Goal: Task Accomplishment & Management: Manage account settings

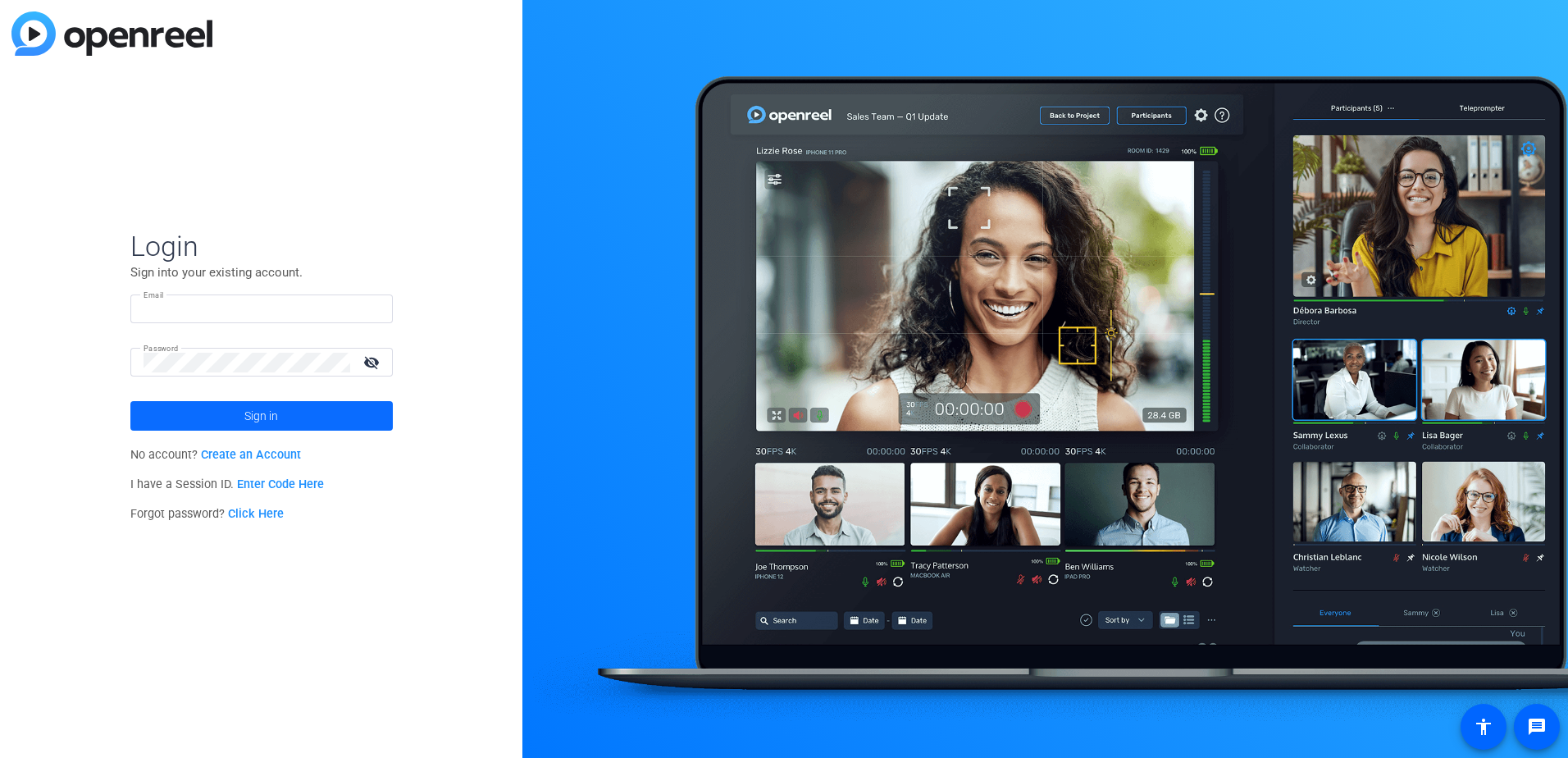
type input "[PERSON_NAME][EMAIL_ADDRESS][DOMAIN_NAME]"
click at [268, 410] on span "Sign in" at bounding box center [261, 416] width 34 height 41
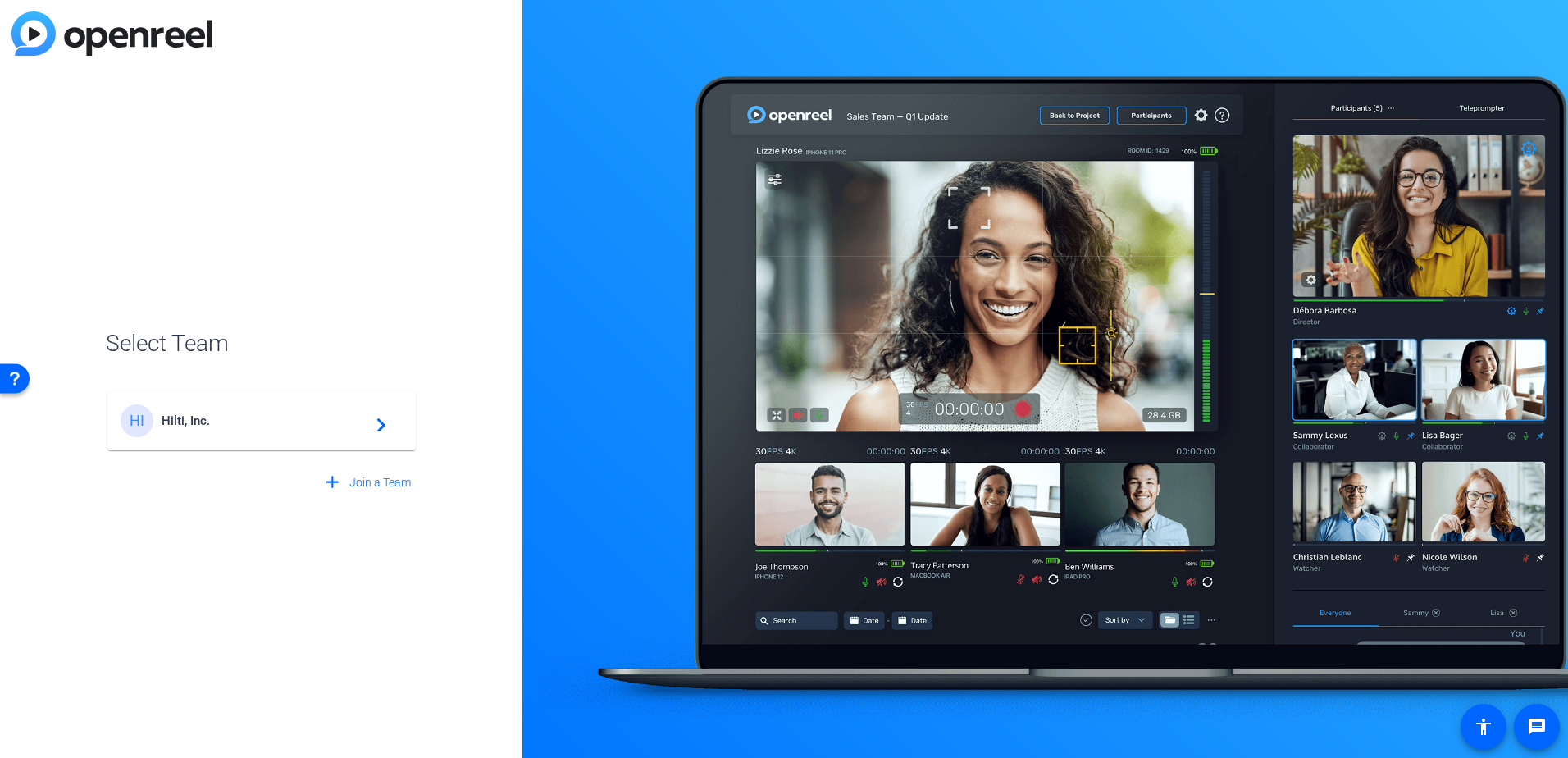
click at [309, 398] on mat-card-content "HI Hilti, Inc. navigate_next" at bounding box center [262, 421] width 309 height 59
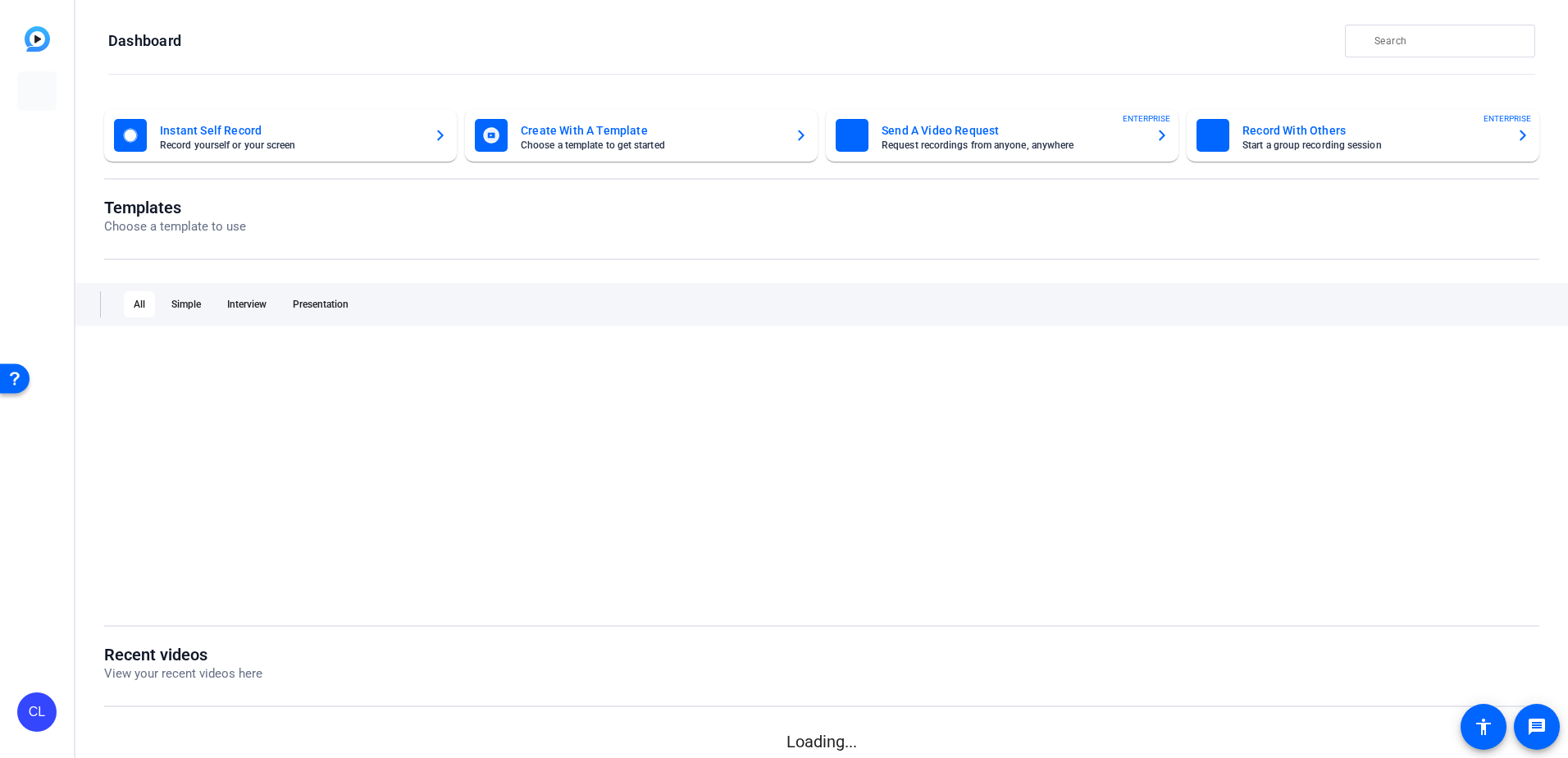
click at [377, 423] on div at bounding box center [822, 475] width 1436 height 254
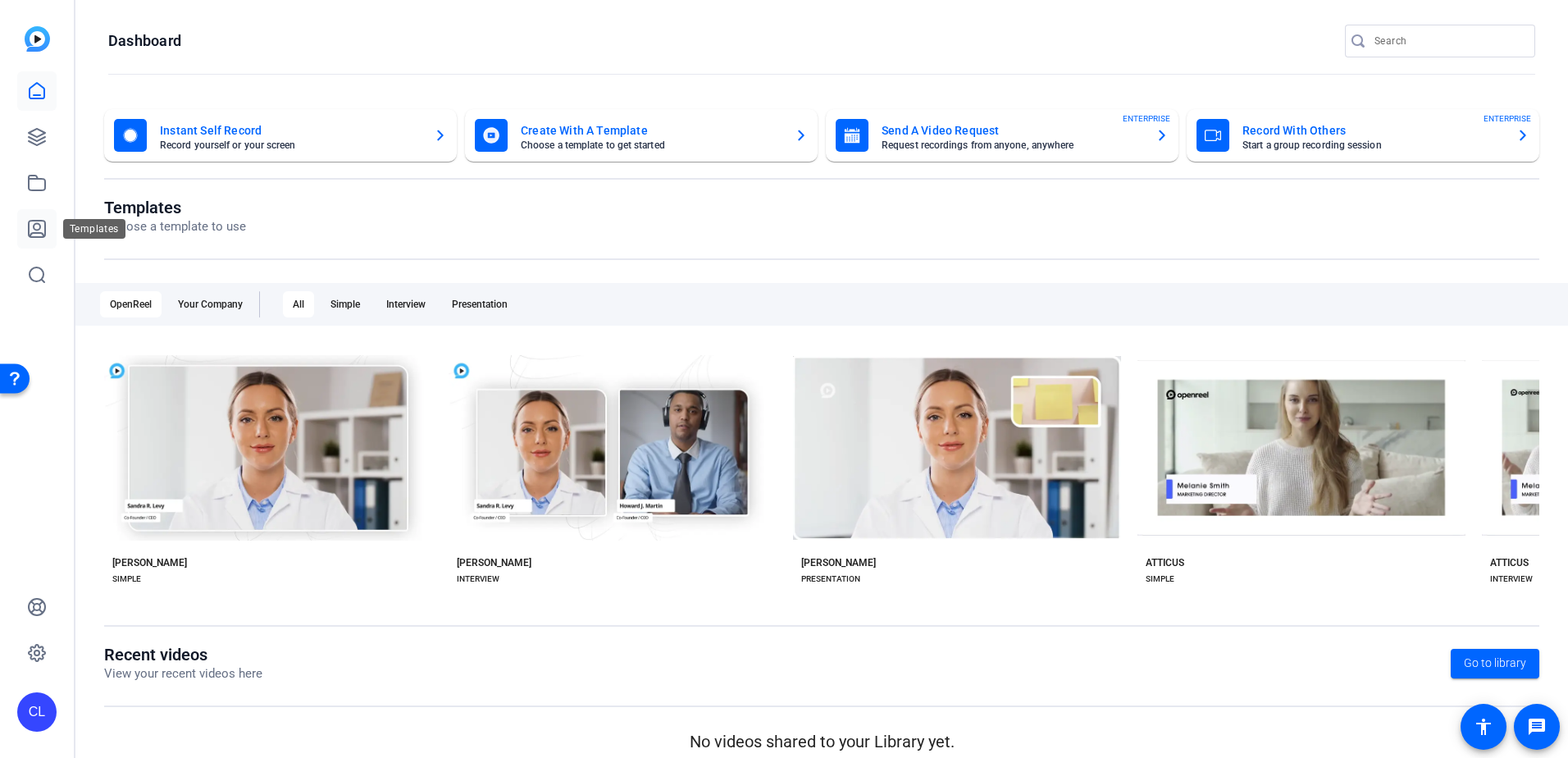
click at [37, 228] on icon at bounding box center [37, 229] width 20 height 20
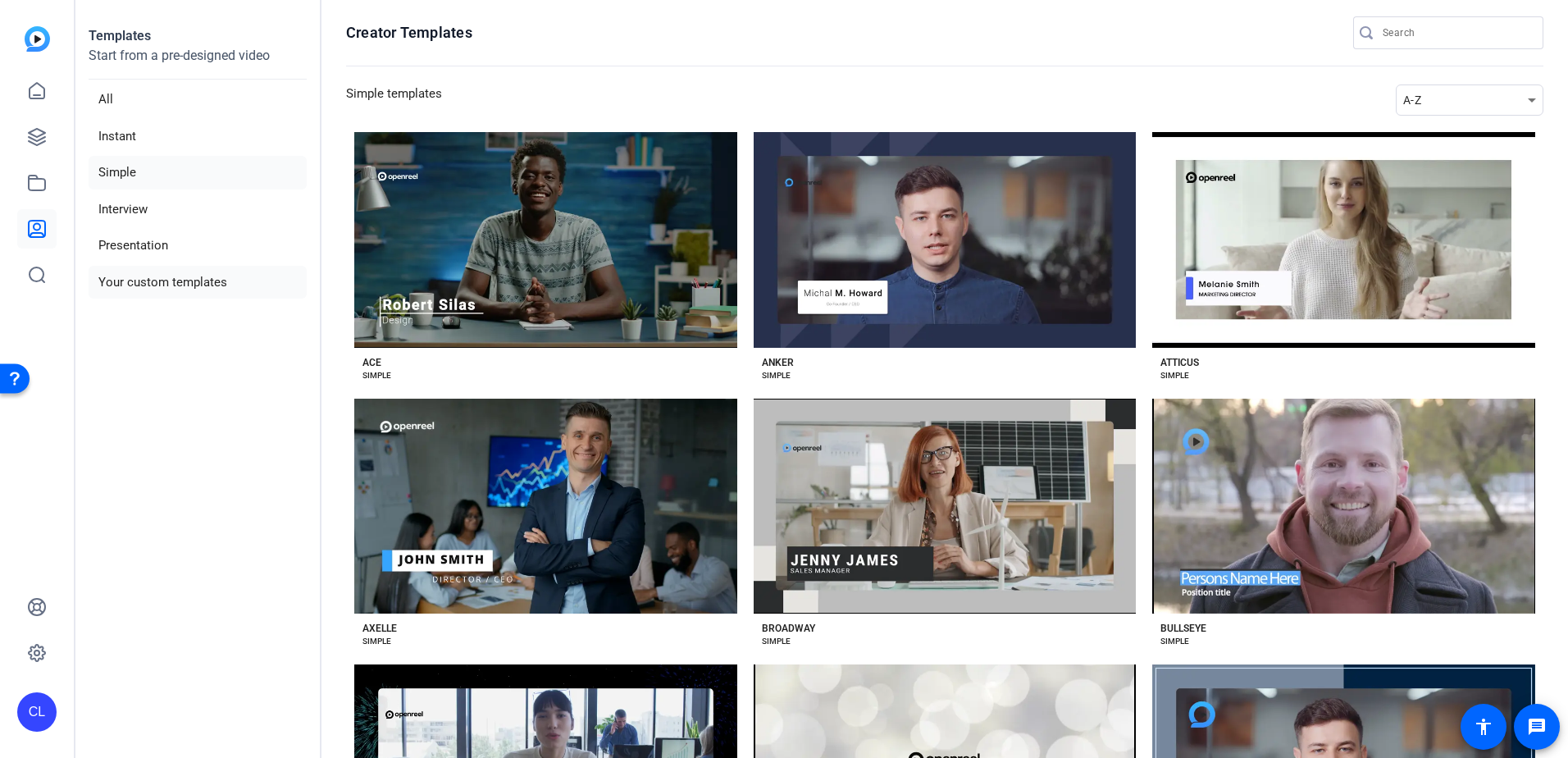
click at [190, 273] on li "Your custom templates" at bounding box center [197, 283] width 218 height 34
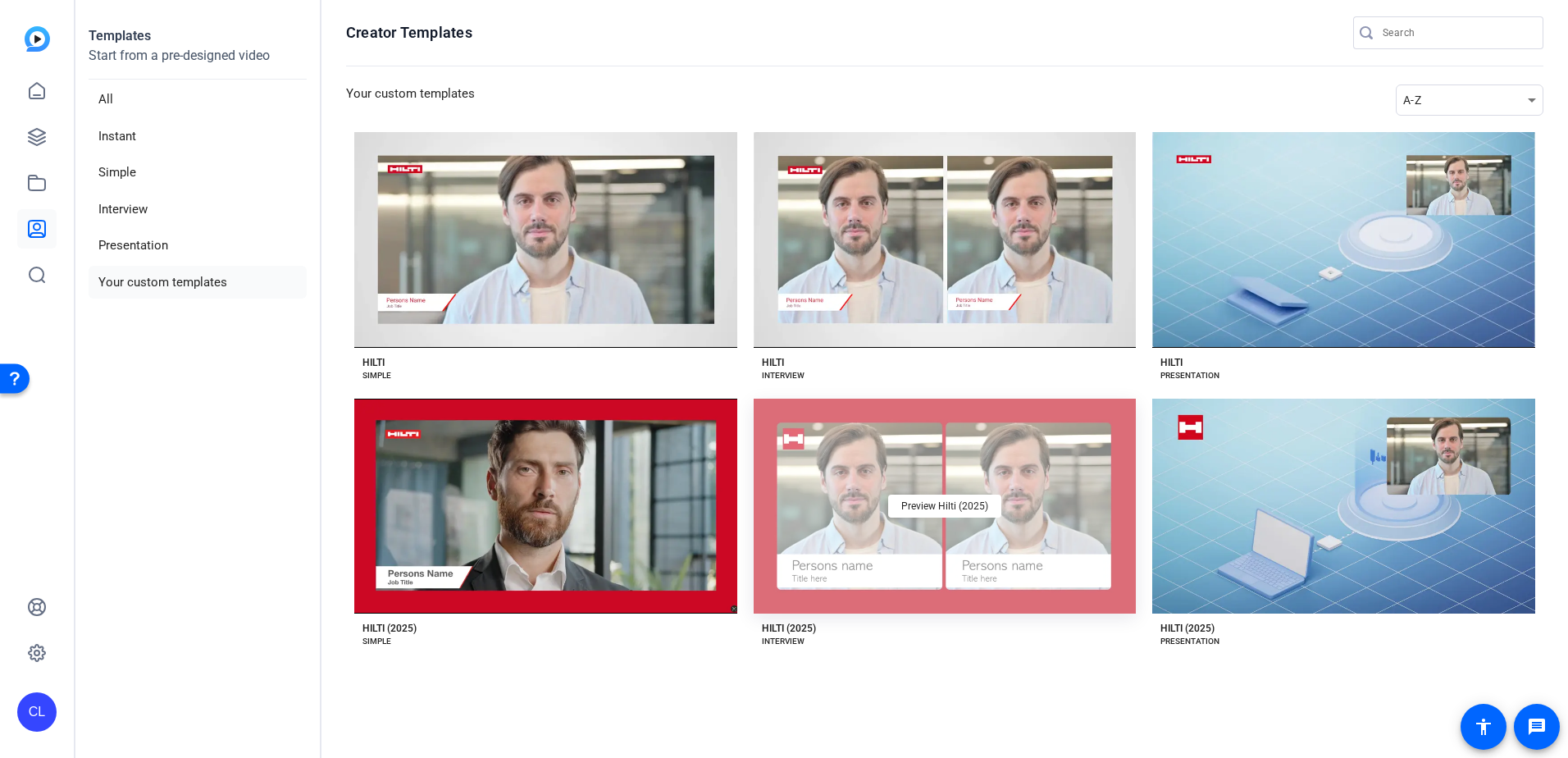
click at [968, 457] on div "Preview Hilti (2025)" at bounding box center [945, 506] width 383 height 216
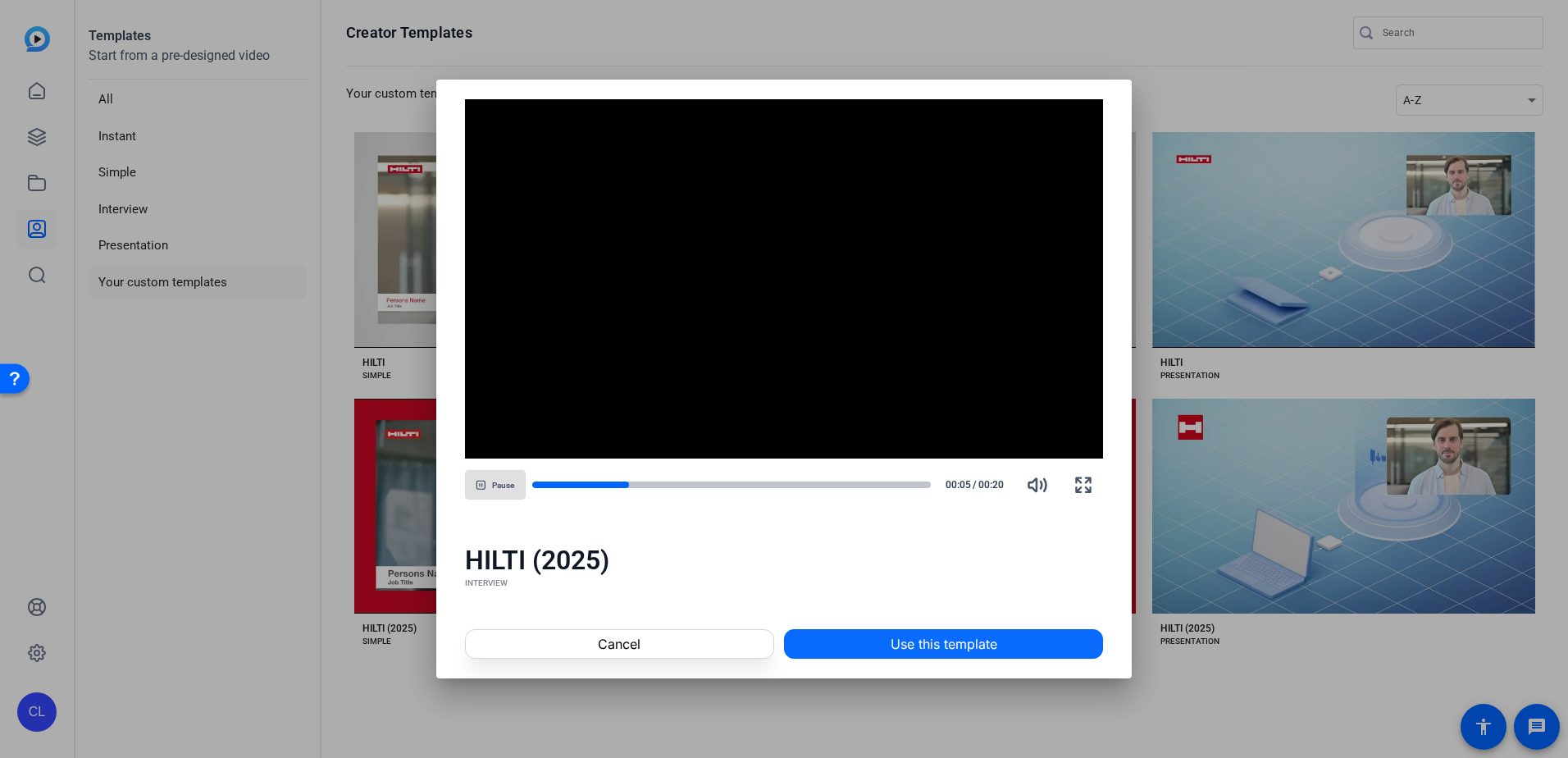
click at [971, 637] on span "Use this template" at bounding box center [944, 643] width 107 height 20
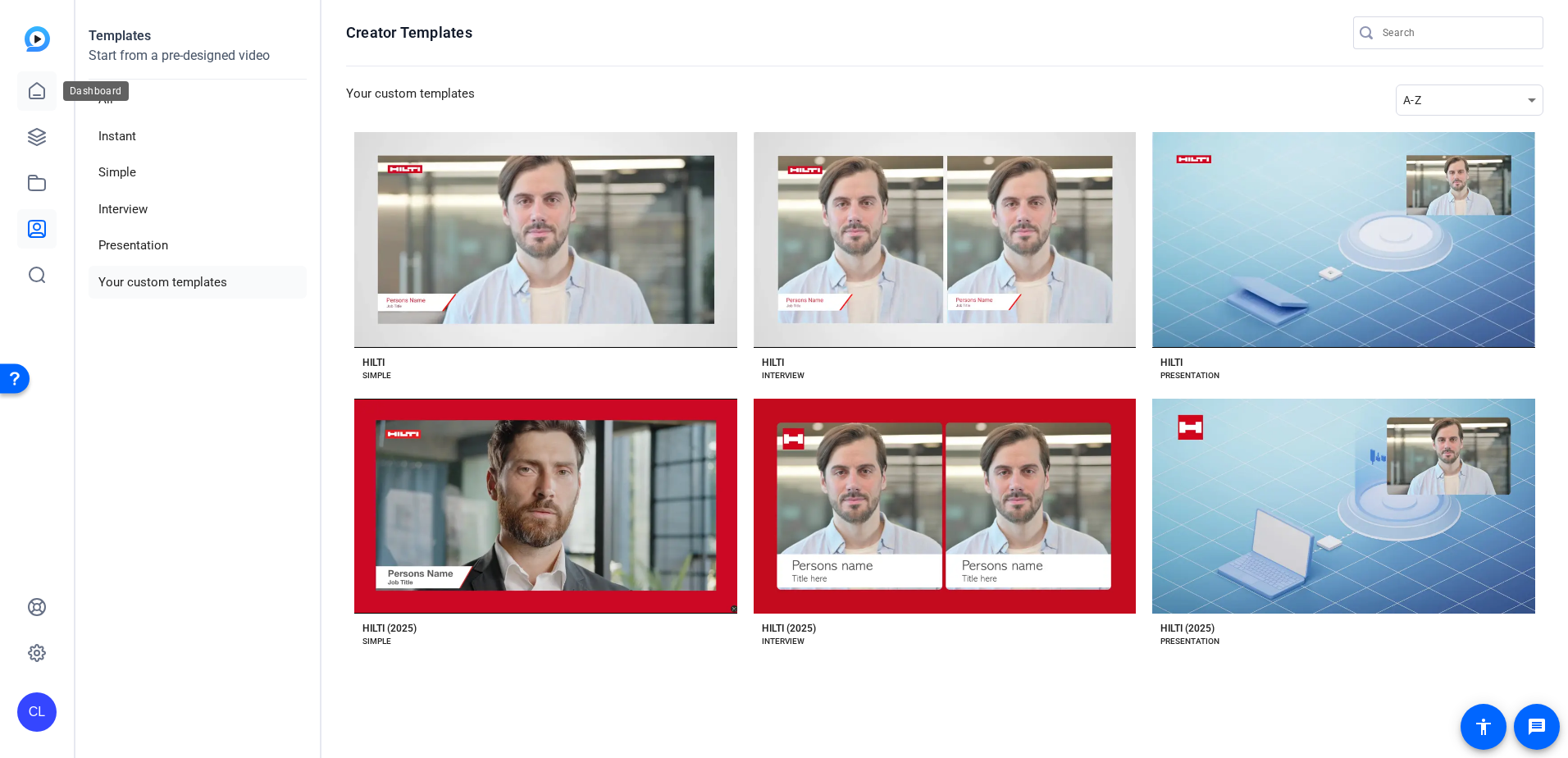
click at [36, 82] on icon at bounding box center [37, 90] width 20 height 20
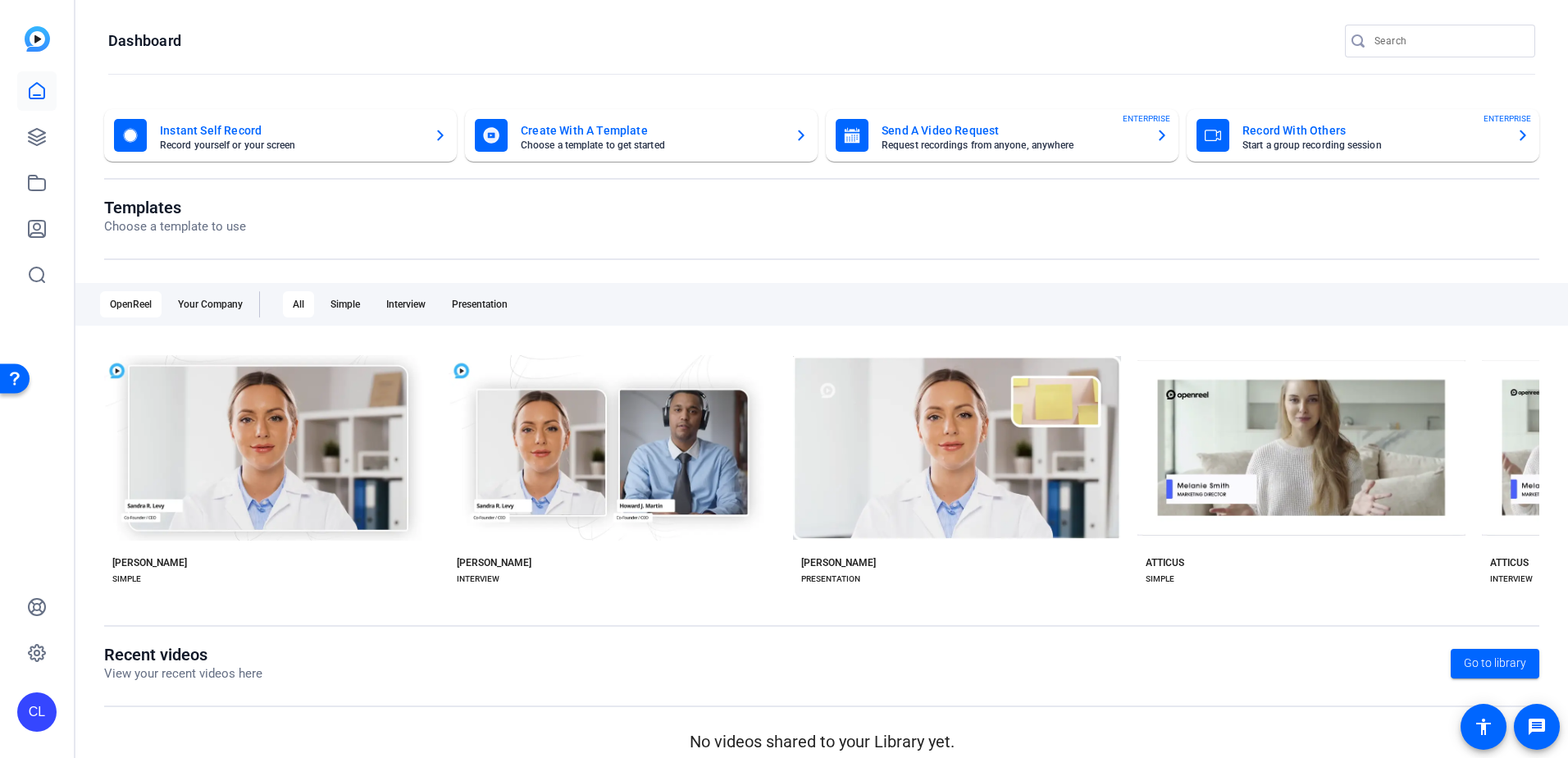
click at [1431, 142] on mat-card-subtitle "Start a group recording session" at bounding box center [1373, 144] width 261 height 10
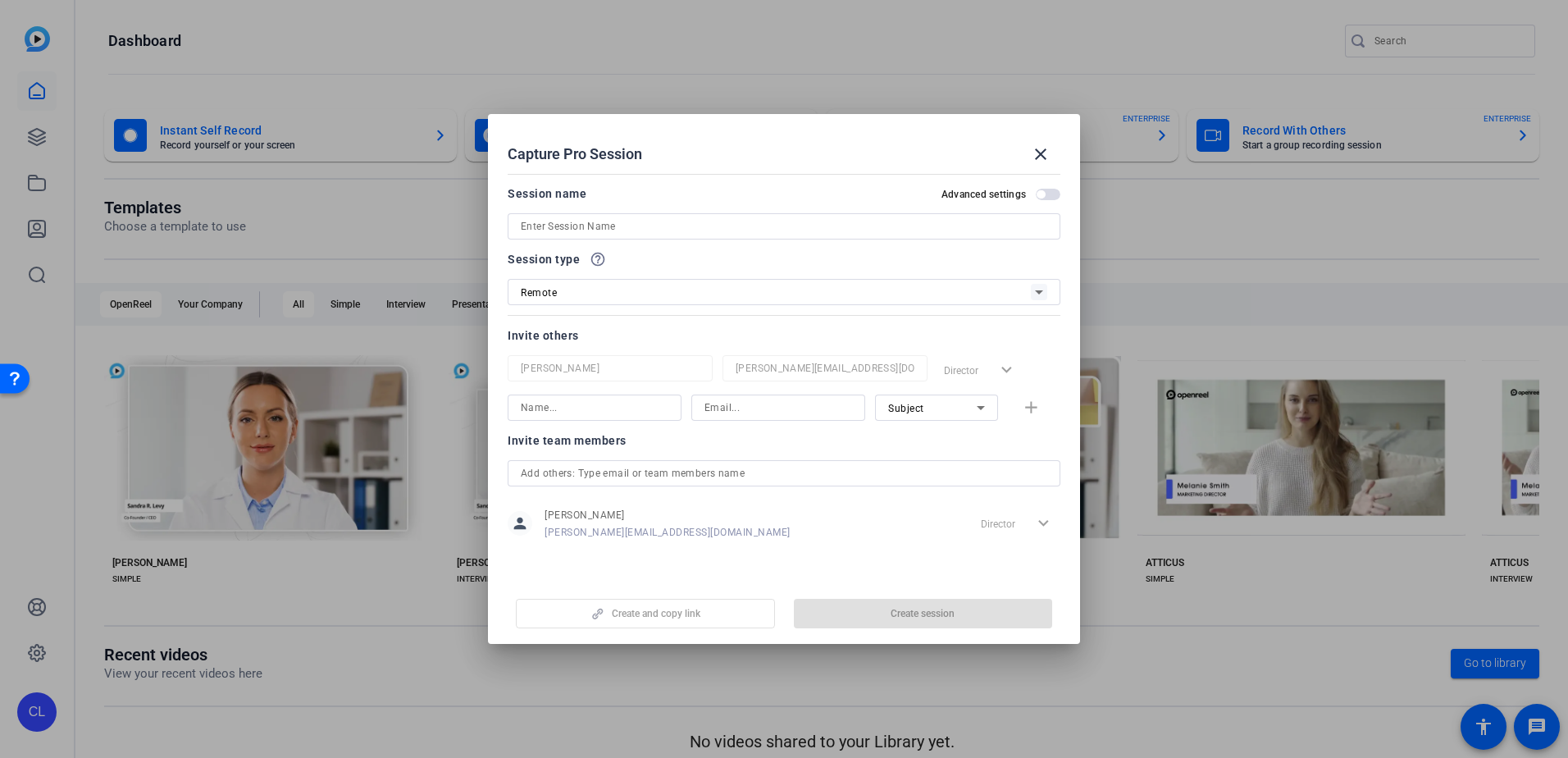
click at [1052, 190] on span "button" at bounding box center [1048, 194] width 24 height 11
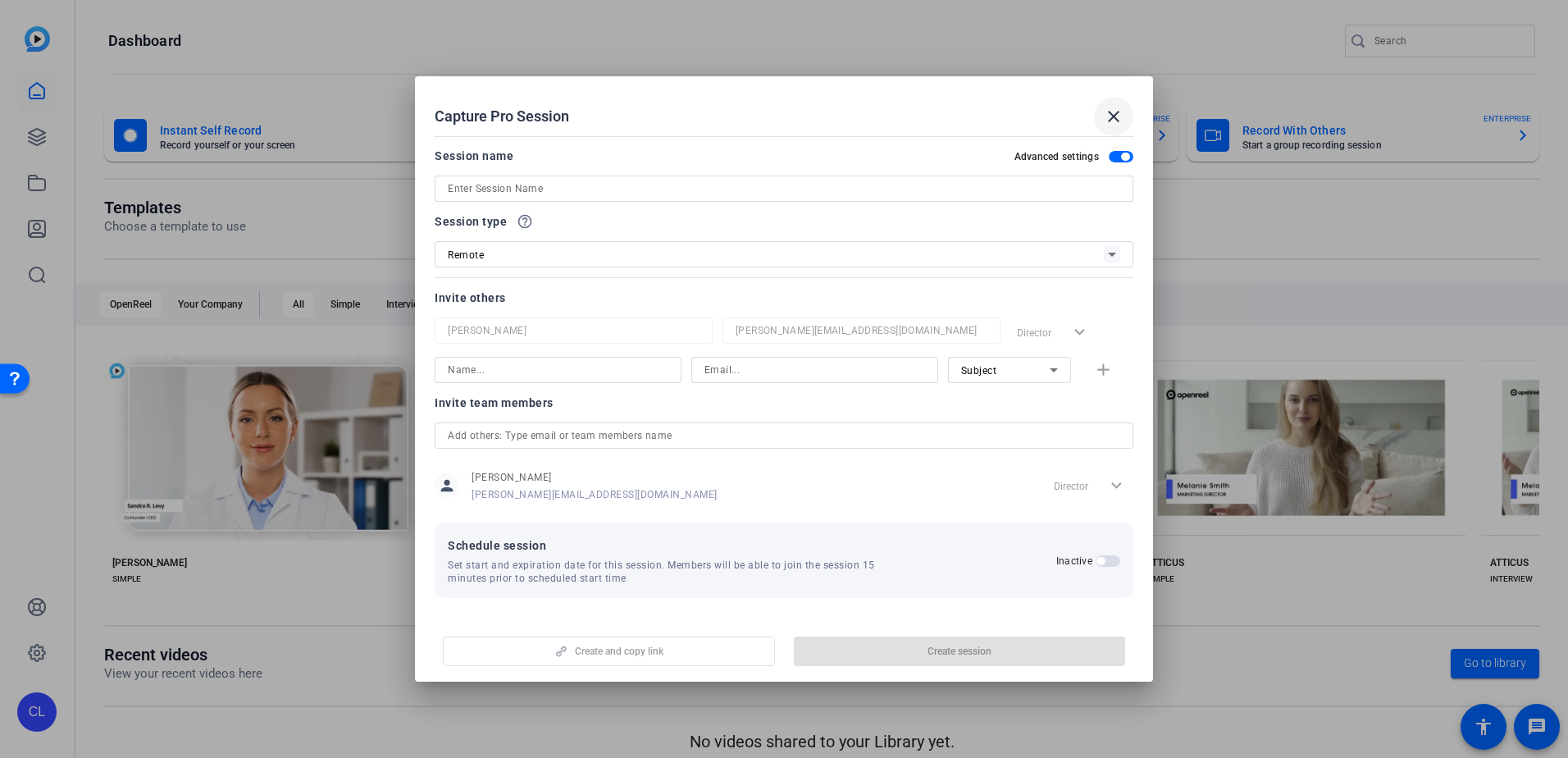
click at [1111, 112] on mat-icon "close" at bounding box center [1114, 116] width 20 height 20
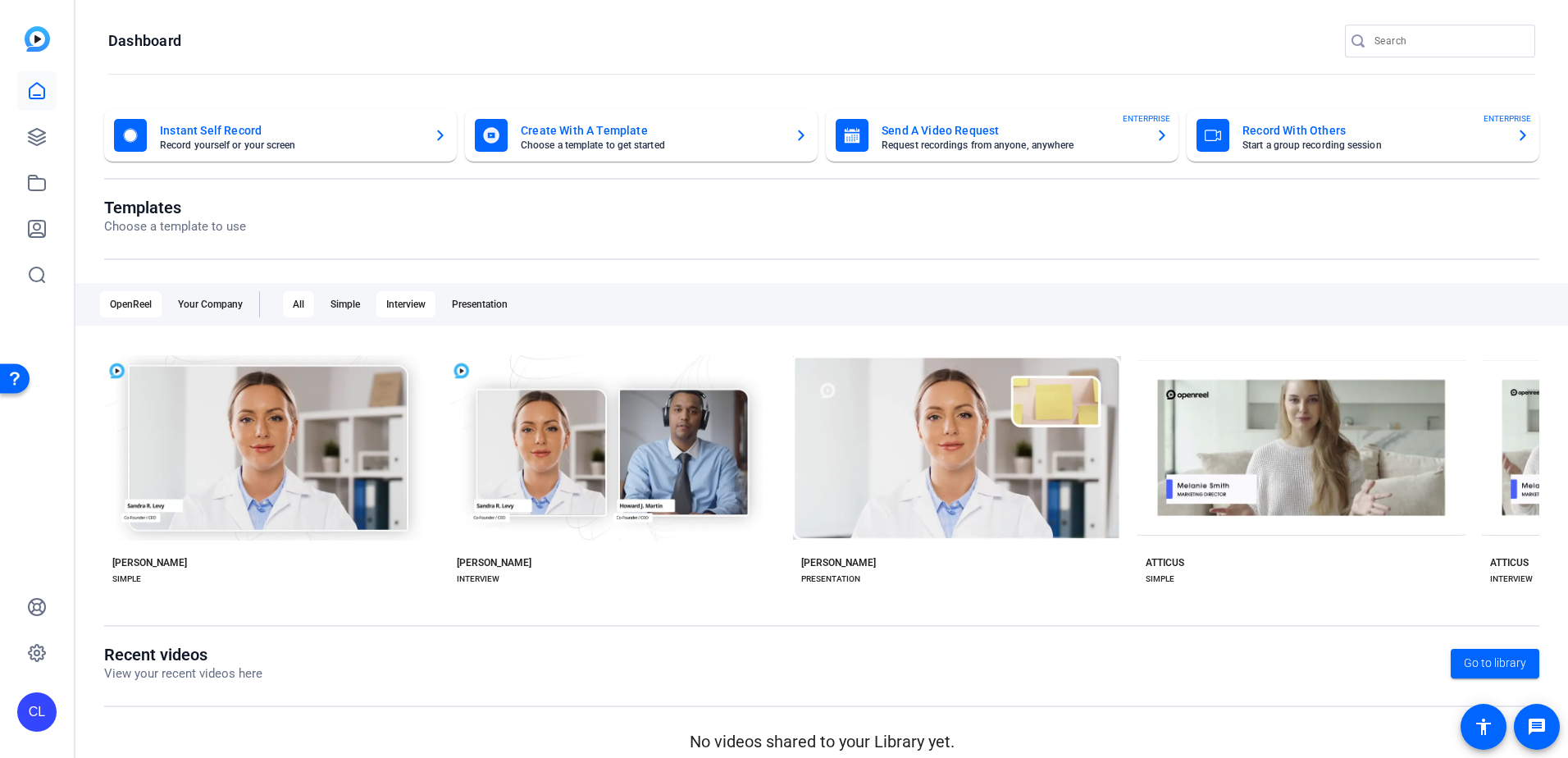
click at [426, 305] on div "Interview" at bounding box center [406, 304] width 59 height 26
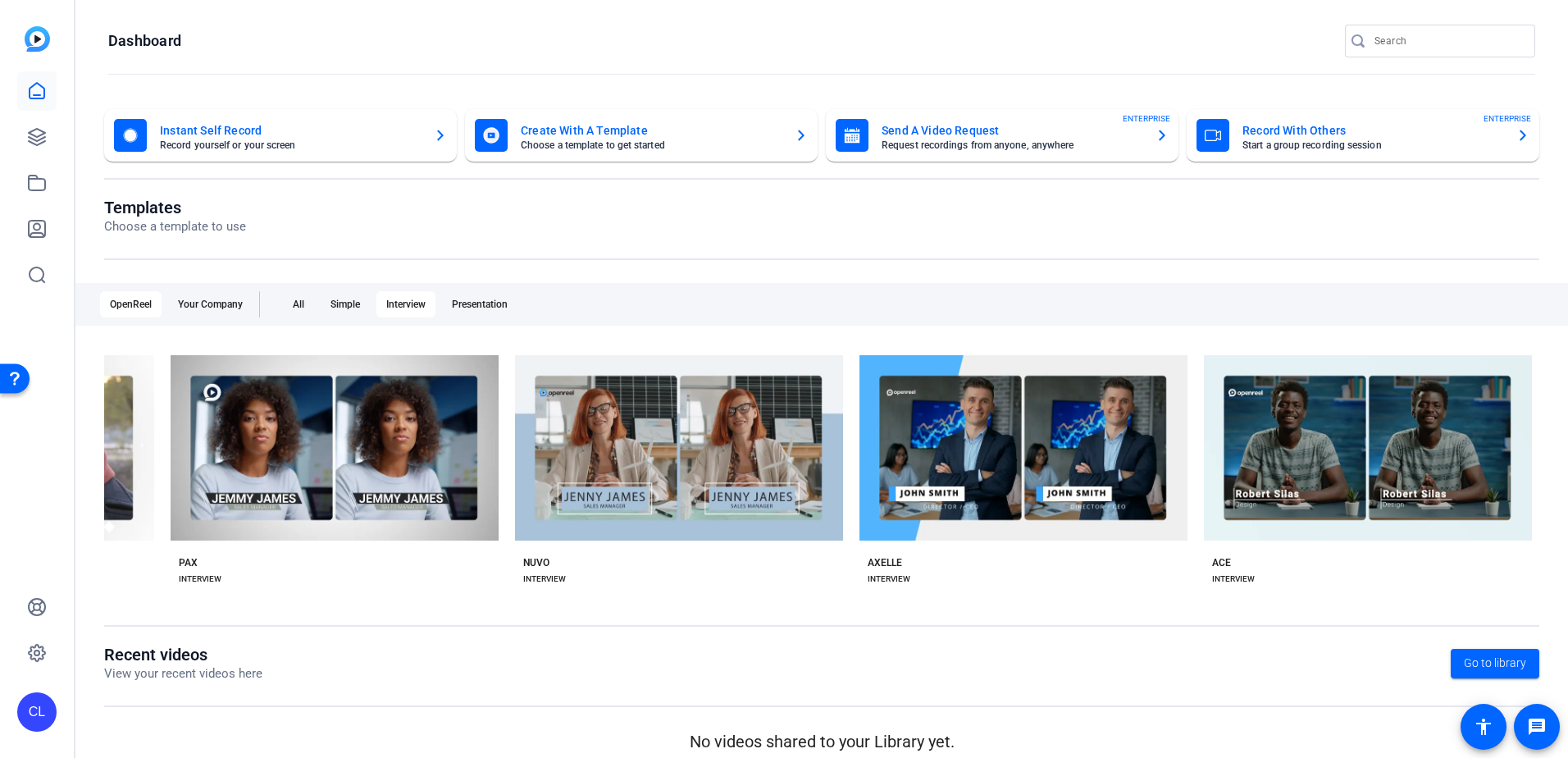
scroll to position [0, 6135]
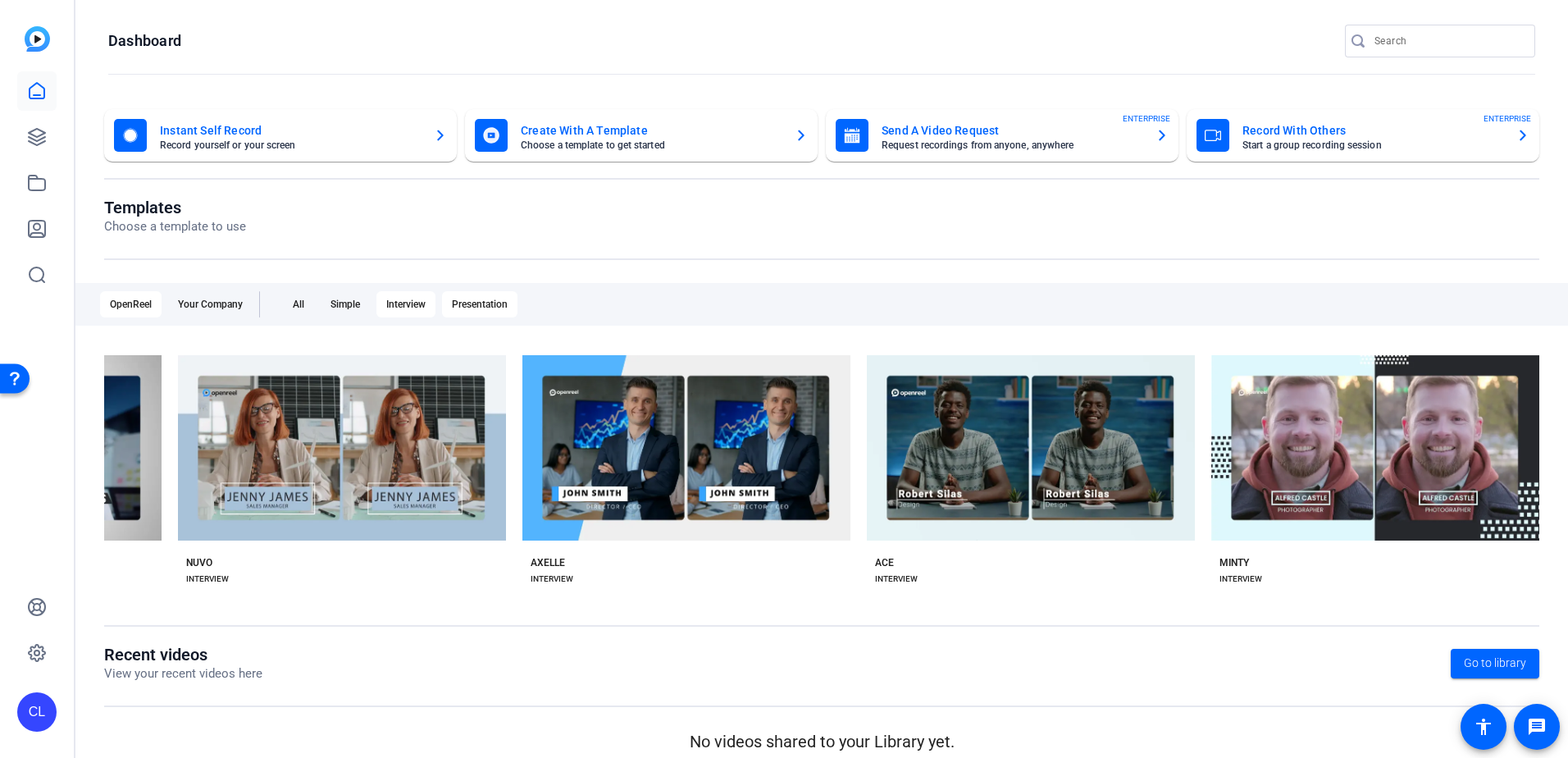
click at [484, 296] on div "Presentation" at bounding box center [479, 304] width 76 height 26
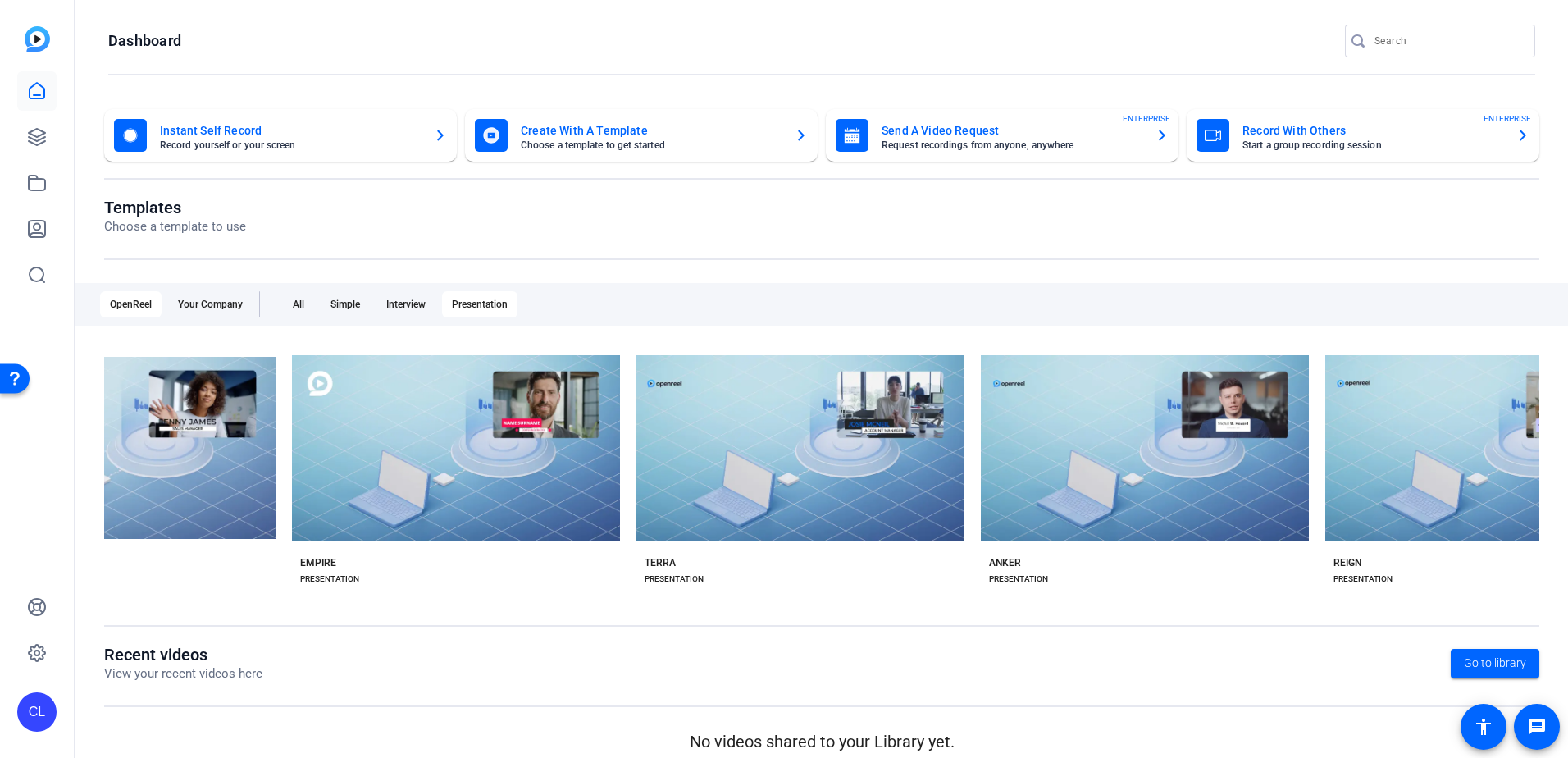
scroll to position [0, 4161]
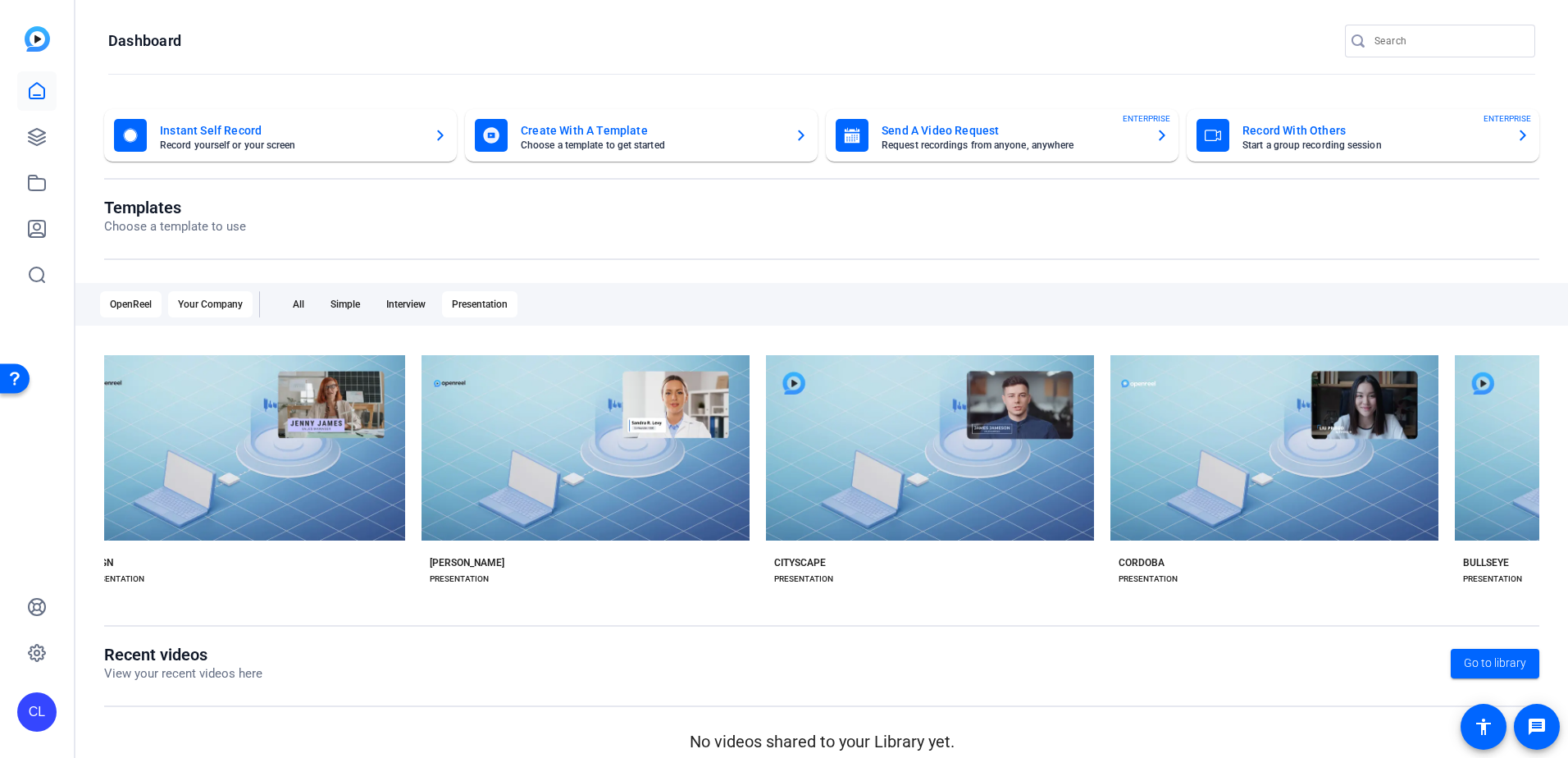
click at [209, 293] on div "Your Company" at bounding box center [210, 304] width 84 height 26
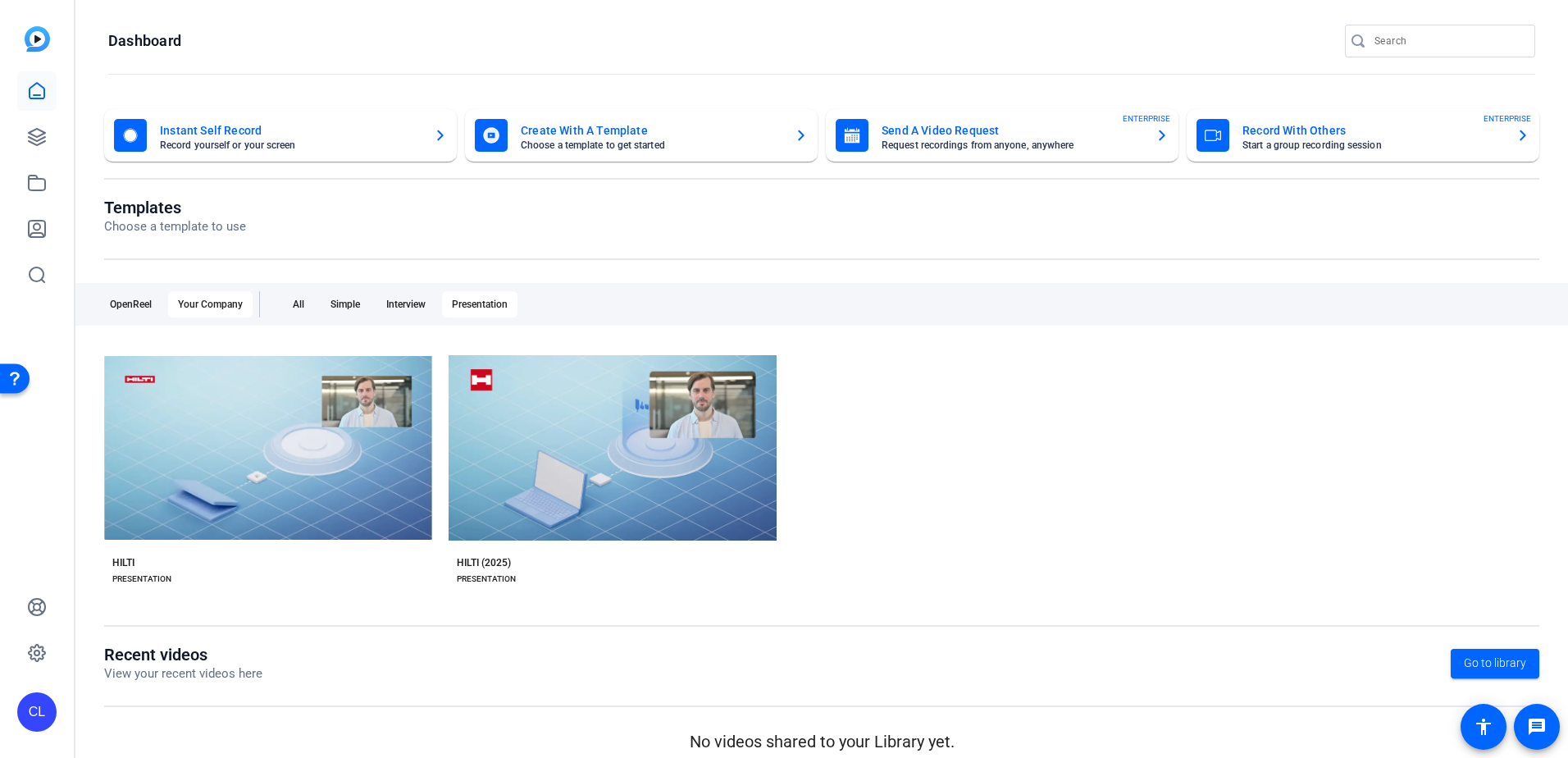
scroll to position [17, 0]
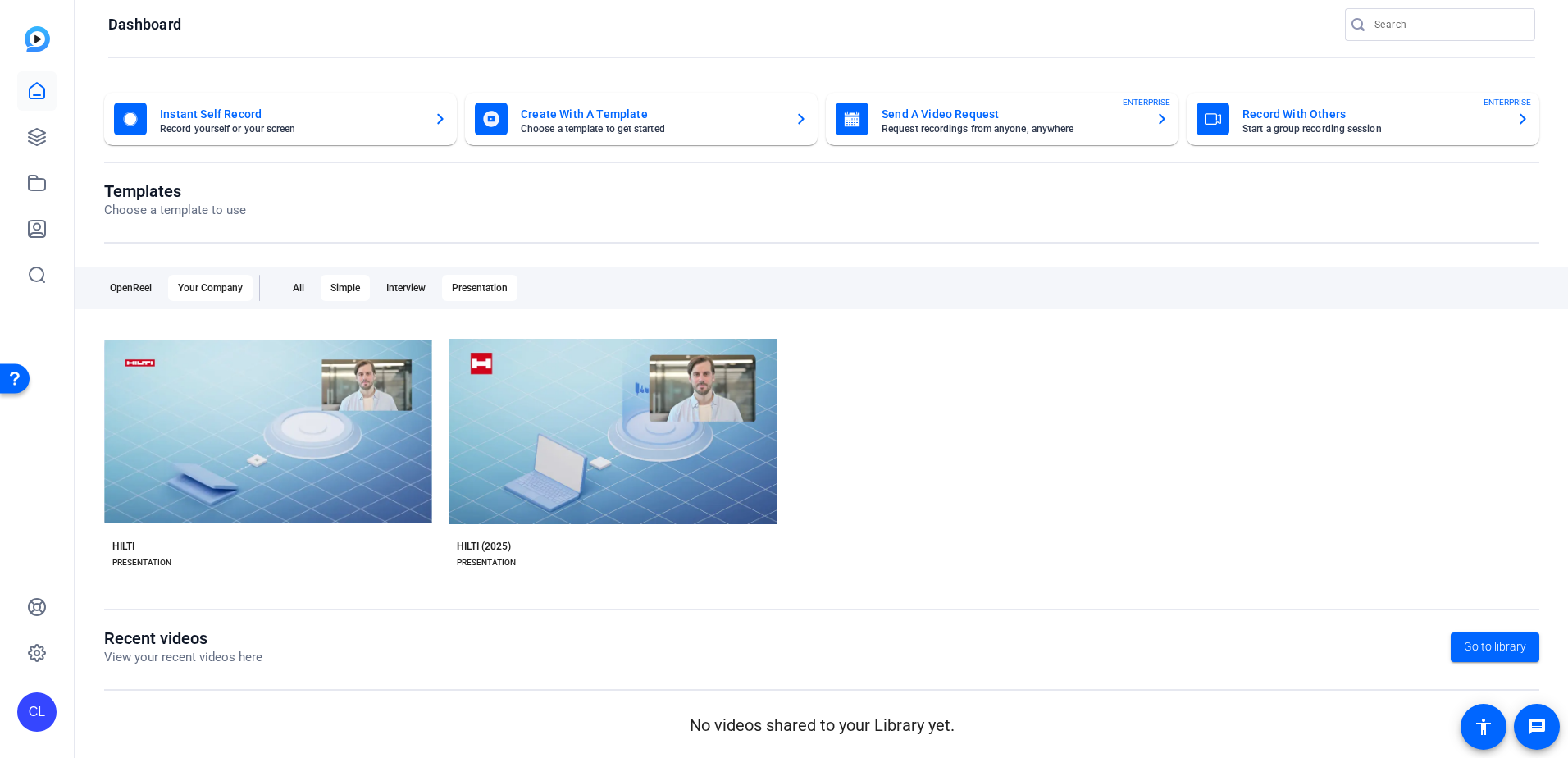
click at [339, 282] on div "Simple" at bounding box center [345, 288] width 50 height 26
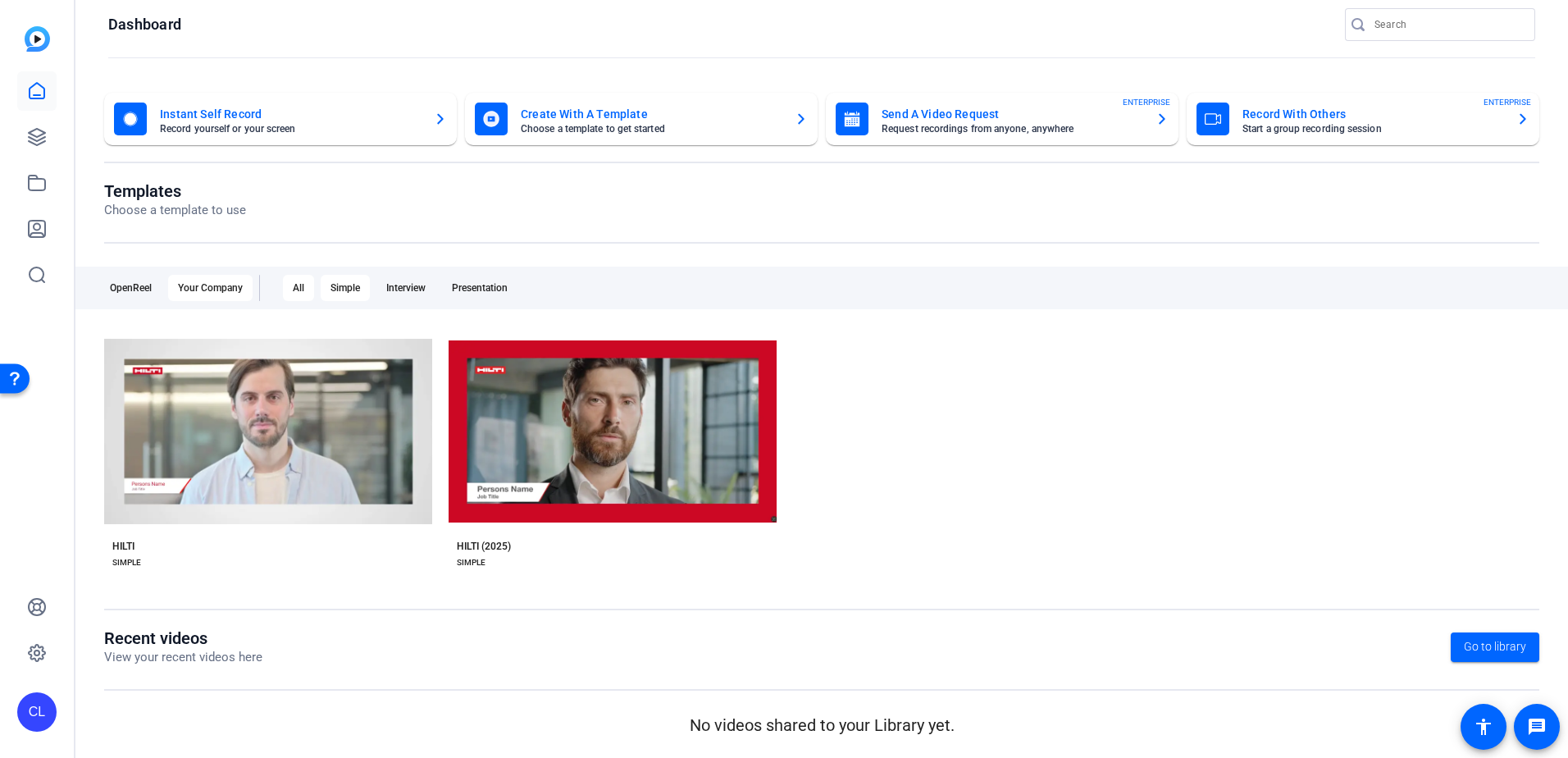
click at [290, 283] on div "All" at bounding box center [298, 288] width 31 height 26
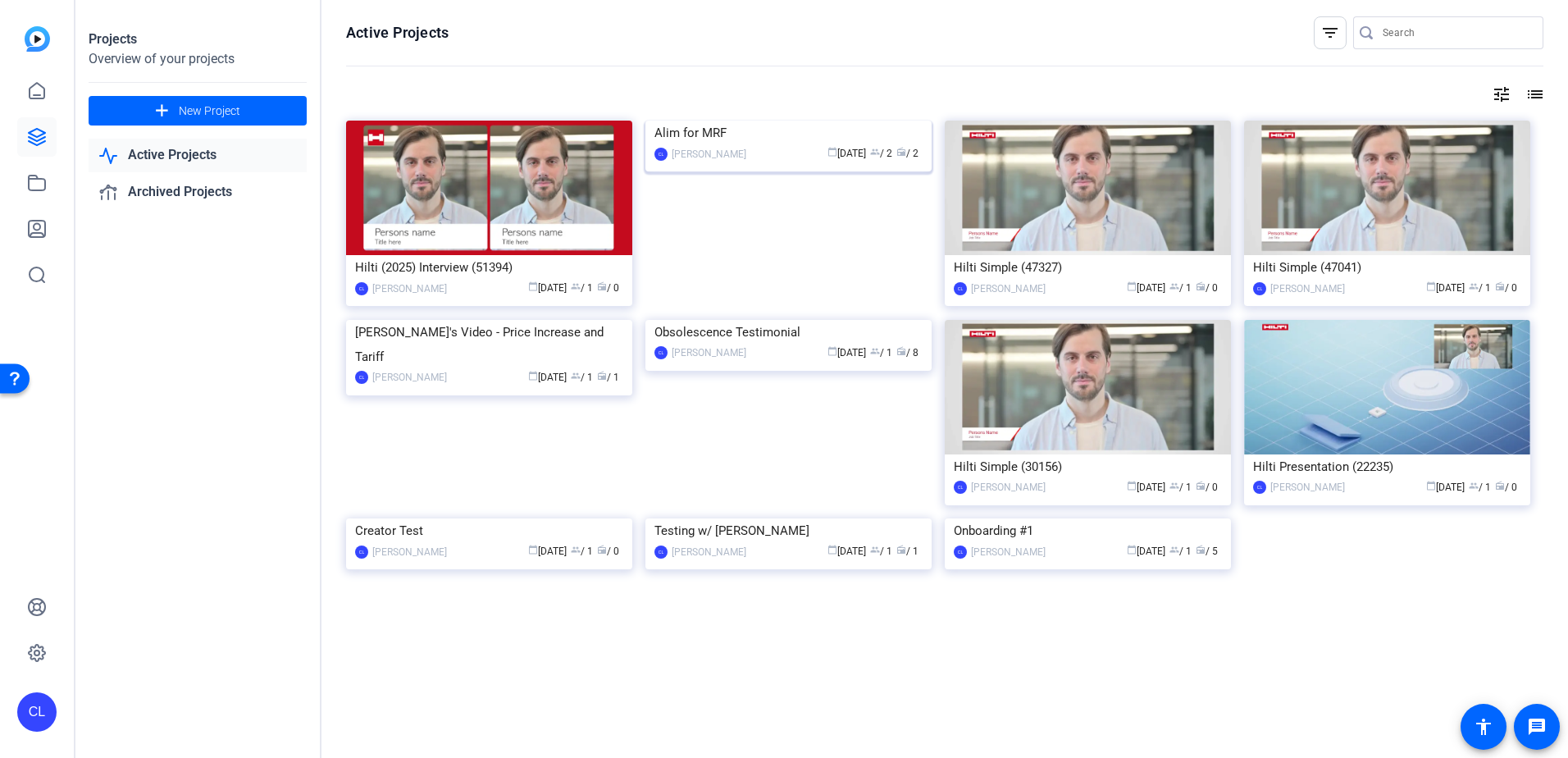
click at [775, 145] on div "Alim for MRF" at bounding box center [789, 133] width 268 height 24
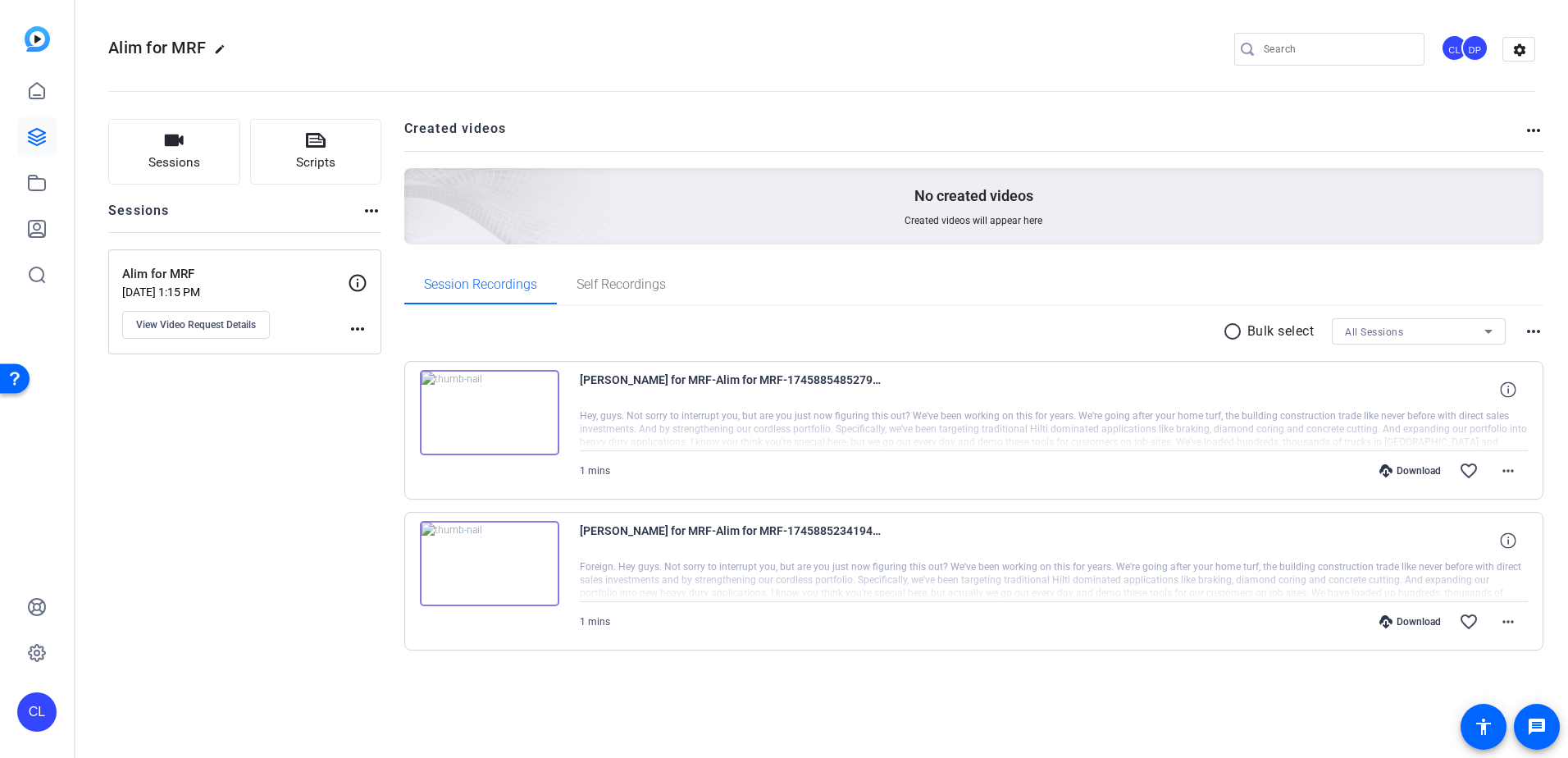
click at [374, 211] on mat-icon "more_horiz" at bounding box center [371, 210] width 20 height 20
click at [374, 211] on div at bounding box center [784, 379] width 1568 height 758
click at [357, 329] on mat-icon "more_horiz" at bounding box center [357, 329] width 20 height 20
click at [357, 329] on div at bounding box center [784, 379] width 1568 height 758
click at [208, 333] on button "View Video Request Details" at bounding box center [197, 324] width 148 height 28
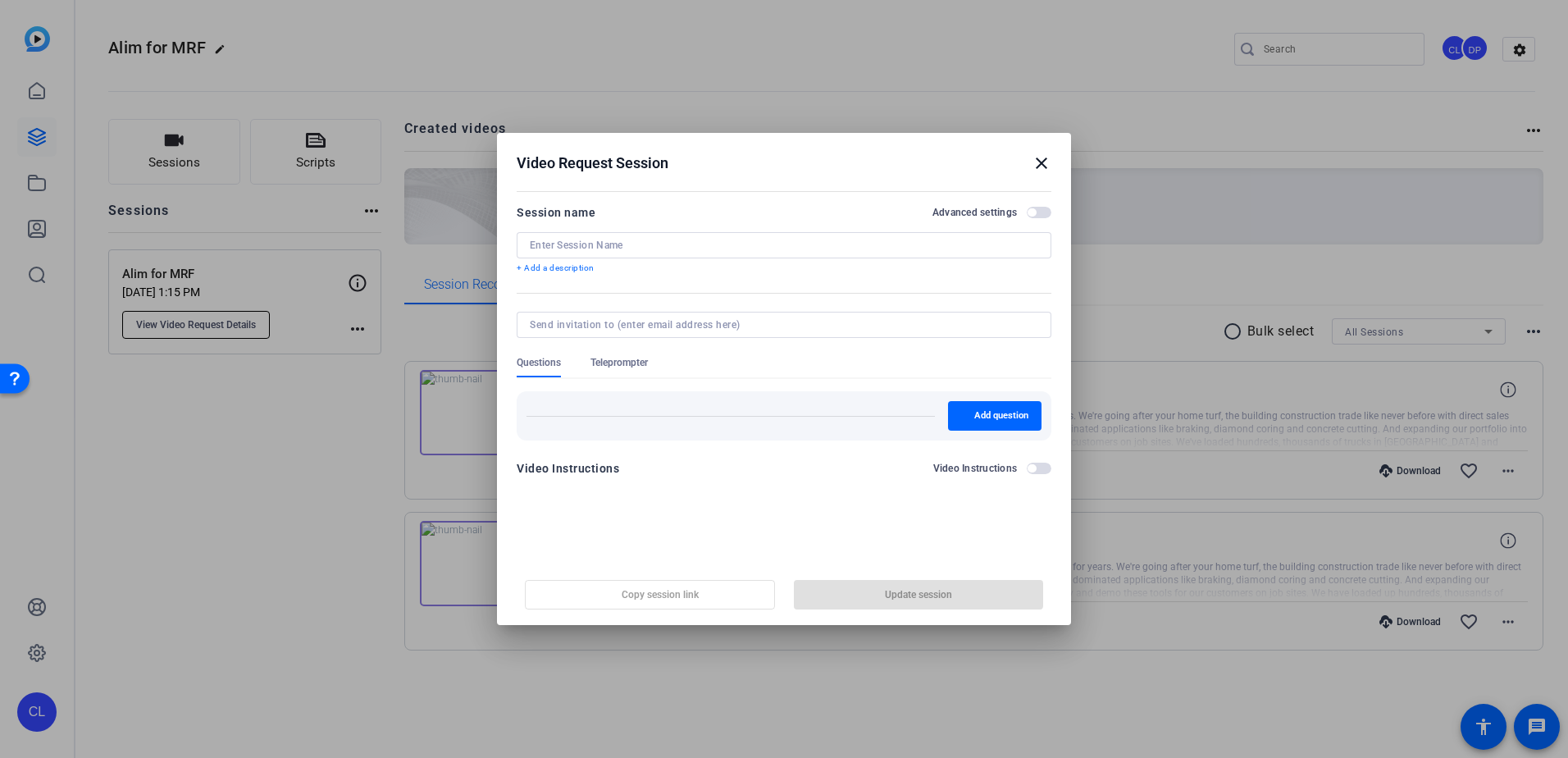
type input "Alim for MRF"
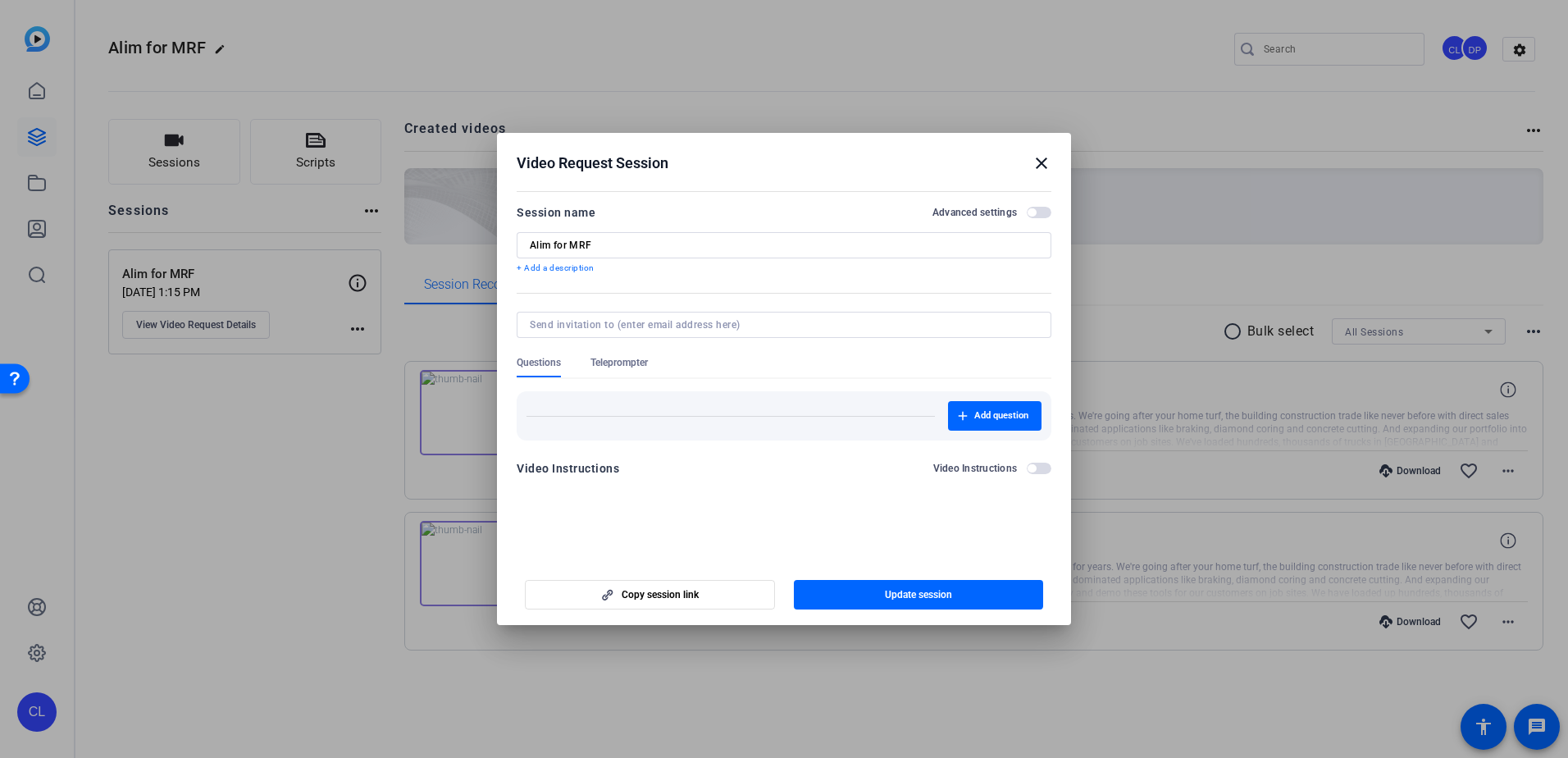
click at [1037, 166] on mat-icon "close" at bounding box center [1042, 163] width 20 height 20
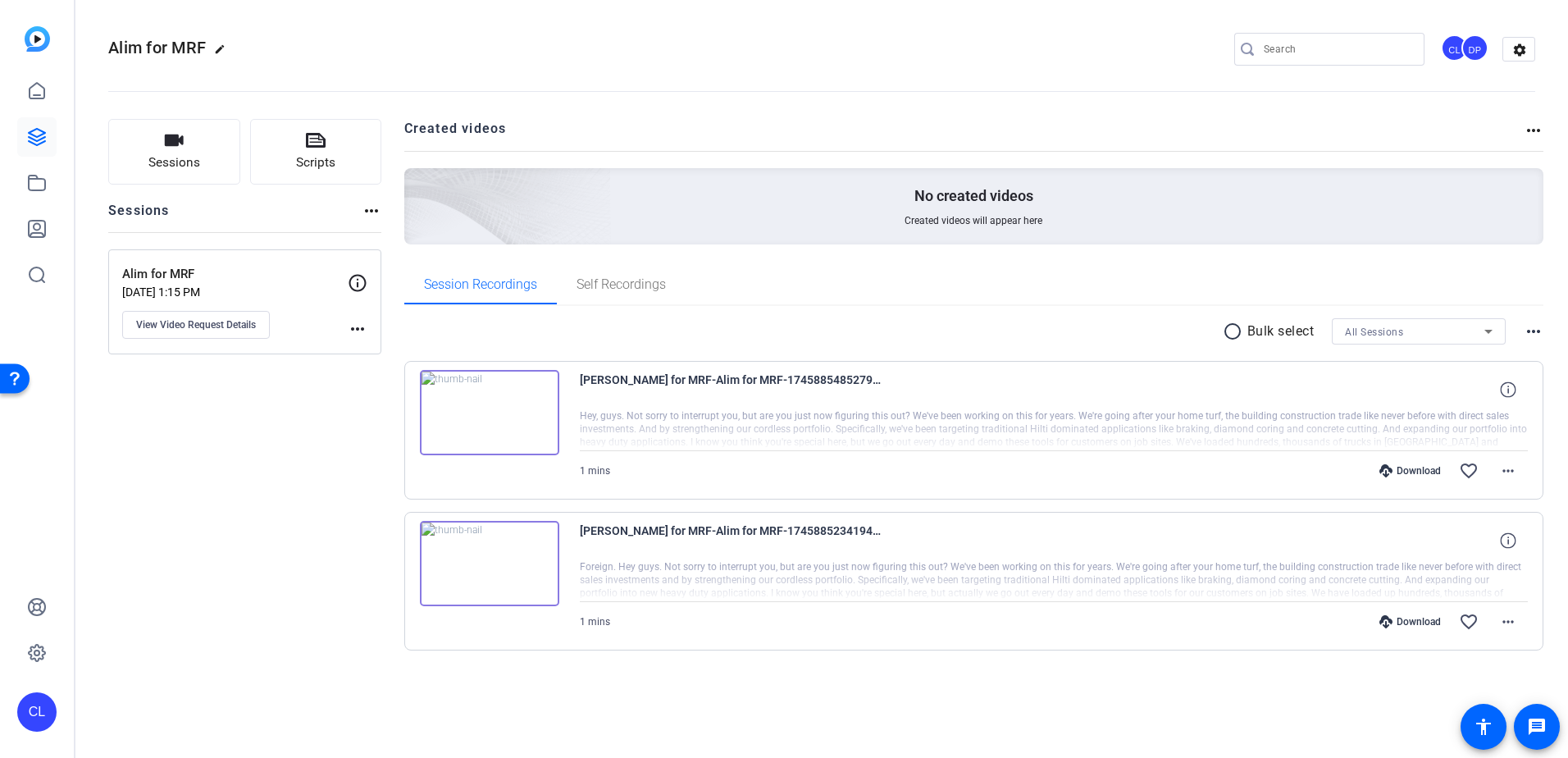
click at [1531, 130] on mat-icon "more_horiz" at bounding box center [1534, 130] width 20 height 20
click at [1531, 130] on div at bounding box center [784, 379] width 1568 height 758
click at [1518, 49] on mat-icon "settings" at bounding box center [1520, 50] width 33 height 24
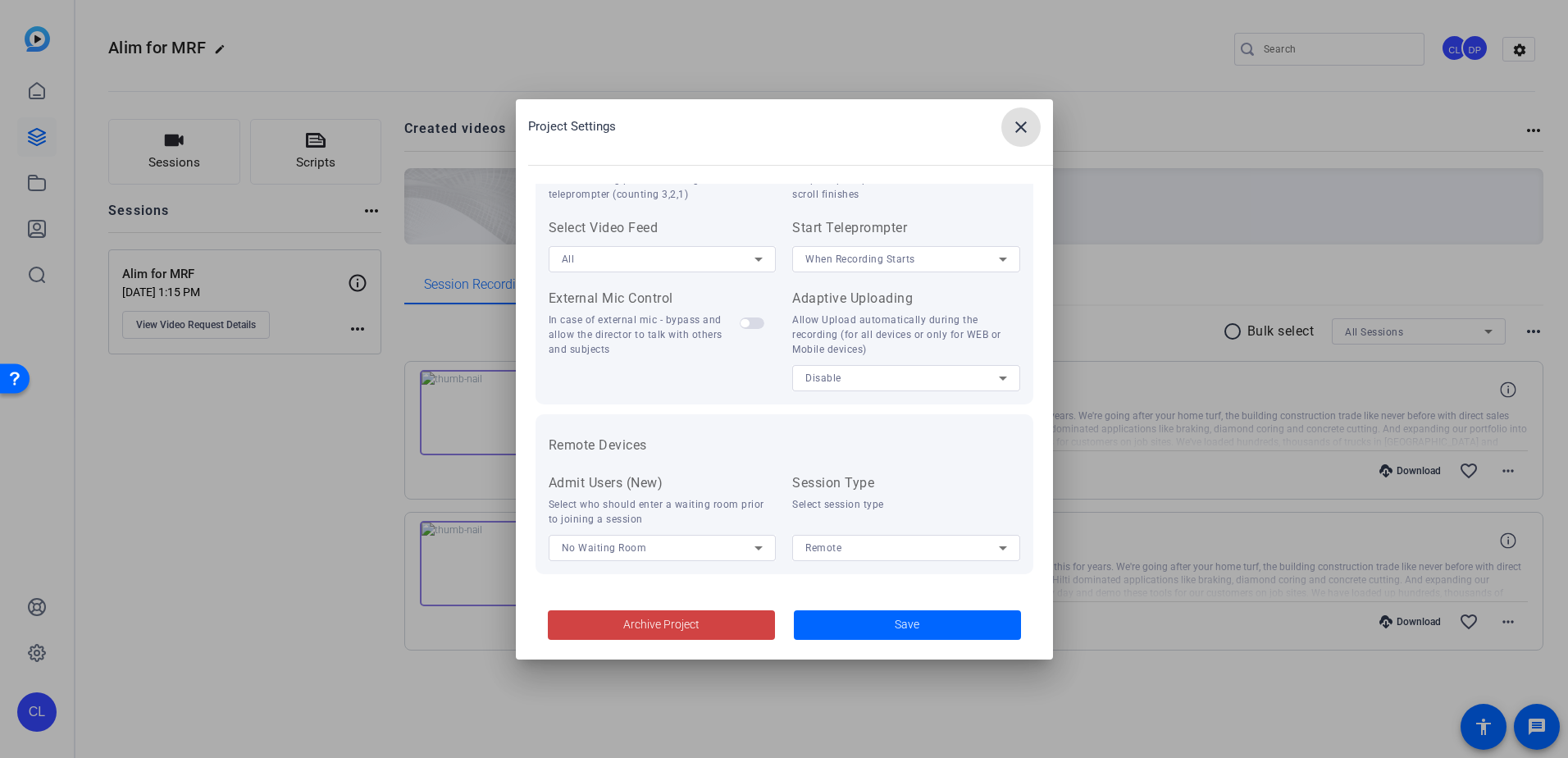
scroll to position [339, 0]
click at [1018, 136] on mat-icon "close" at bounding box center [1021, 127] width 20 height 20
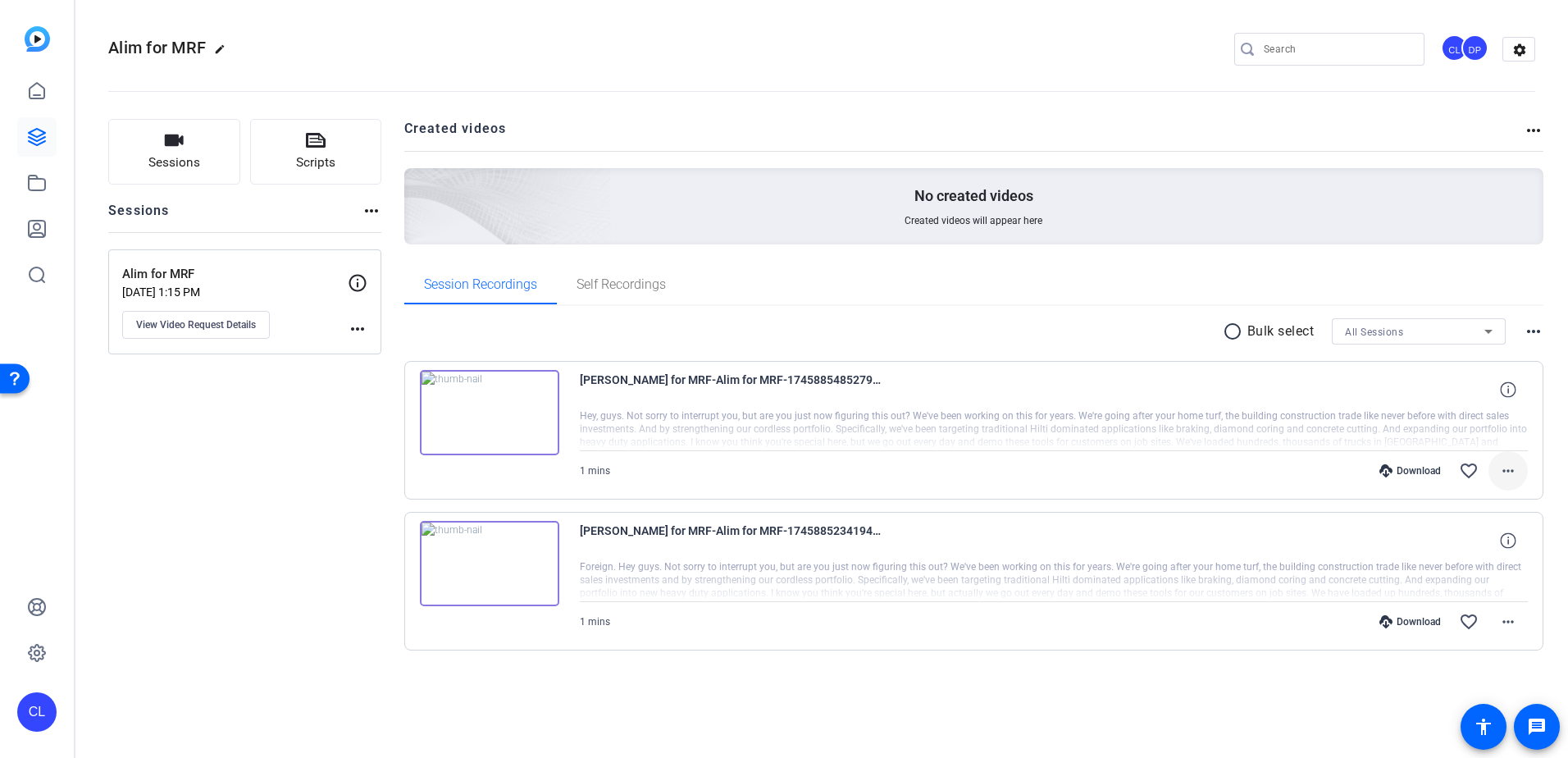
click at [1508, 469] on mat-icon "more_horiz" at bounding box center [1508, 470] width 20 height 20
click at [1482, 664] on span "Delete clip" at bounding box center [1465, 668] width 98 height 20
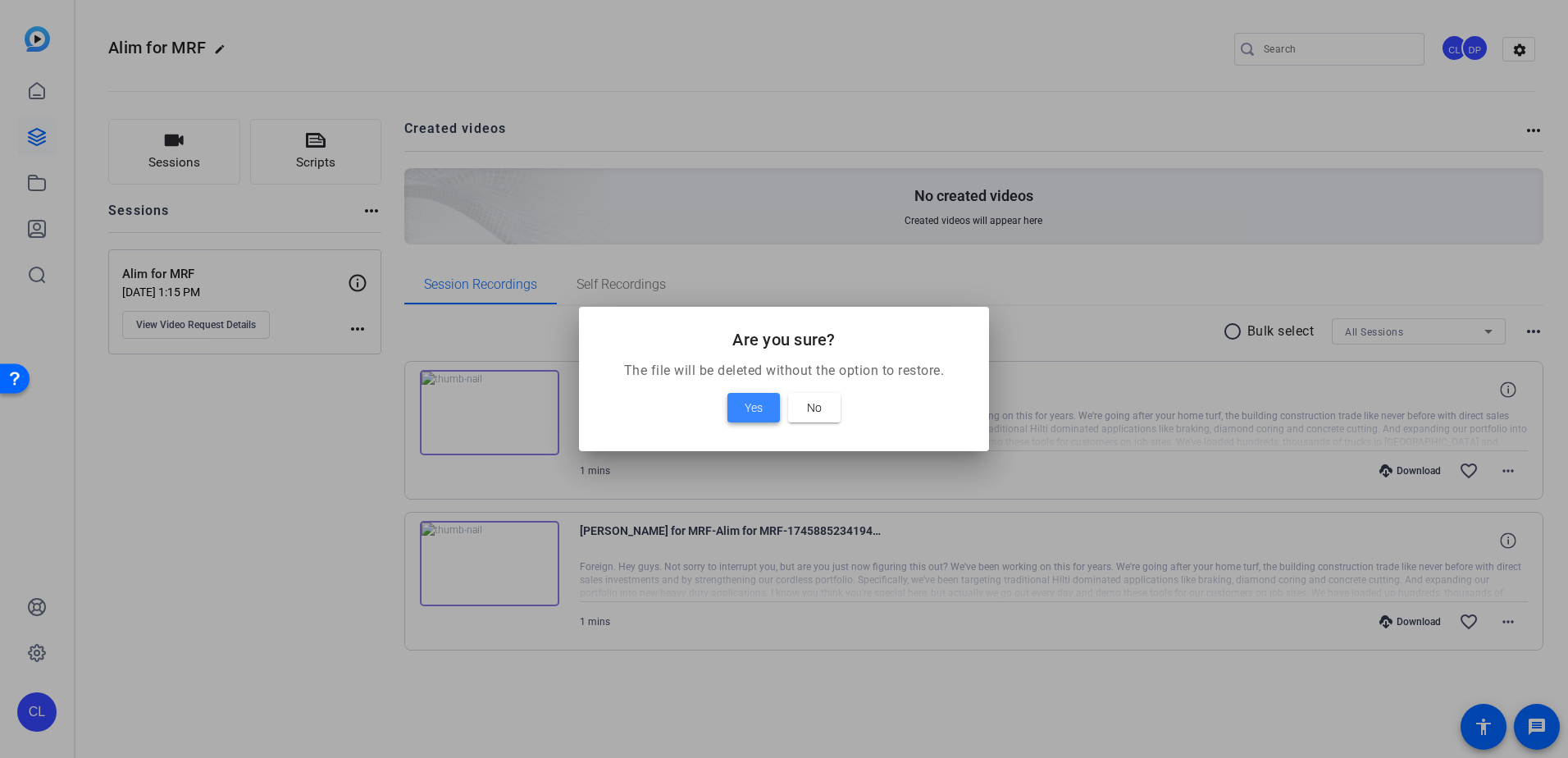
click at [734, 403] on span at bounding box center [754, 407] width 52 height 39
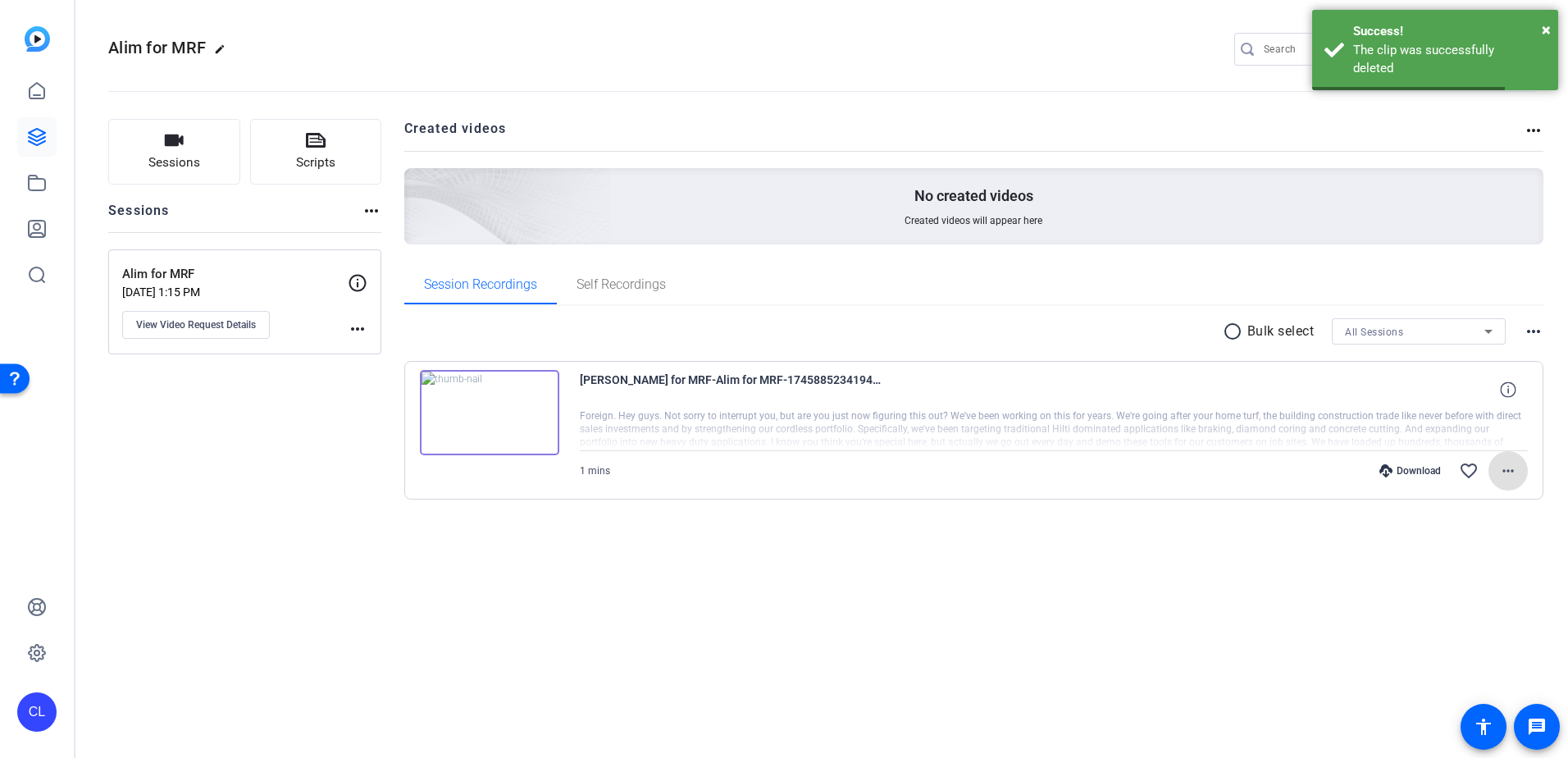
click at [1502, 469] on mat-icon "more_horiz" at bounding box center [1508, 470] width 20 height 20
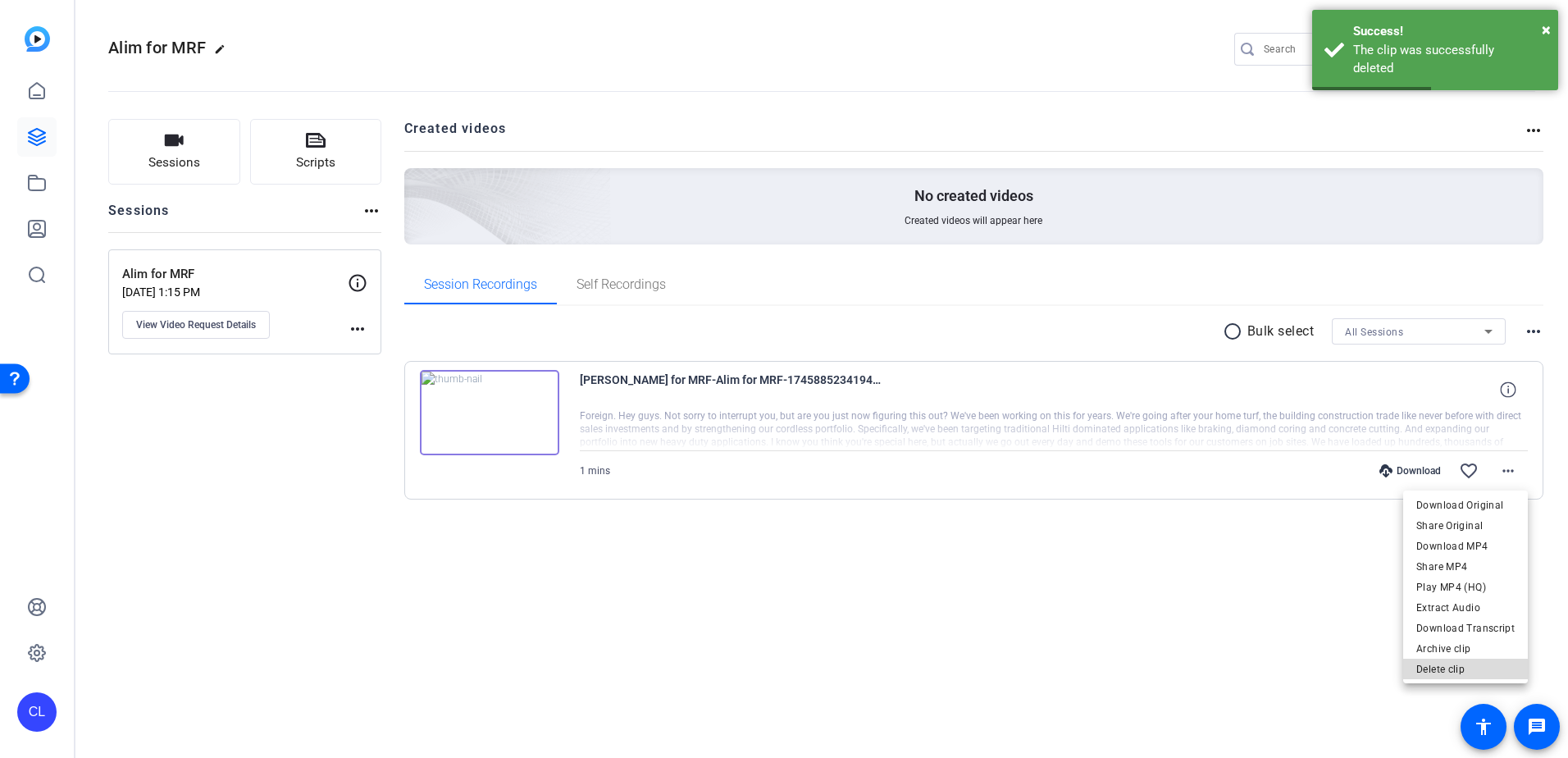
click at [1478, 664] on span "Delete clip" at bounding box center [1465, 668] width 98 height 20
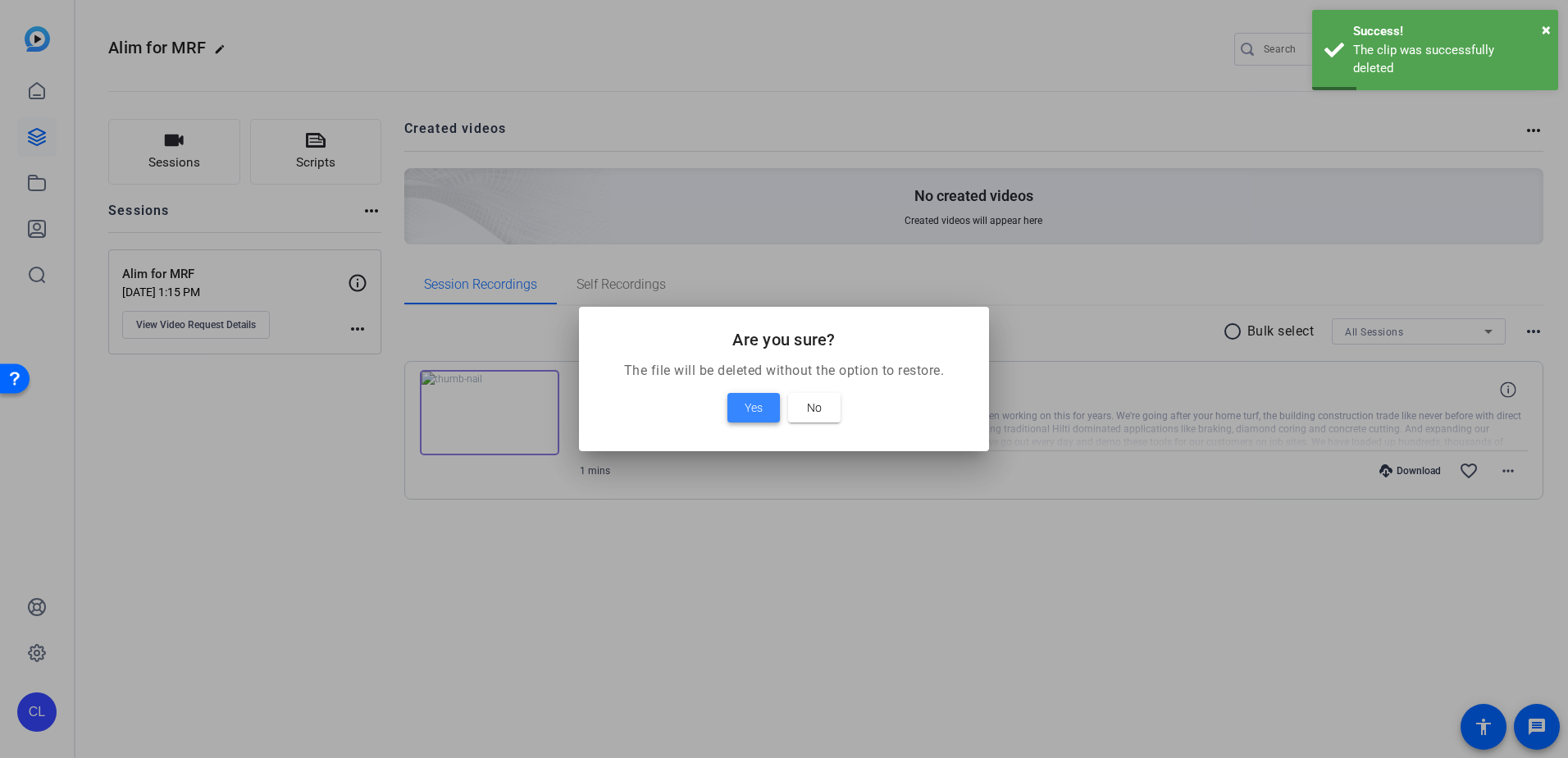
click at [738, 397] on span at bounding box center [754, 407] width 52 height 39
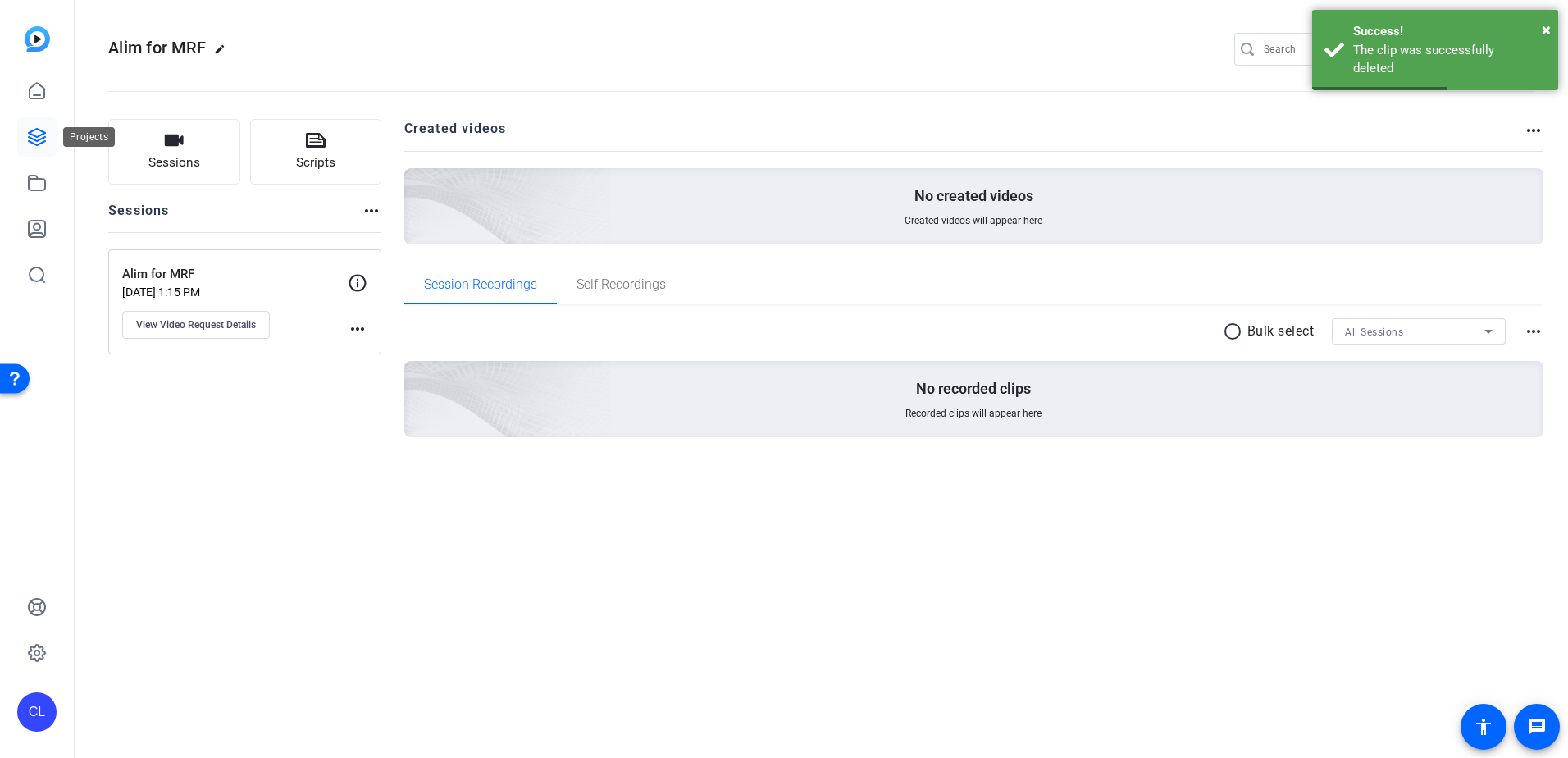
click at [37, 142] on icon at bounding box center [37, 136] width 20 height 20
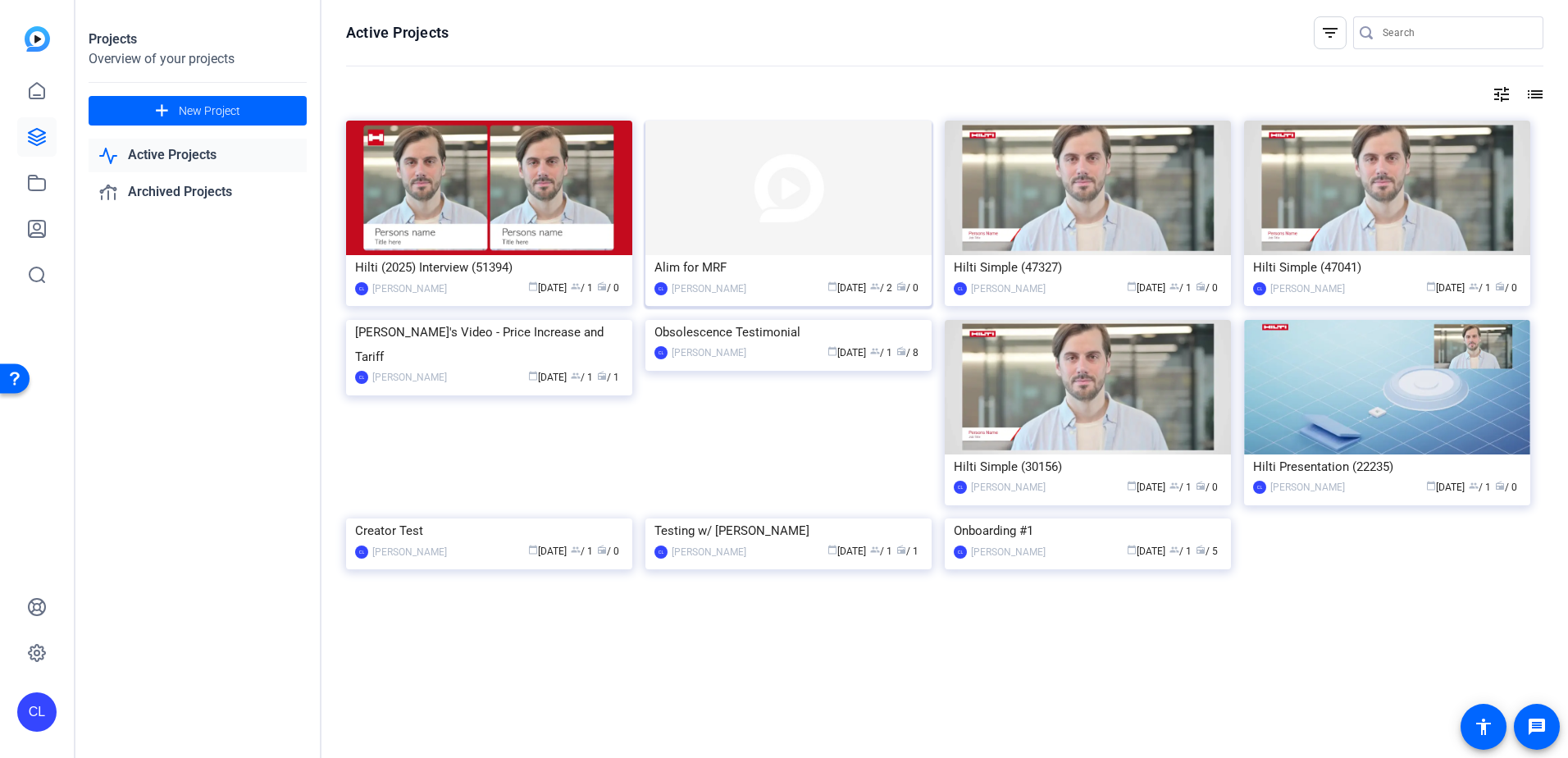
click at [782, 195] on img at bounding box center [788, 188] width 286 height 135
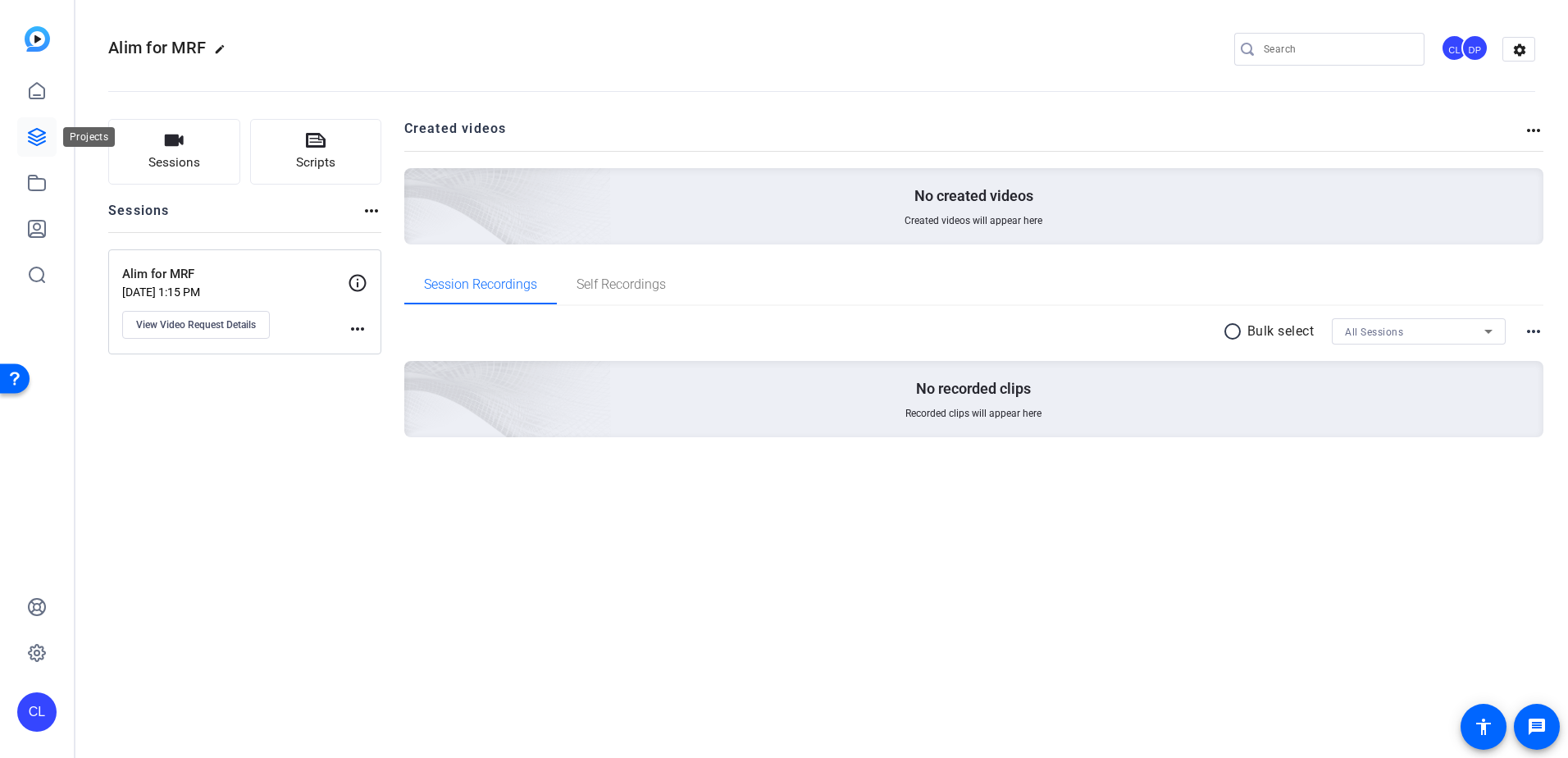
click at [36, 135] on icon at bounding box center [37, 136] width 20 height 20
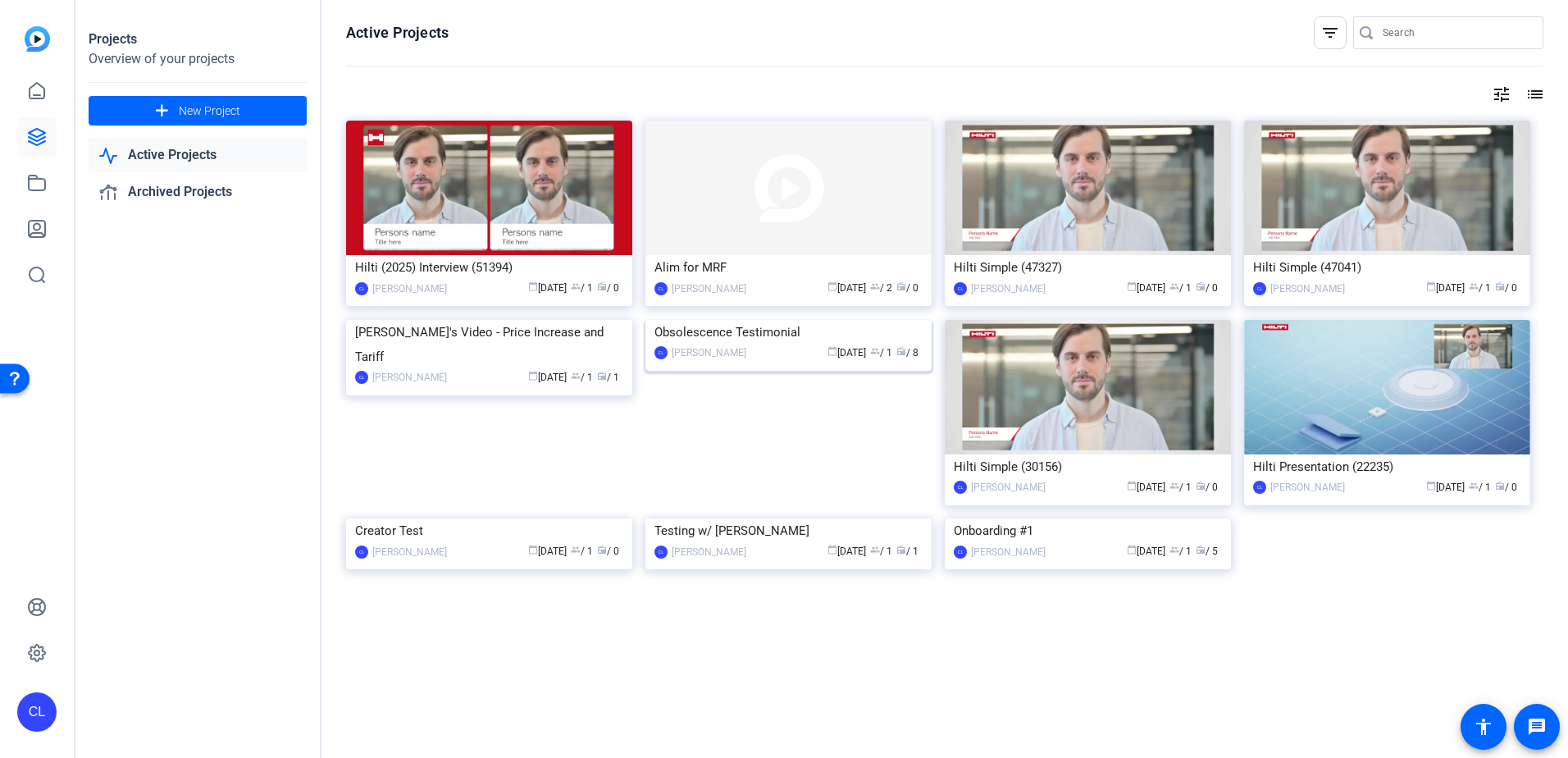
click at [801, 320] on img at bounding box center [788, 320] width 286 height 0
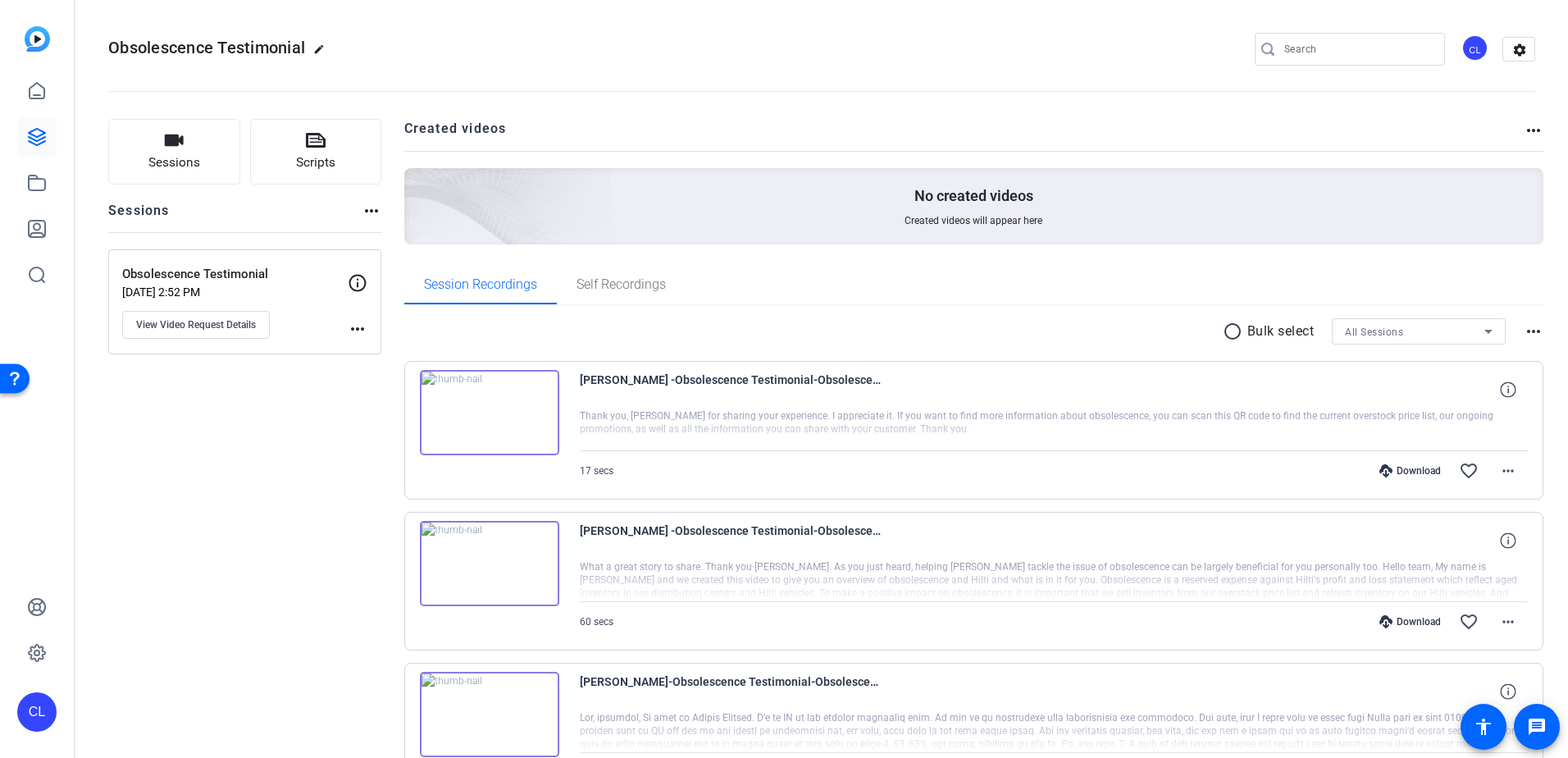
scroll to position [164, 0]
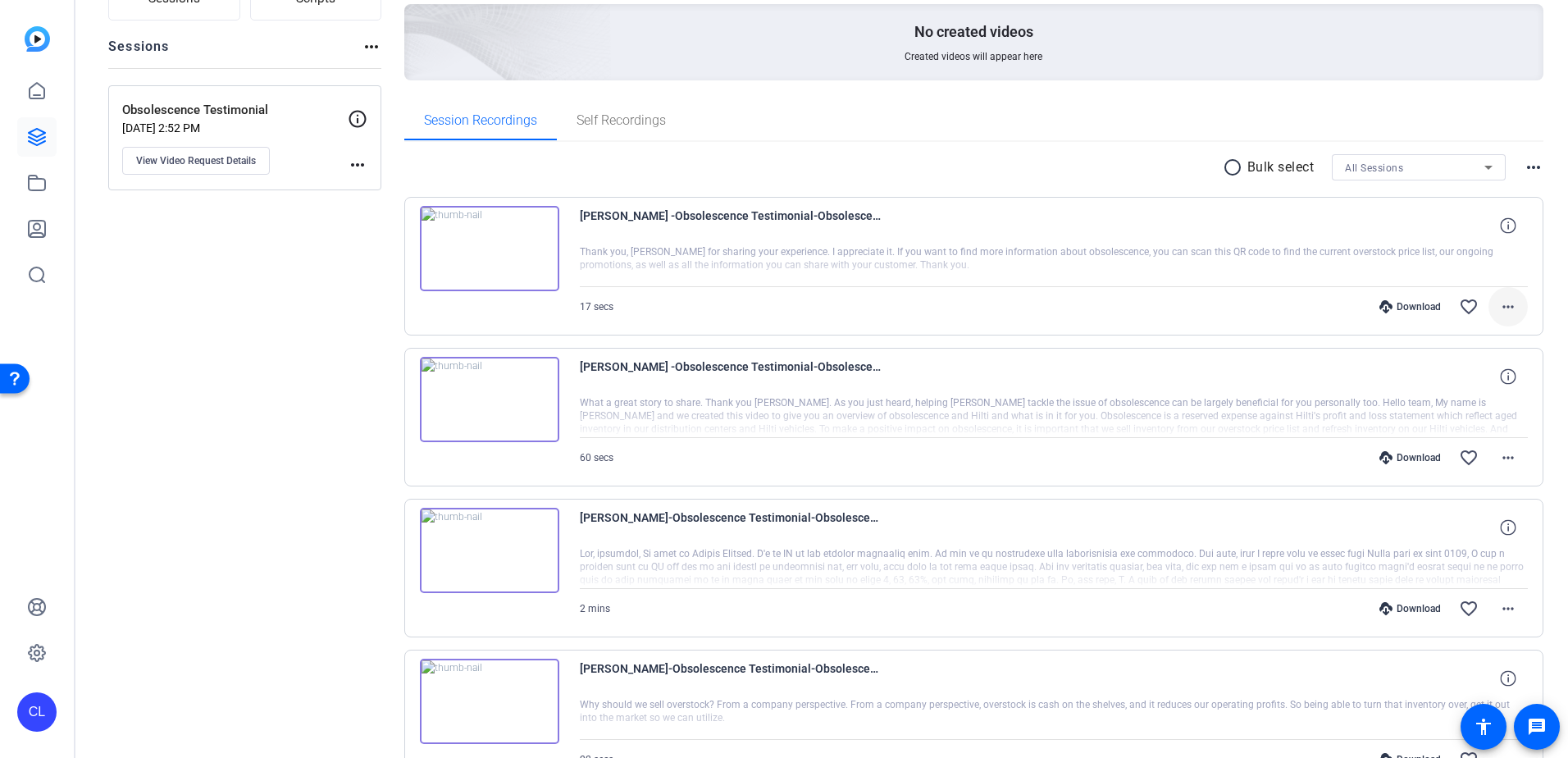
click at [1498, 303] on mat-icon "more_horiz" at bounding box center [1508, 306] width 20 height 20
click at [1468, 502] on span "Delete clip" at bounding box center [1458, 505] width 98 height 20
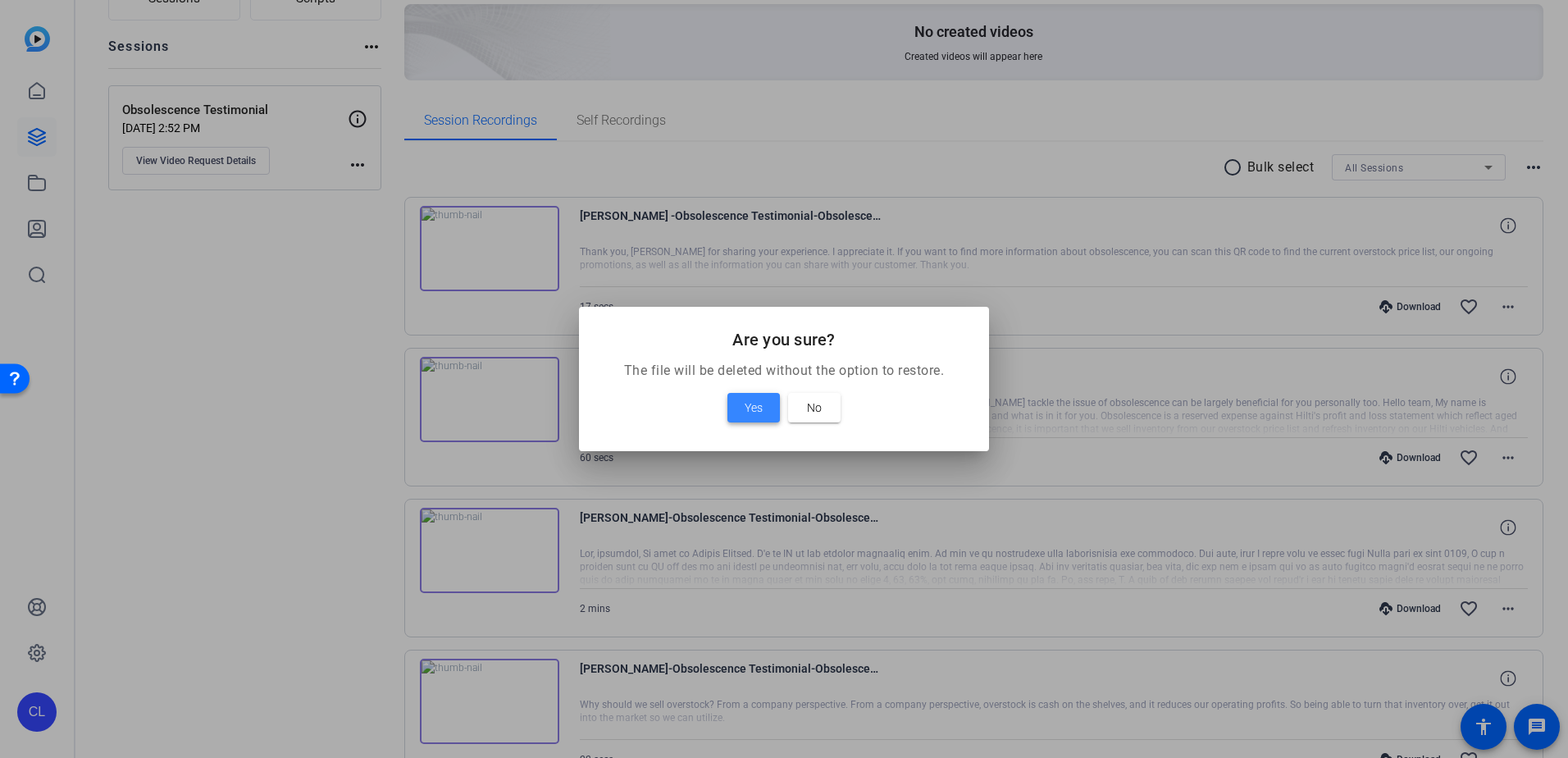
click at [745, 399] on span "Yes" at bounding box center [753, 407] width 18 height 20
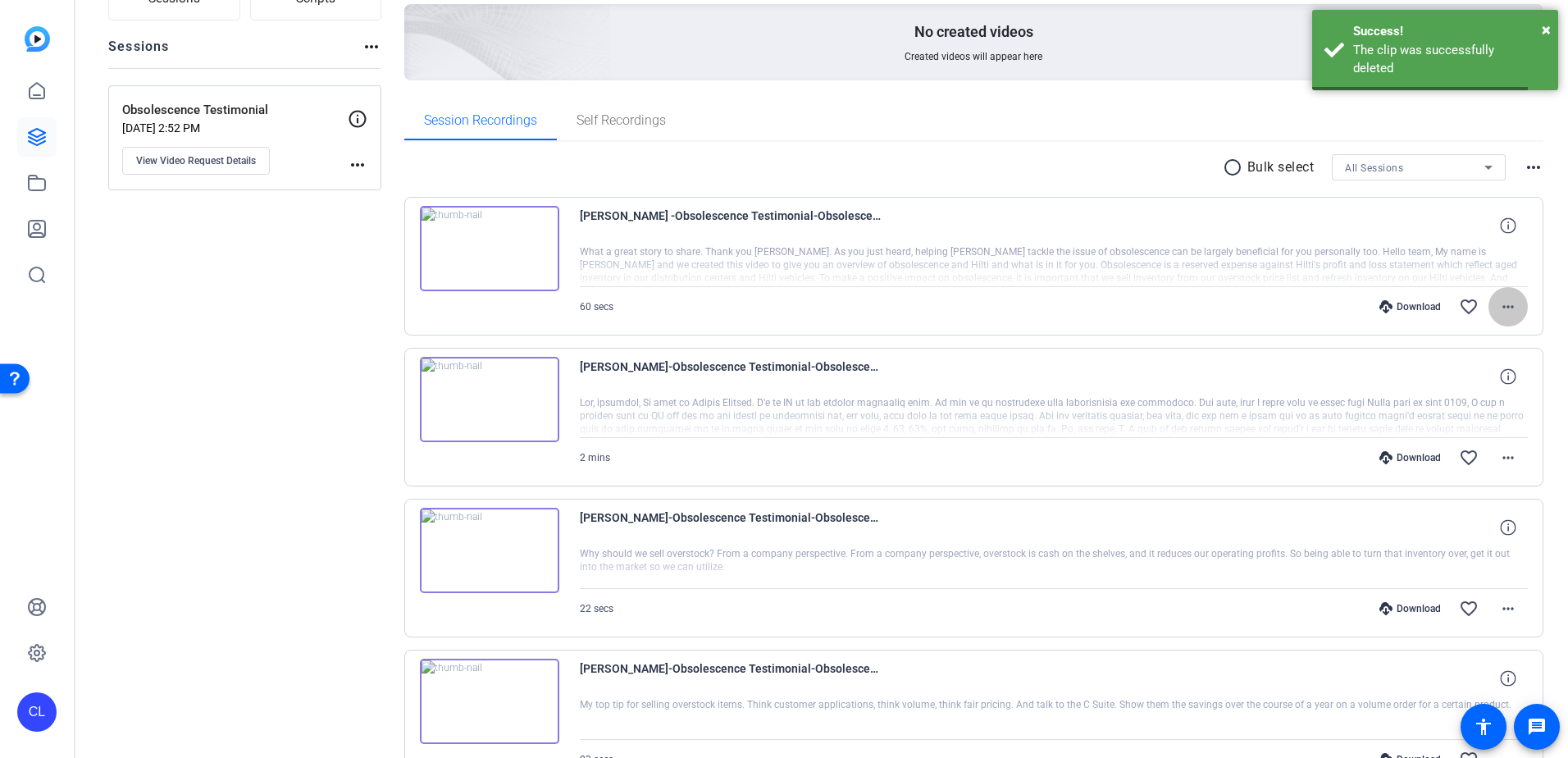
click at [1505, 304] on mat-icon "more_horiz" at bounding box center [1508, 306] width 20 height 20
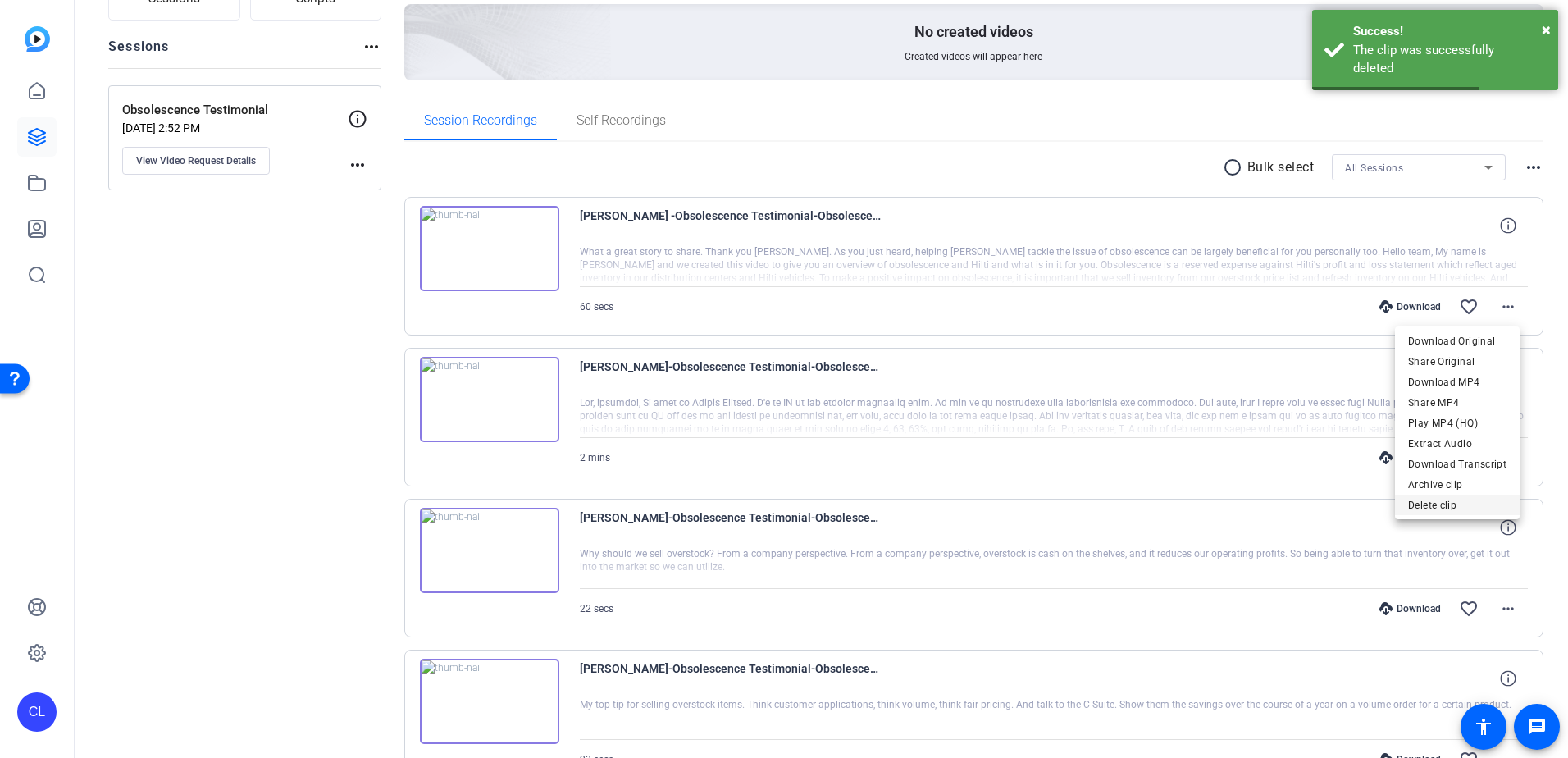
click at [1471, 503] on span "Delete clip" at bounding box center [1458, 505] width 98 height 20
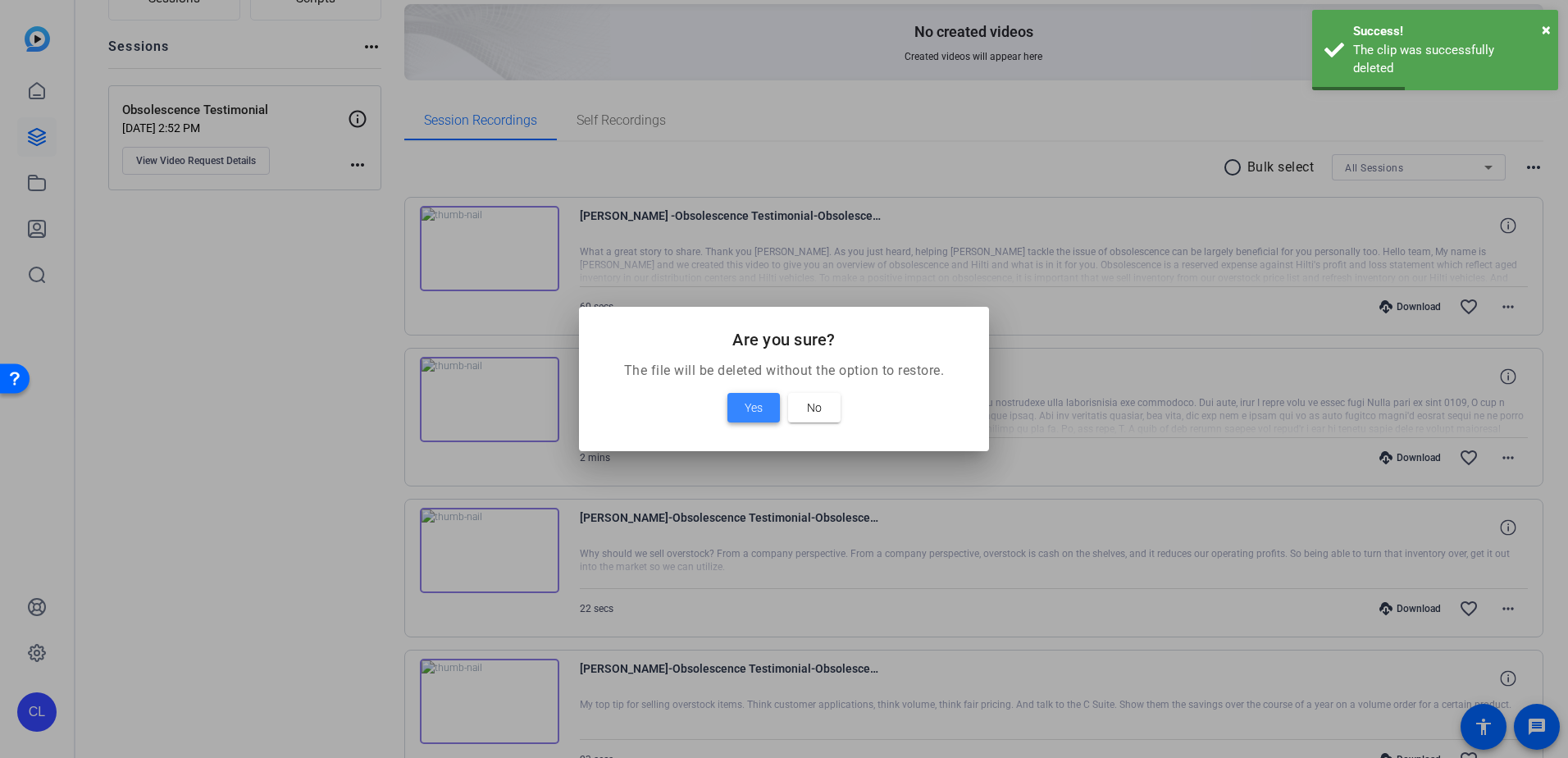
click at [766, 394] on span at bounding box center [754, 407] width 52 height 39
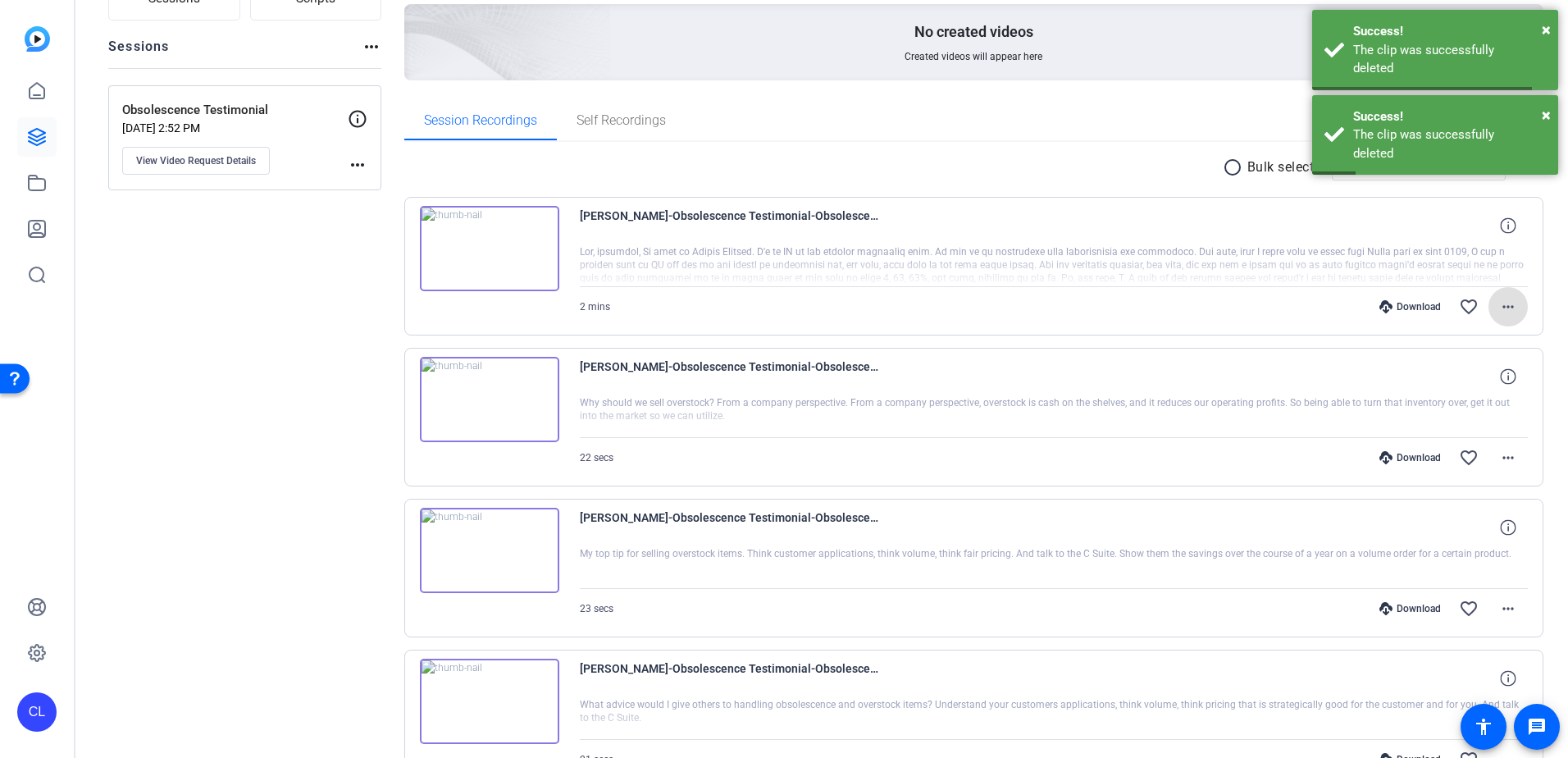
click at [1502, 308] on mat-icon "more_horiz" at bounding box center [1508, 306] width 20 height 20
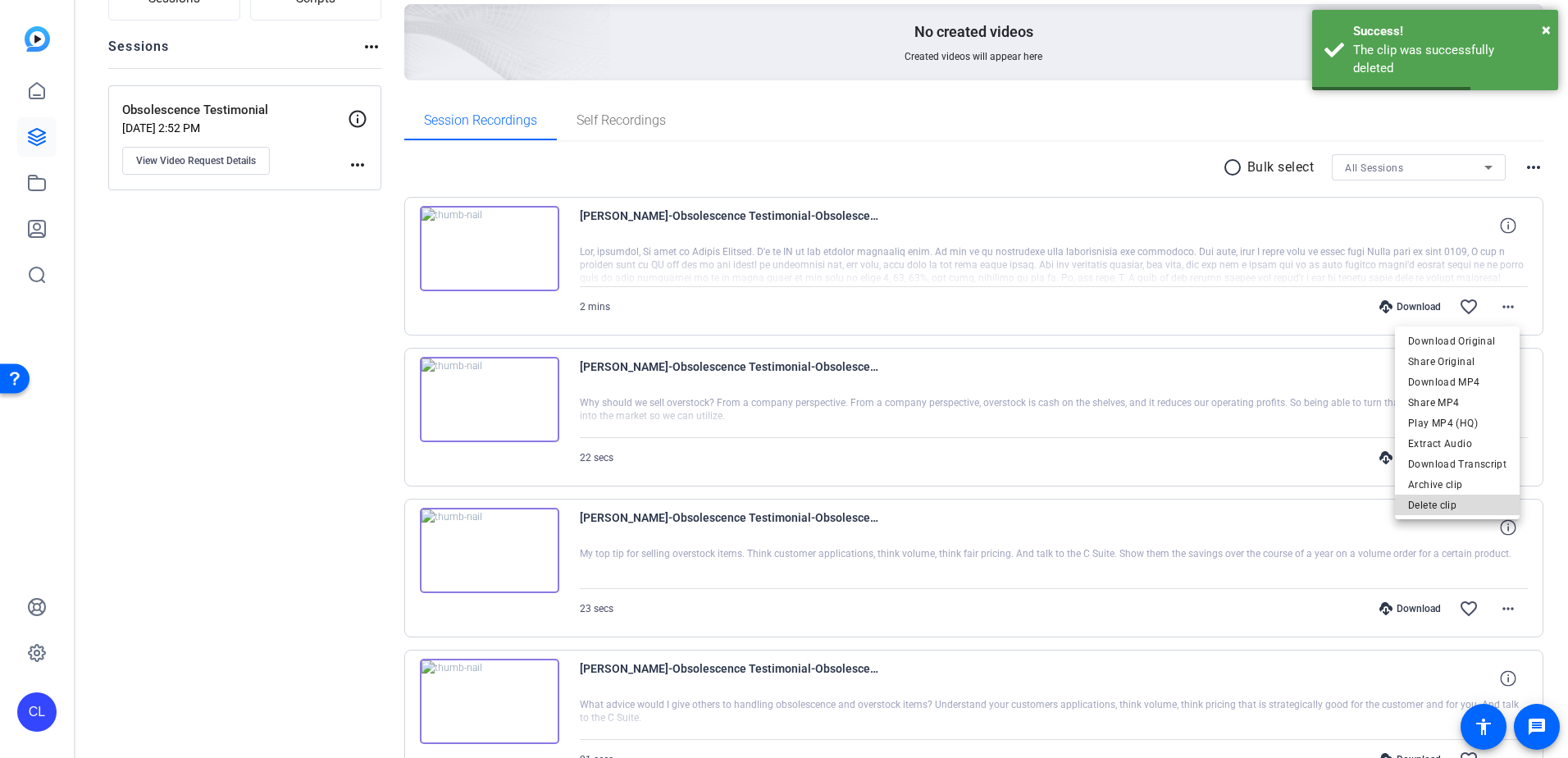
click at [1470, 507] on span "Delete clip" at bounding box center [1458, 505] width 98 height 20
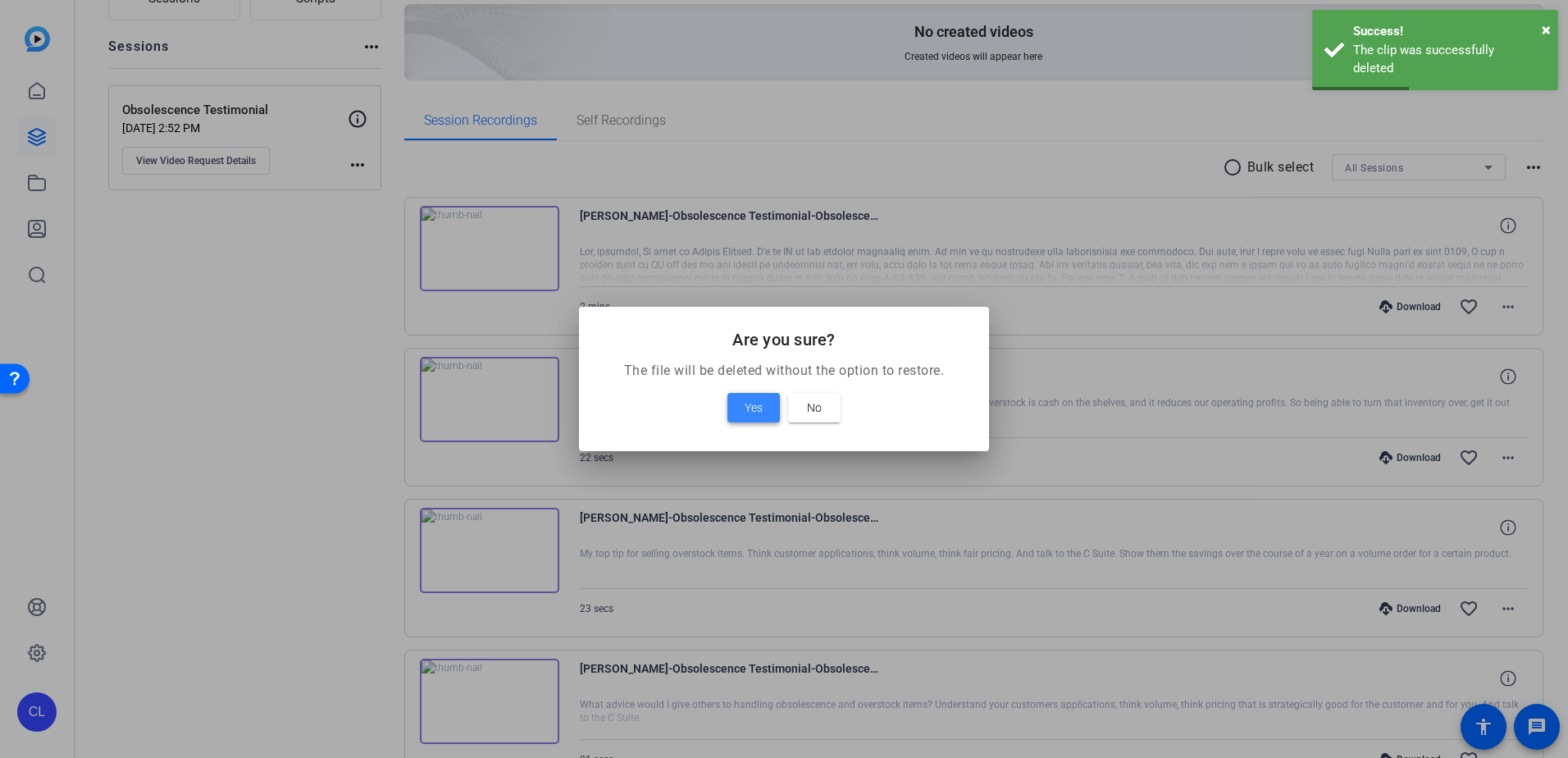
click at [751, 397] on span at bounding box center [754, 407] width 52 height 39
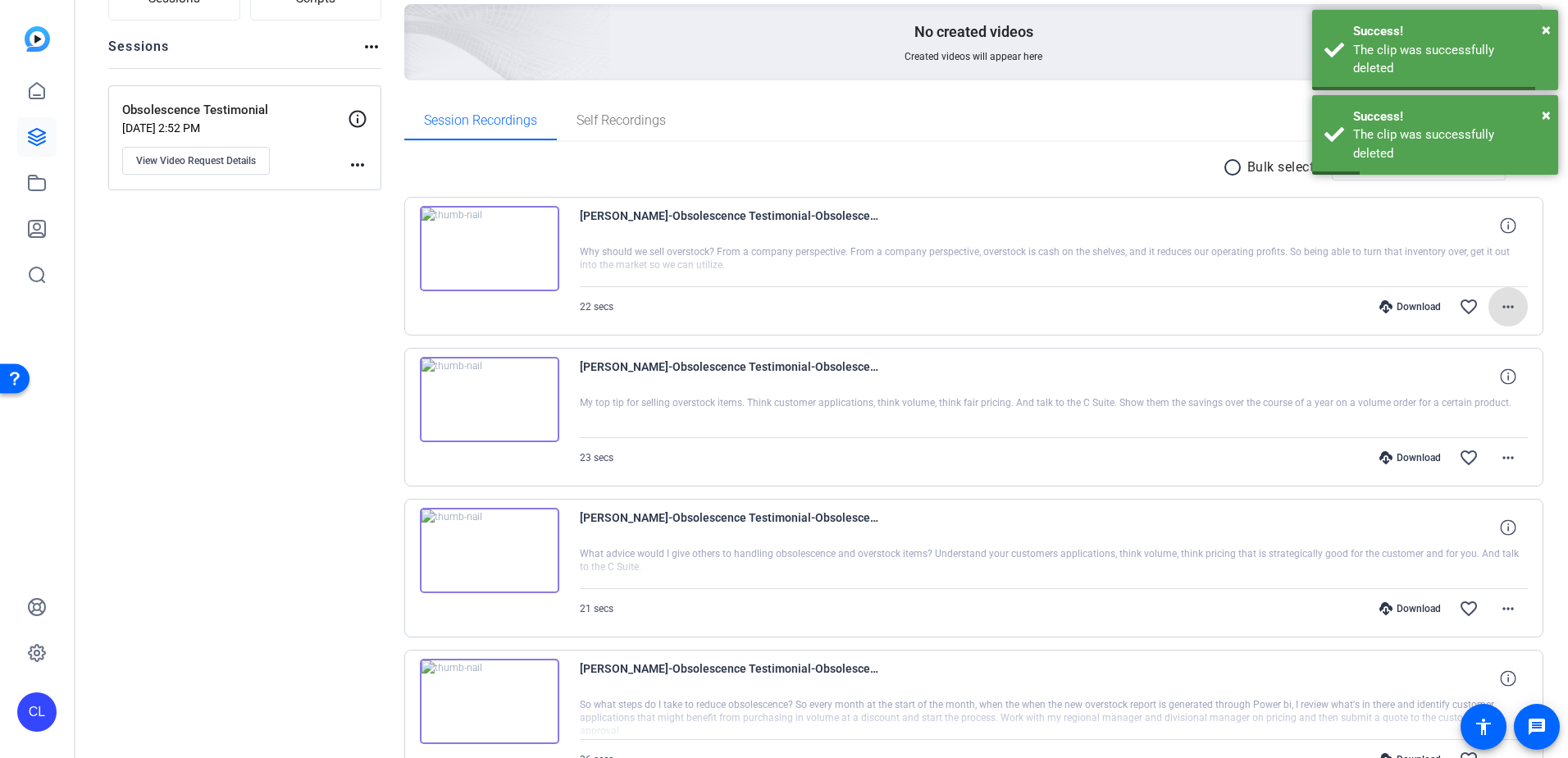
click at [1504, 308] on mat-icon "more_horiz" at bounding box center [1508, 306] width 20 height 20
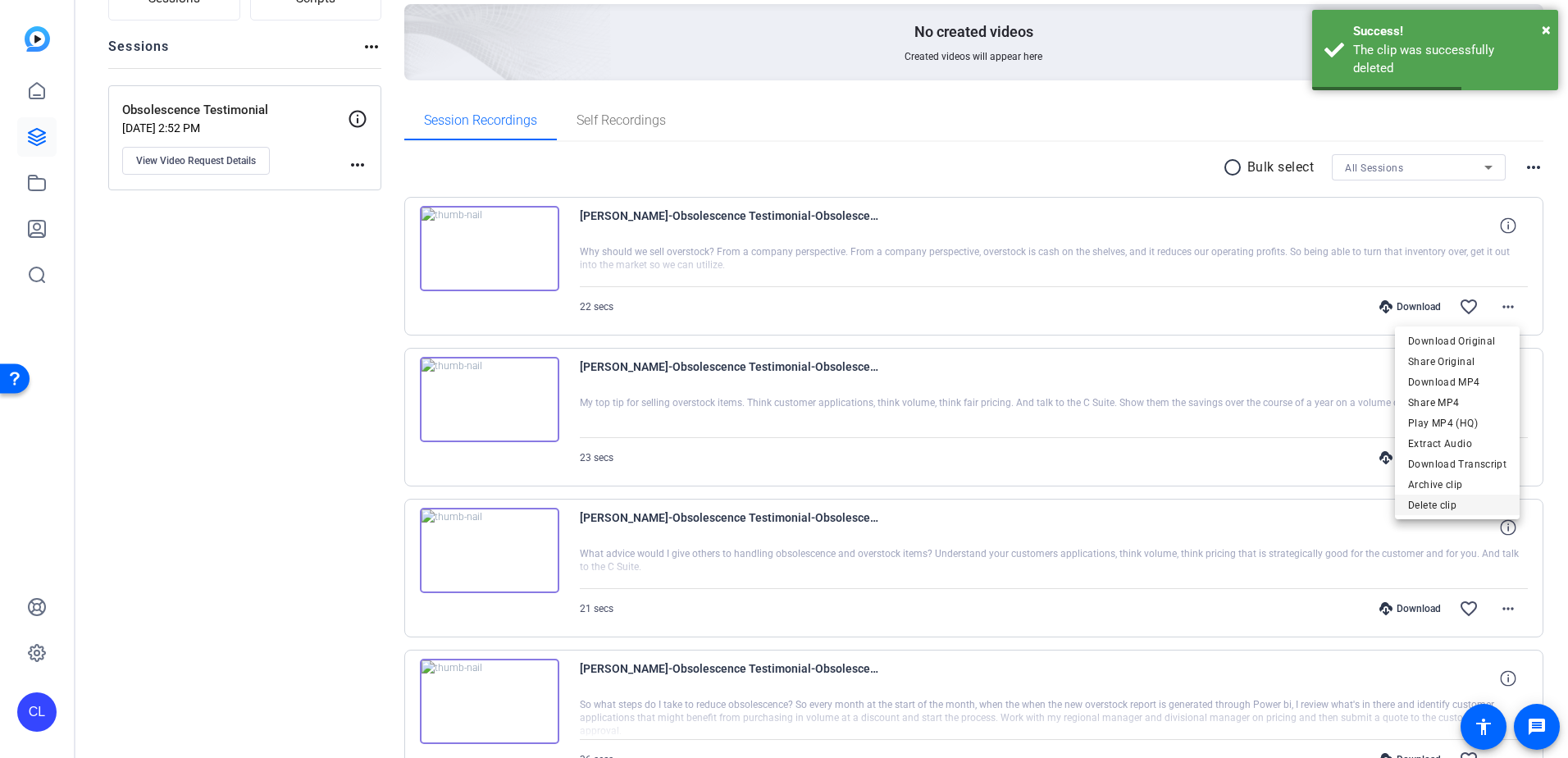
click at [1455, 497] on span "Delete clip" at bounding box center [1458, 505] width 98 height 20
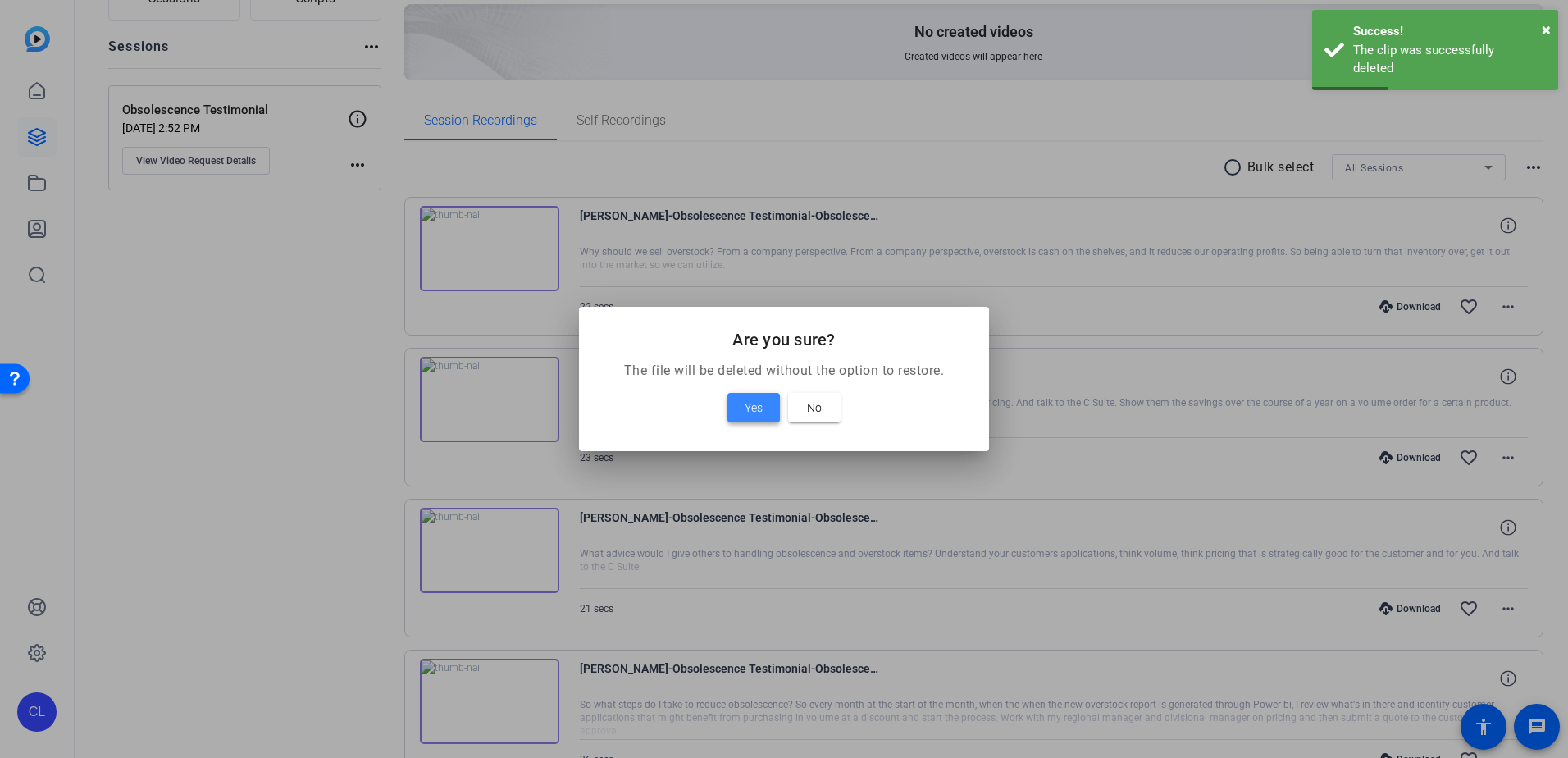
click at [764, 397] on span at bounding box center [754, 407] width 52 height 39
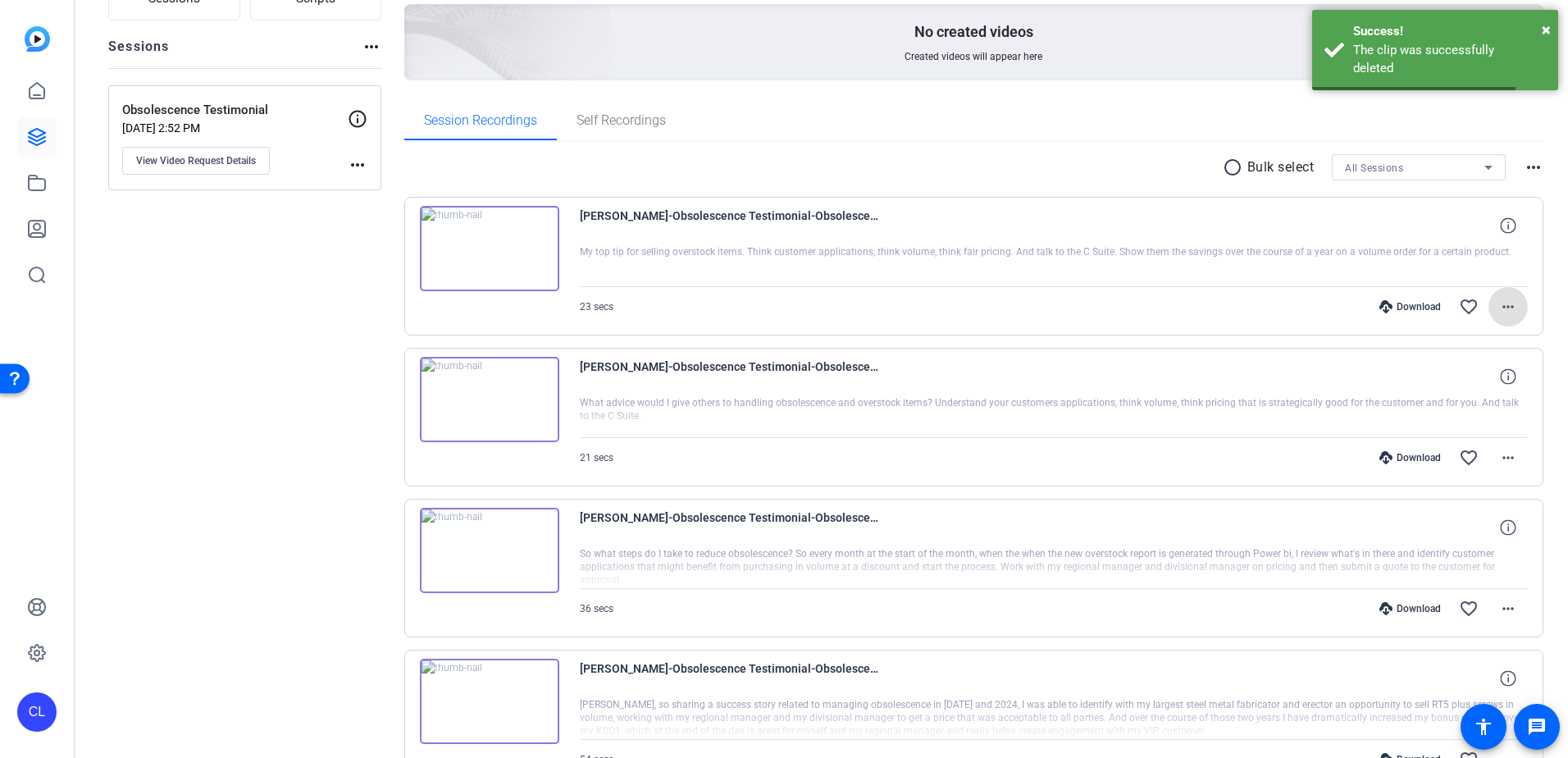
click at [1498, 308] on mat-icon "more_horiz" at bounding box center [1508, 306] width 20 height 20
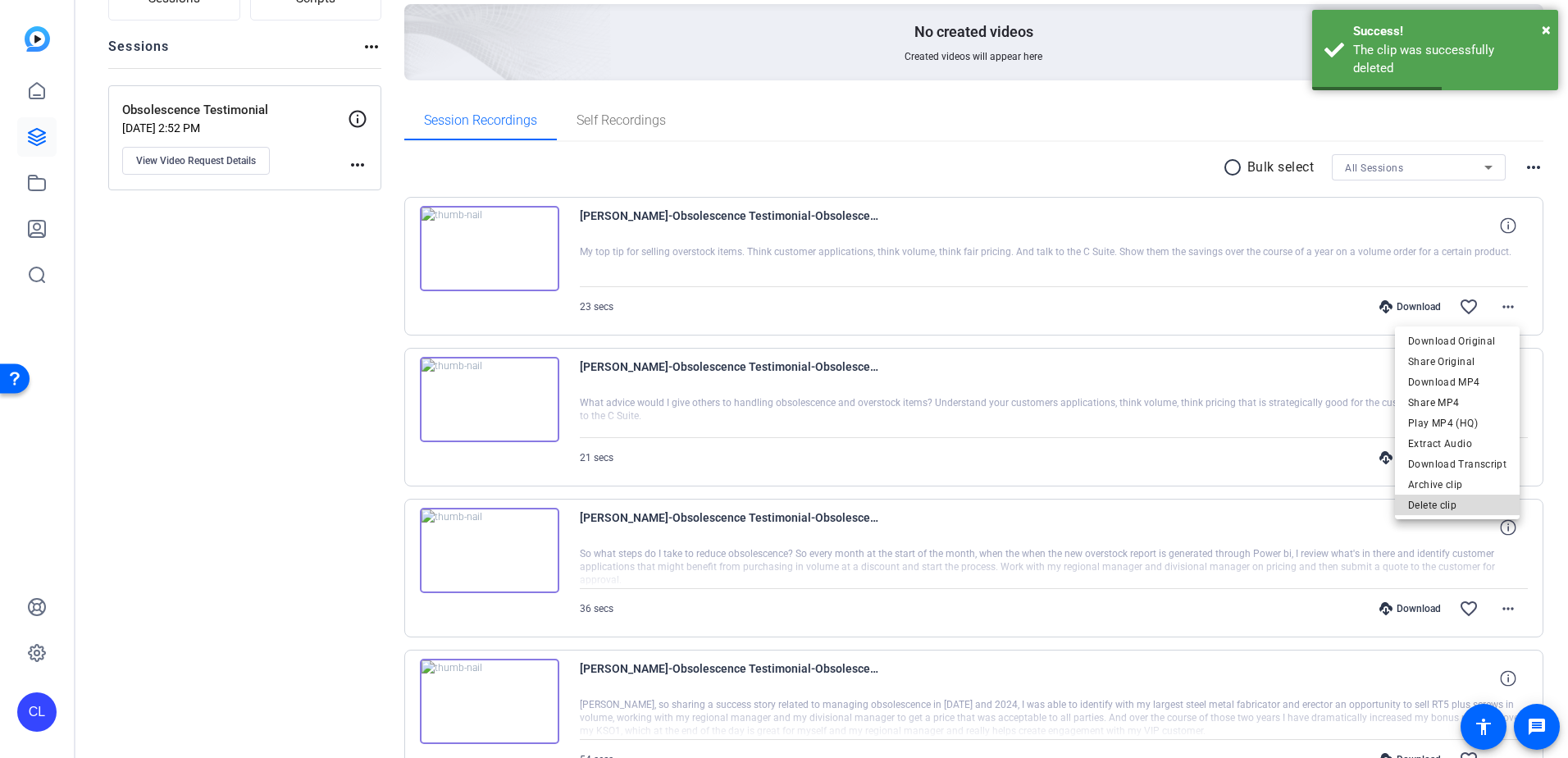
click at [1466, 502] on span "Delete clip" at bounding box center [1458, 505] width 98 height 20
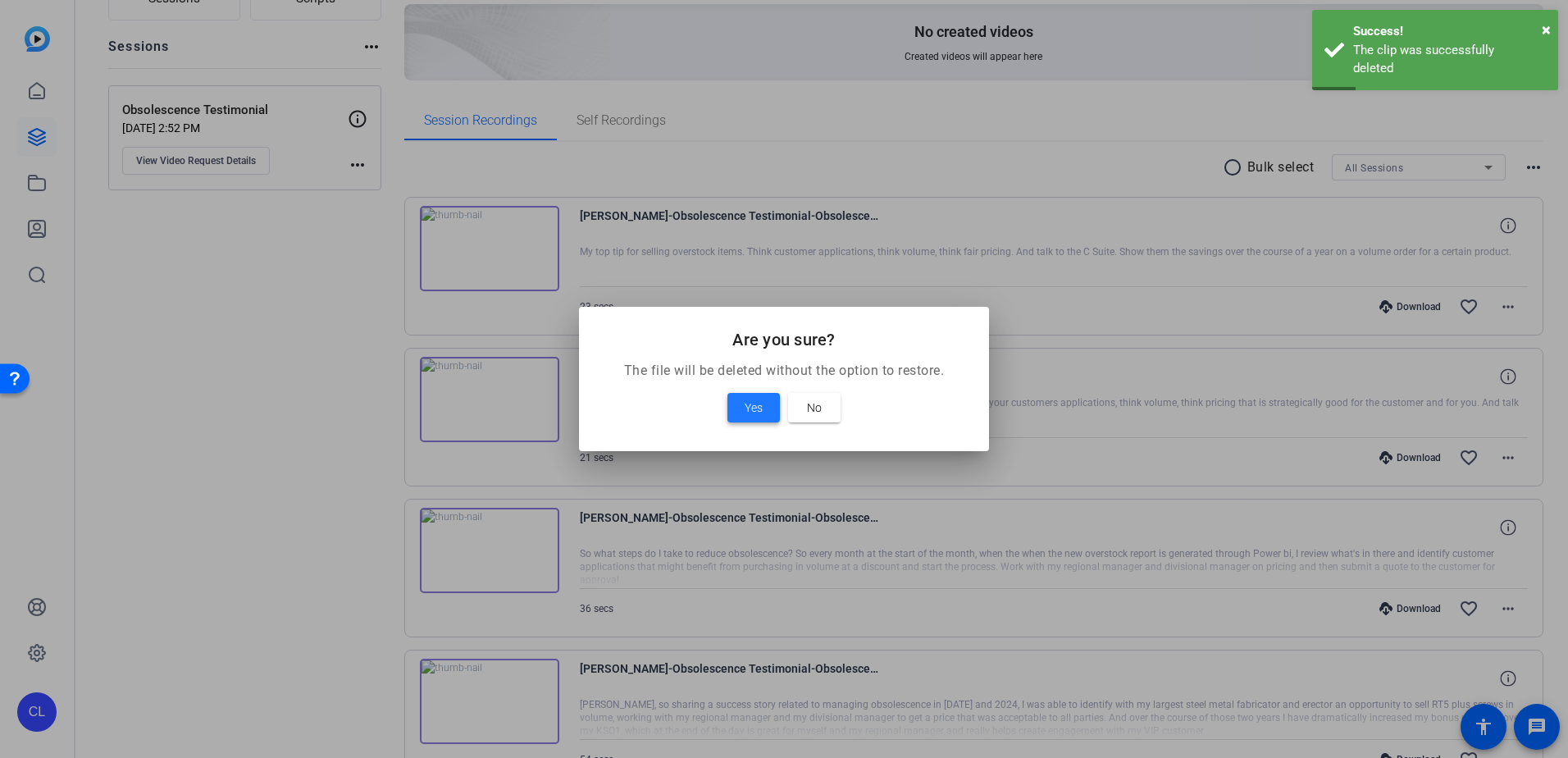
click at [757, 417] on span at bounding box center [754, 407] width 52 height 39
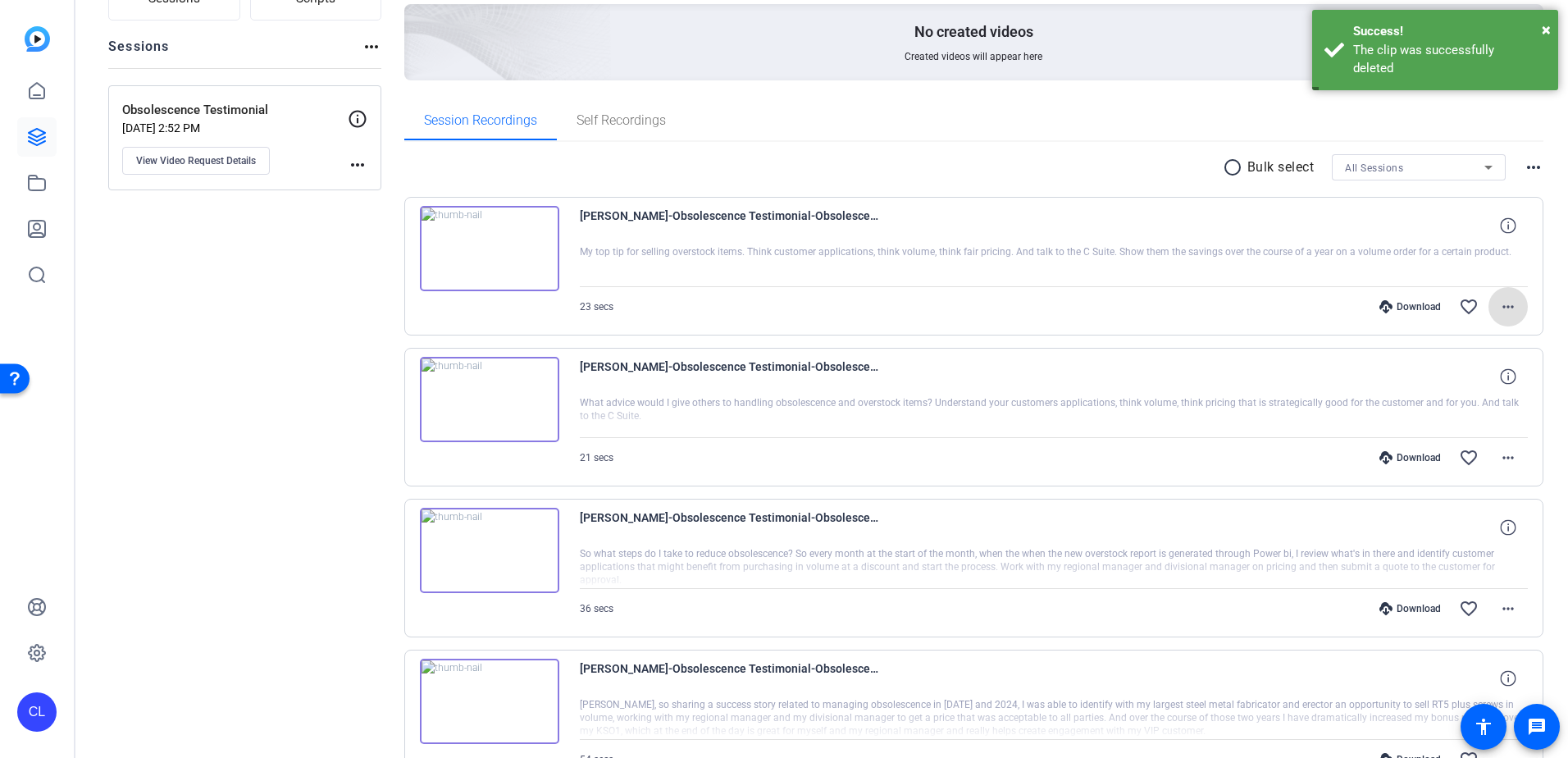
scroll to position [116, 0]
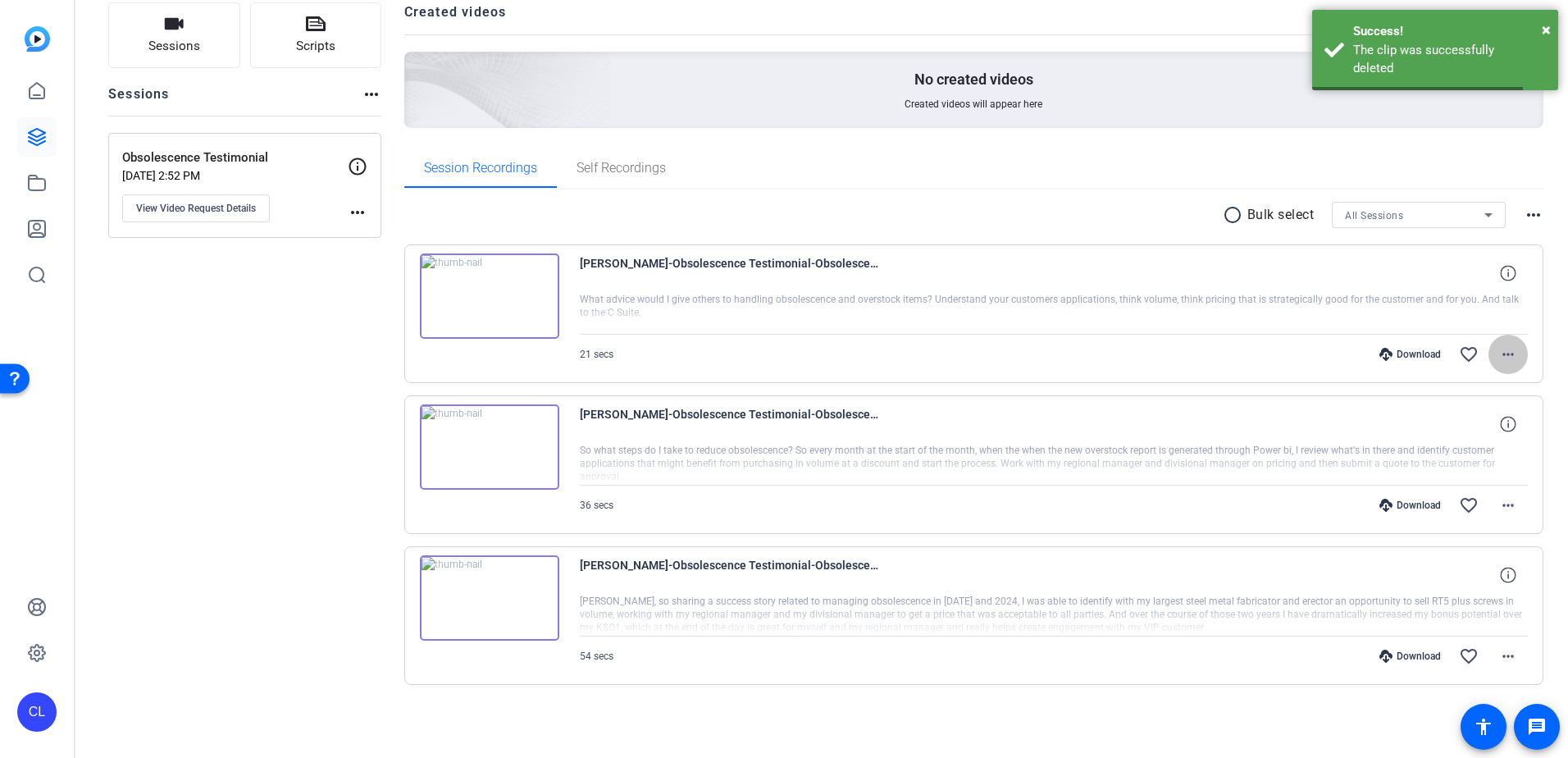
click at [1504, 359] on mat-icon "more_horiz" at bounding box center [1508, 354] width 20 height 20
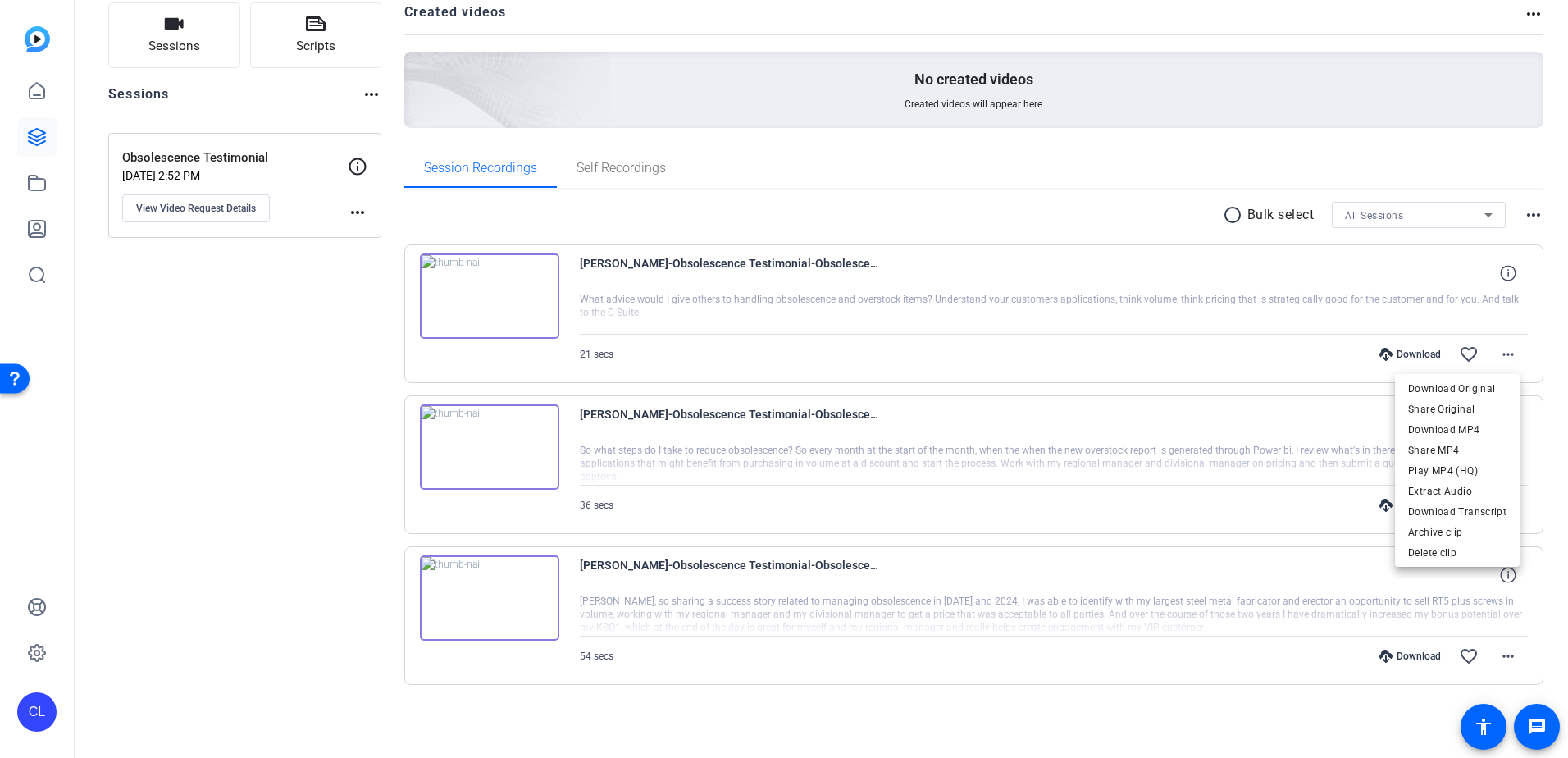
click at [1510, 352] on div at bounding box center [784, 379] width 1568 height 758
click at [1505, 353] on mat-icon "more_horiz" at bounding box center [1508, 354] width 20 height 20
click at [1500, 358] on div at bounding box center [784, 379] width 1568 height 758
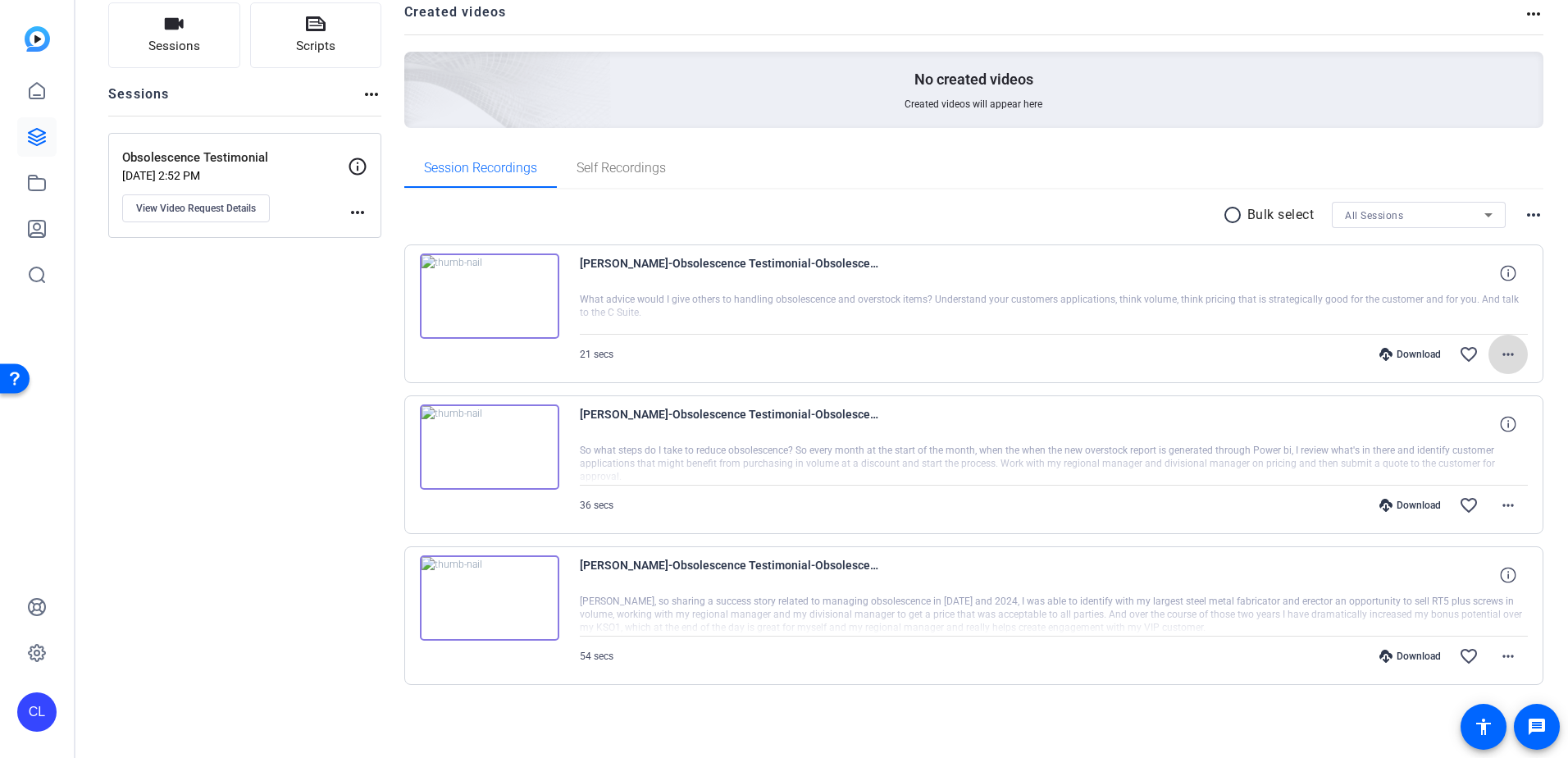
click at [1500, 355] on mat-icon "more_horiz" at bounding box center [1508, 354] width 20 height 20
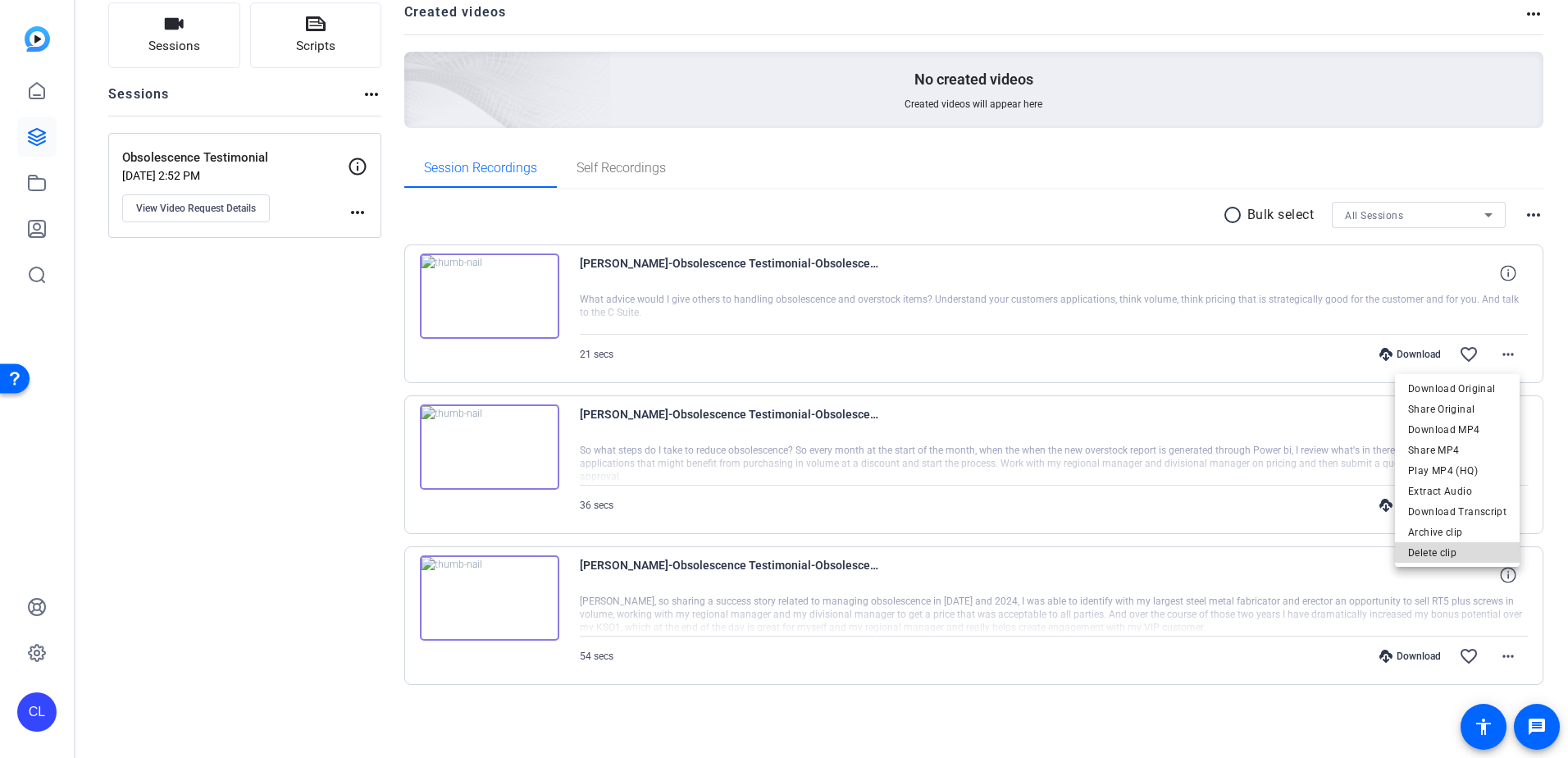
click at [1462, 553] on span "Delete clip" at bounding box center [1458, 552] width 98 height 20
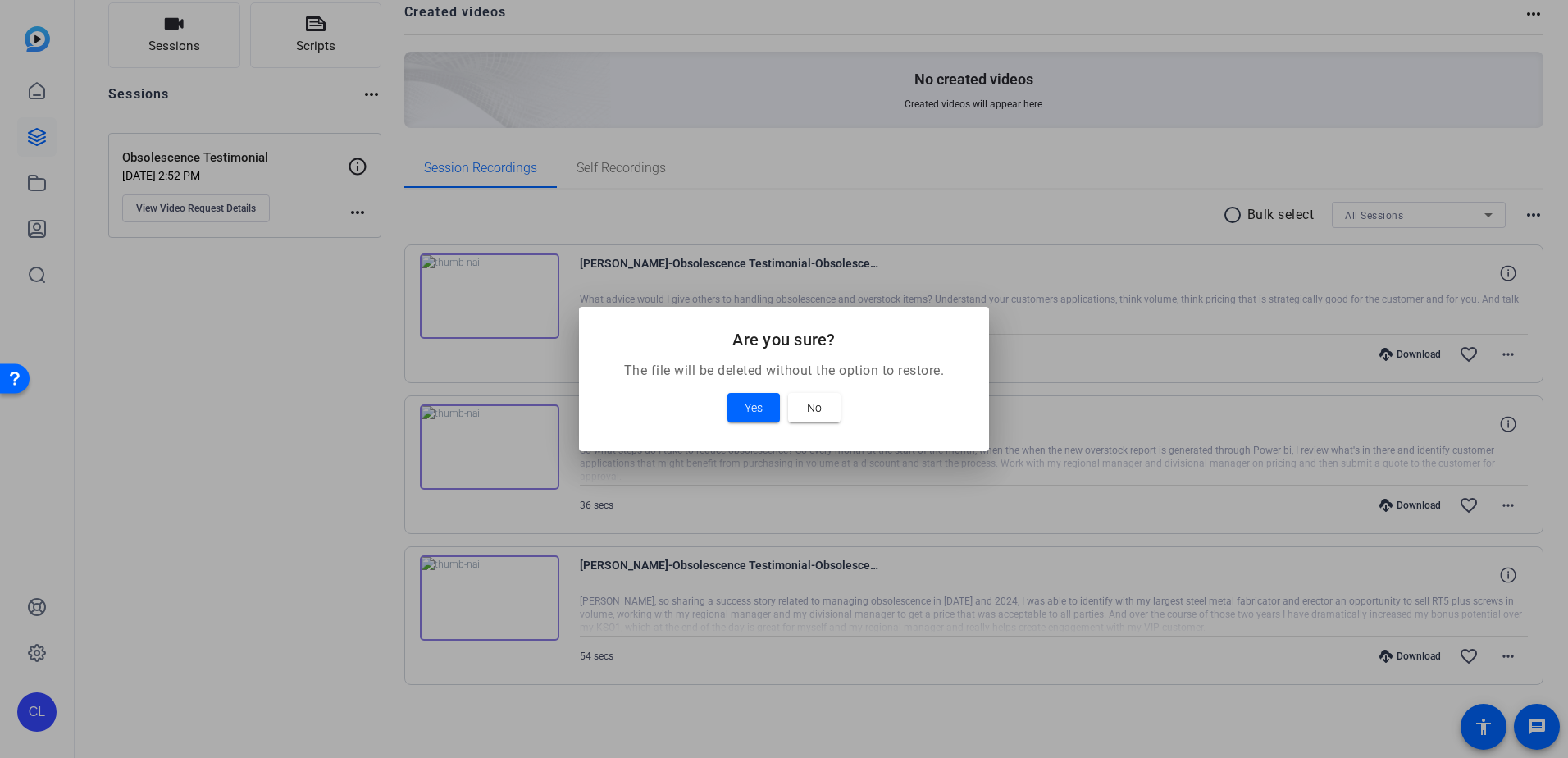
click at [781, 420] on div "Yes No" at bounding box center [784, 408] width 370 height 30
click at [767, 412] on span at bounding box center [754, 407] width 52 height 39
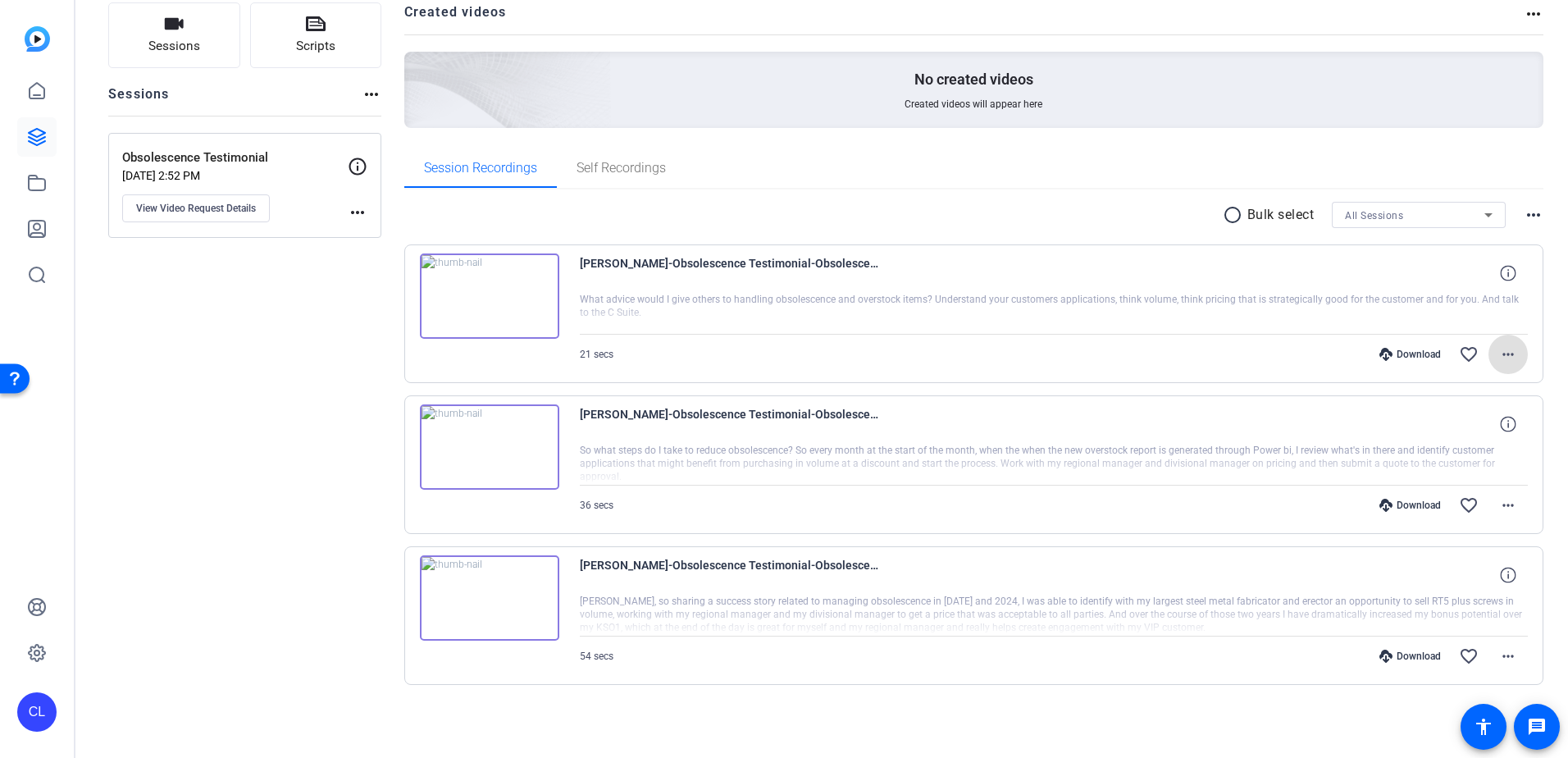
scroll to position [0, 0]
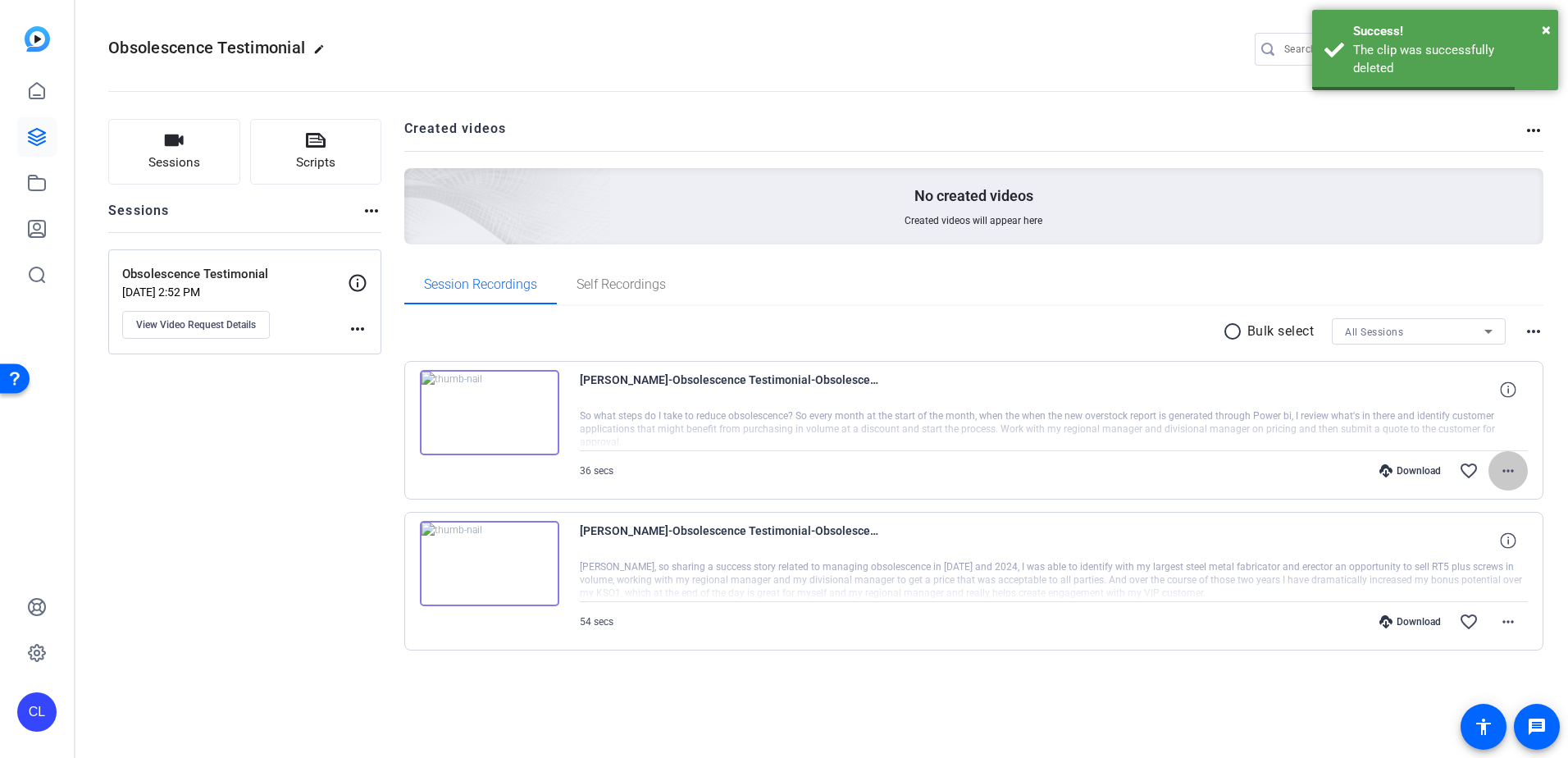
click at [1506, 469] on mat-icon "more_horiz" at bounding box center [1508, 470] width 20 height 20
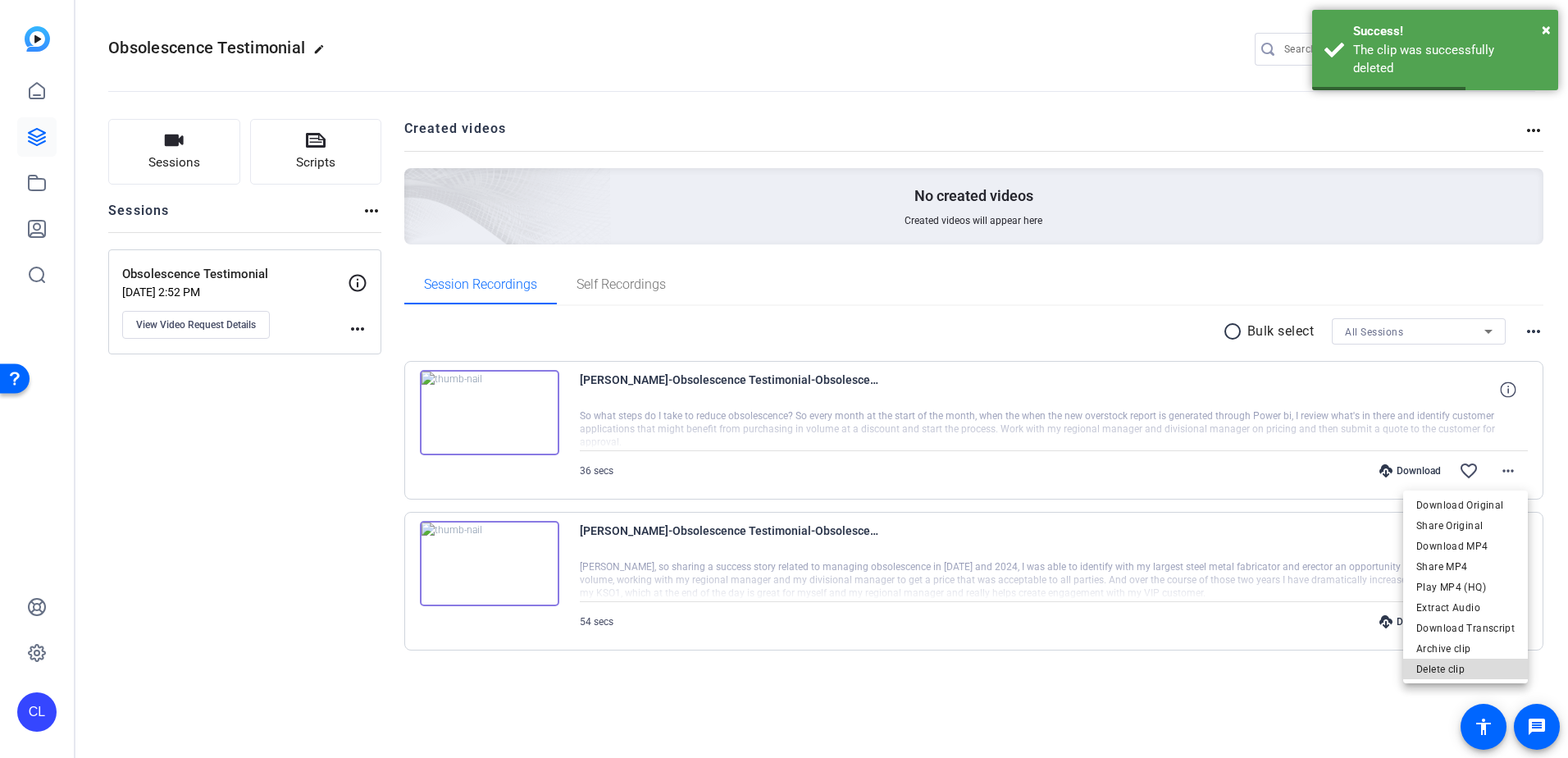
click at [1484, 668] on span "Delete clip" at bounding box center [1465, 668] width 98 height 20
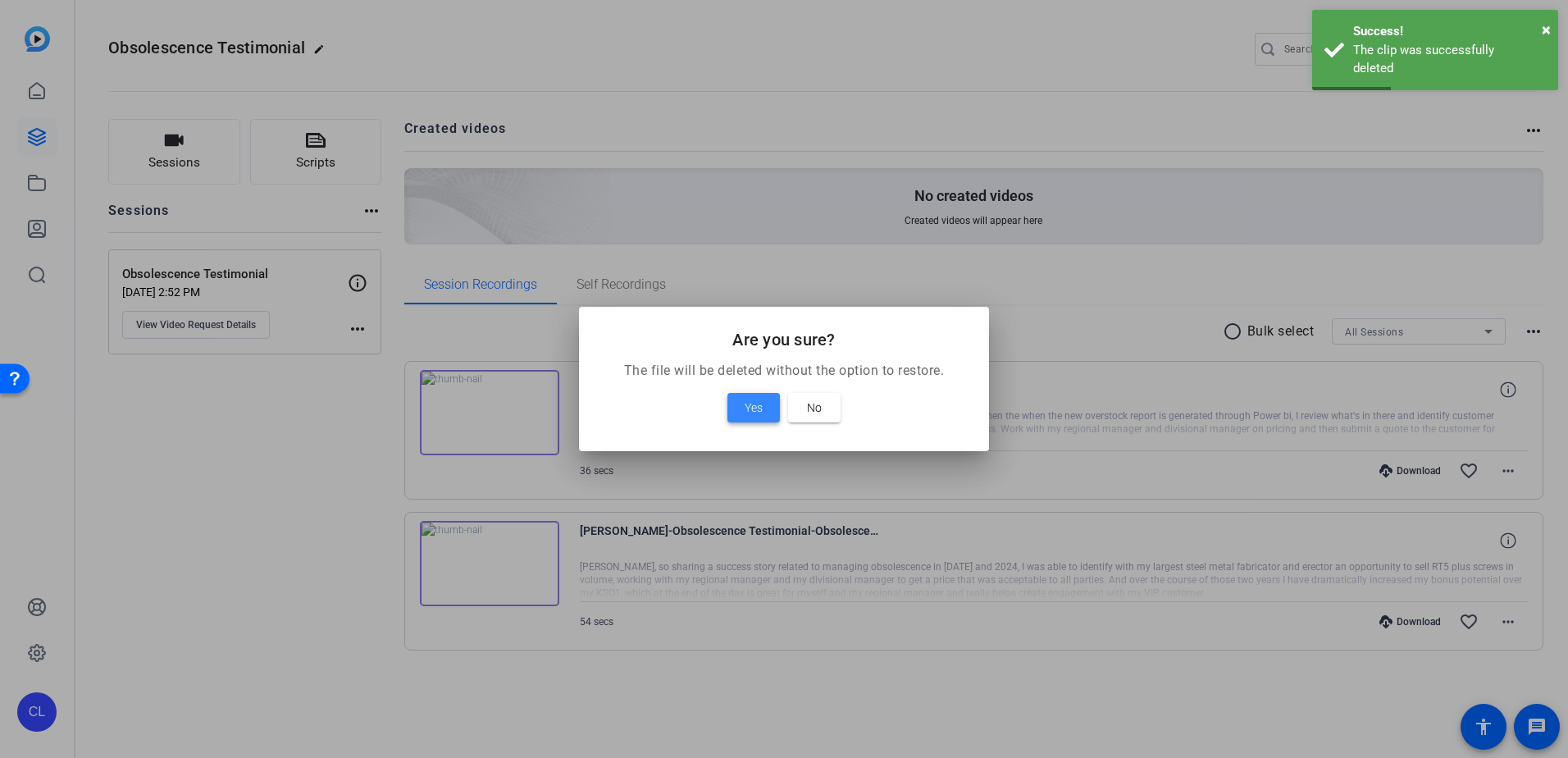
click at [737, 402] on span at bounding box center [754, 407] width 52 height 39
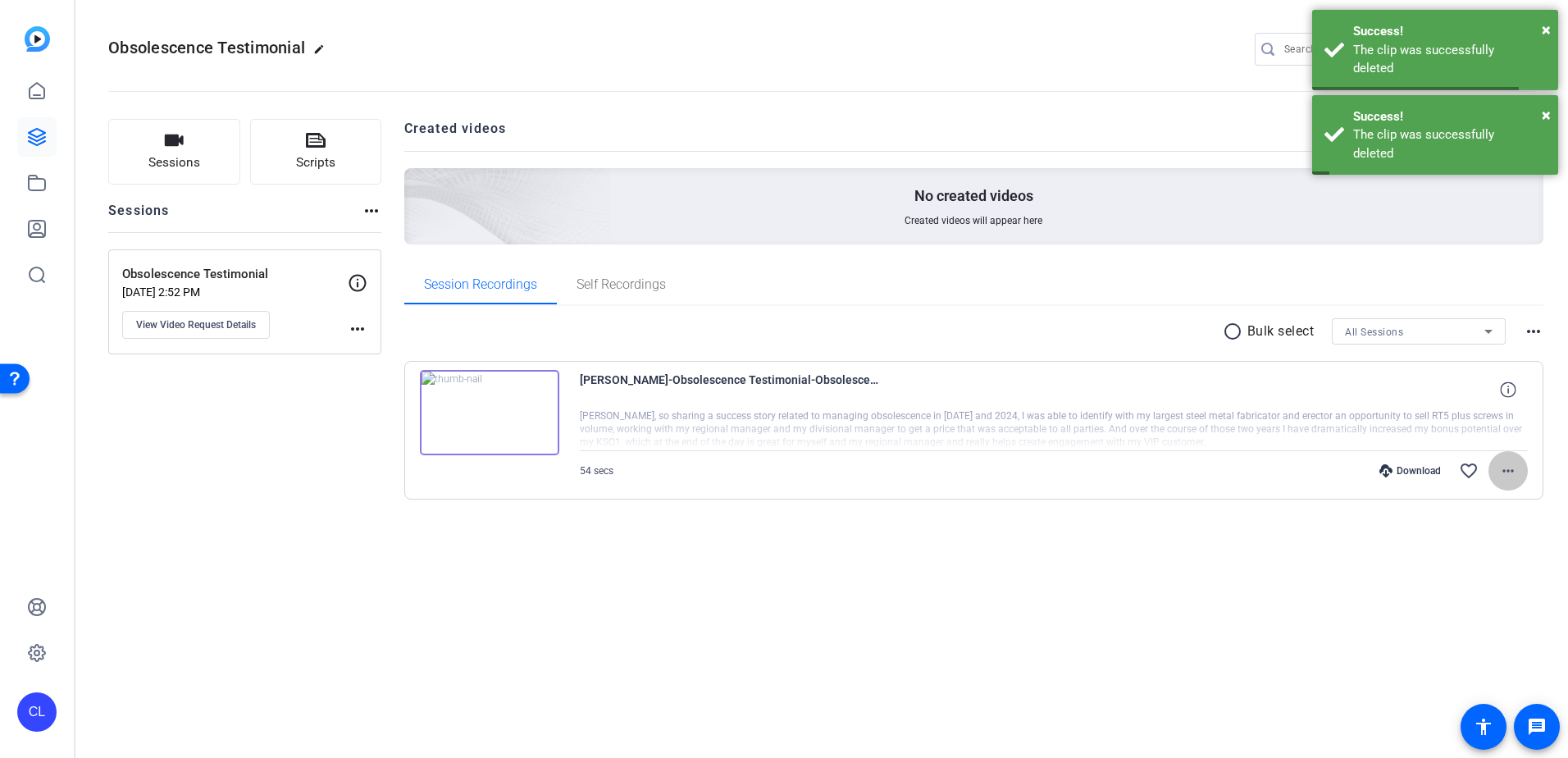
click at [1505, 473] on mat-icon "more_horiz" at bounding box center [1508, 470] width 20 height 20
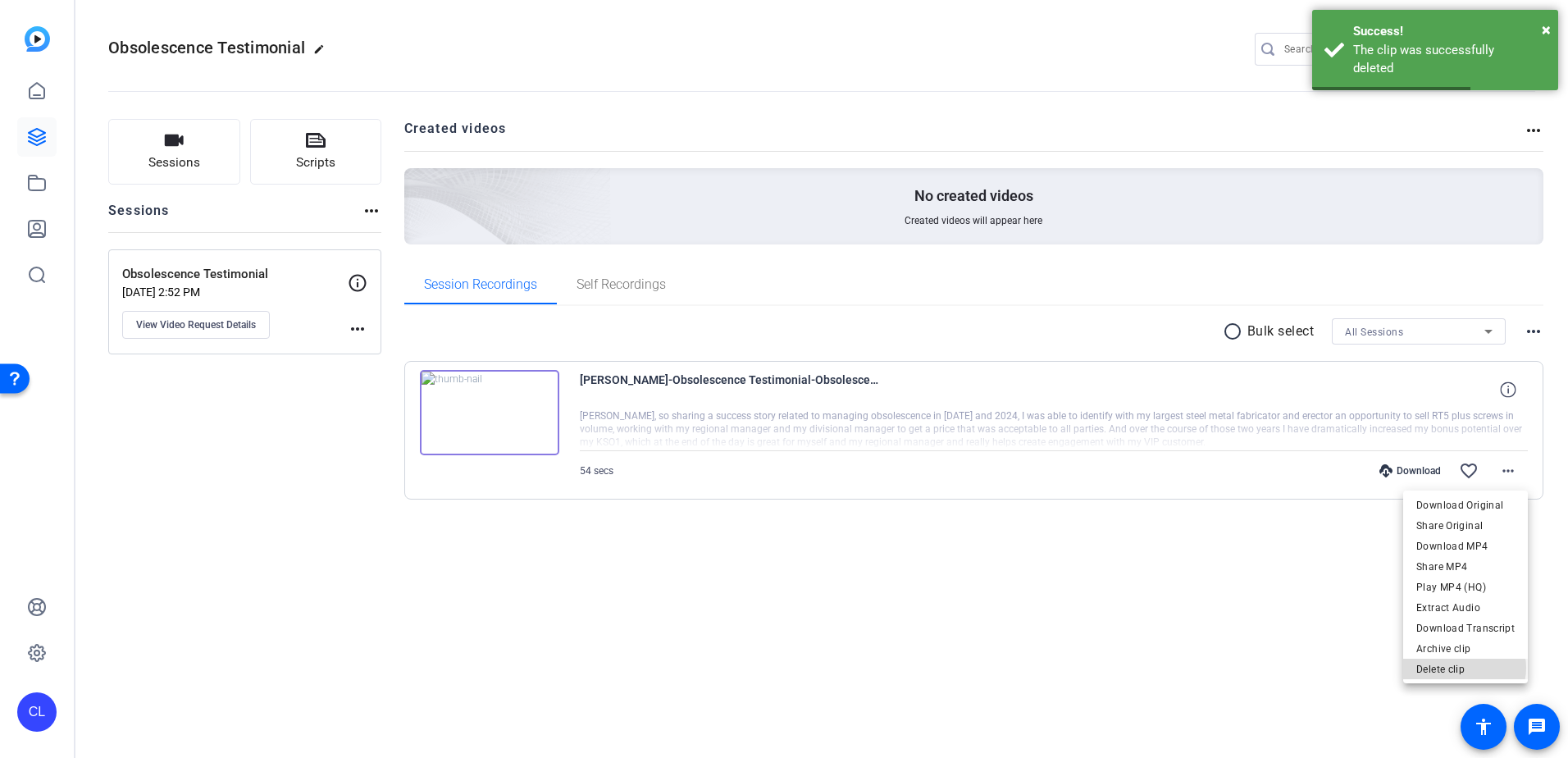
click at [1464, 668] on span "Delete clip" at bounding box center [1465, 668] width 98 height 20
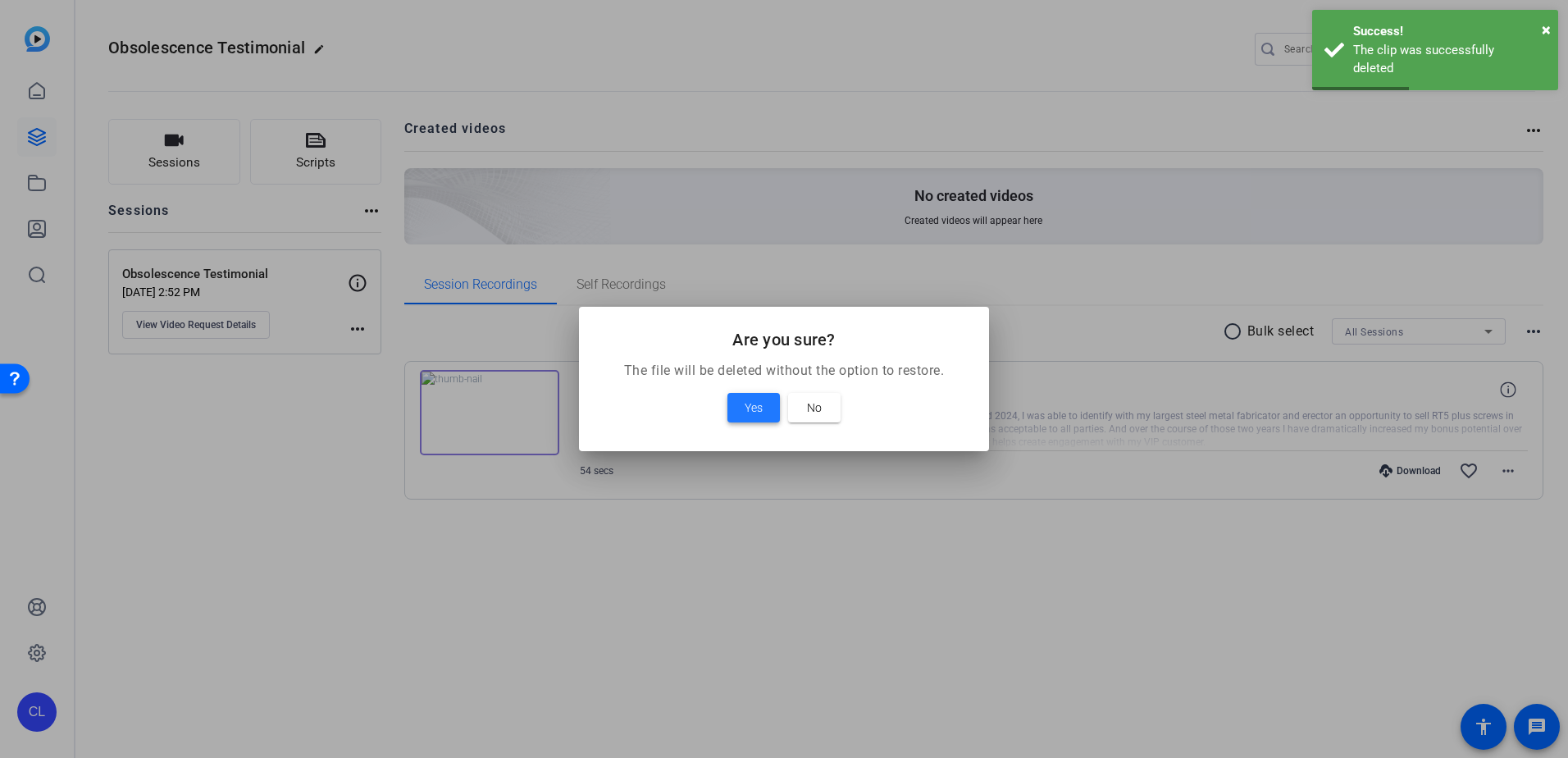
click at [753, 409] on span "Yes" at bounding box center [753, 407] width 18 height 20
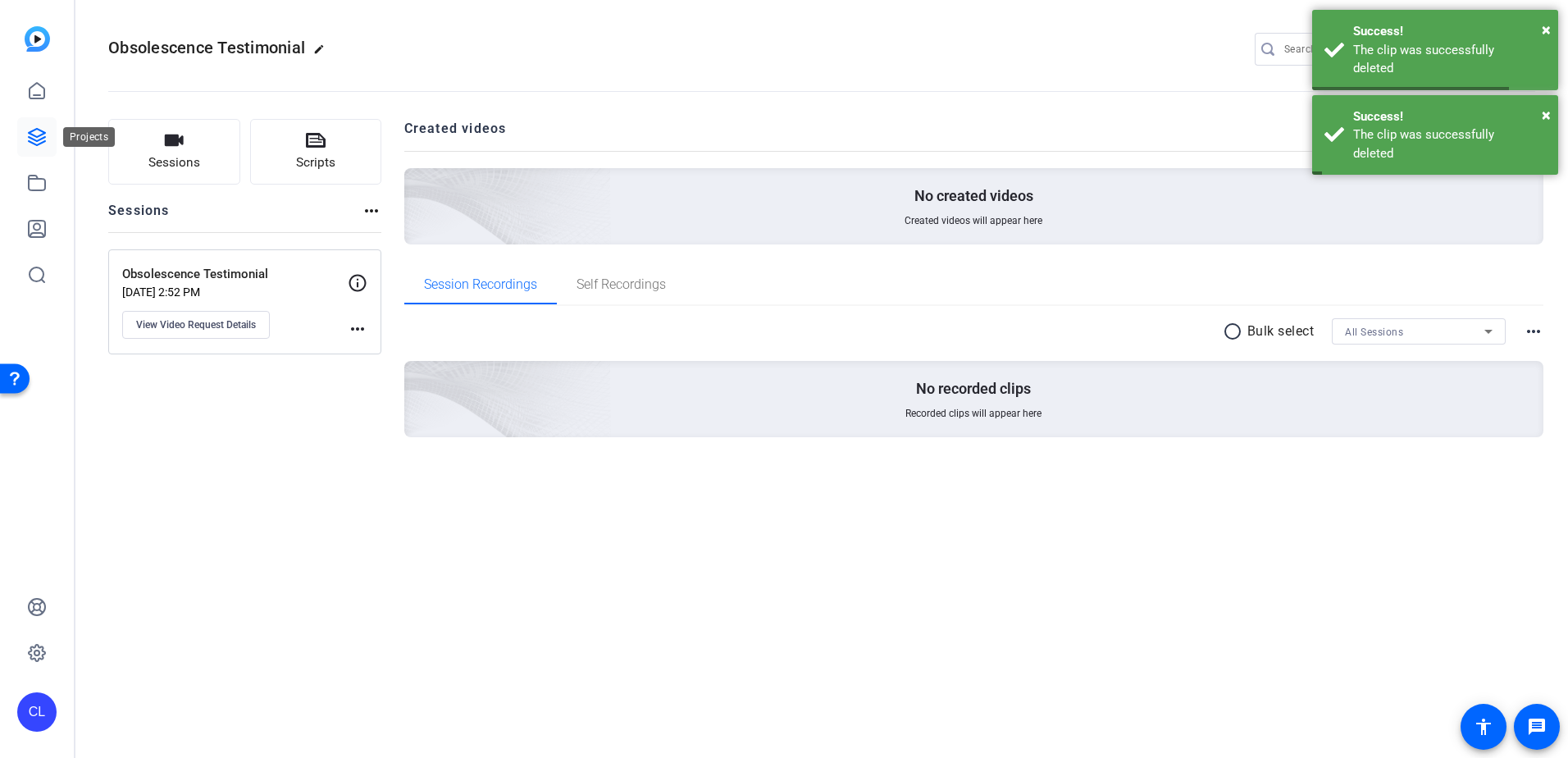
click at [30, 137] on icon at bounding box center [37, 136] width 17 height 17
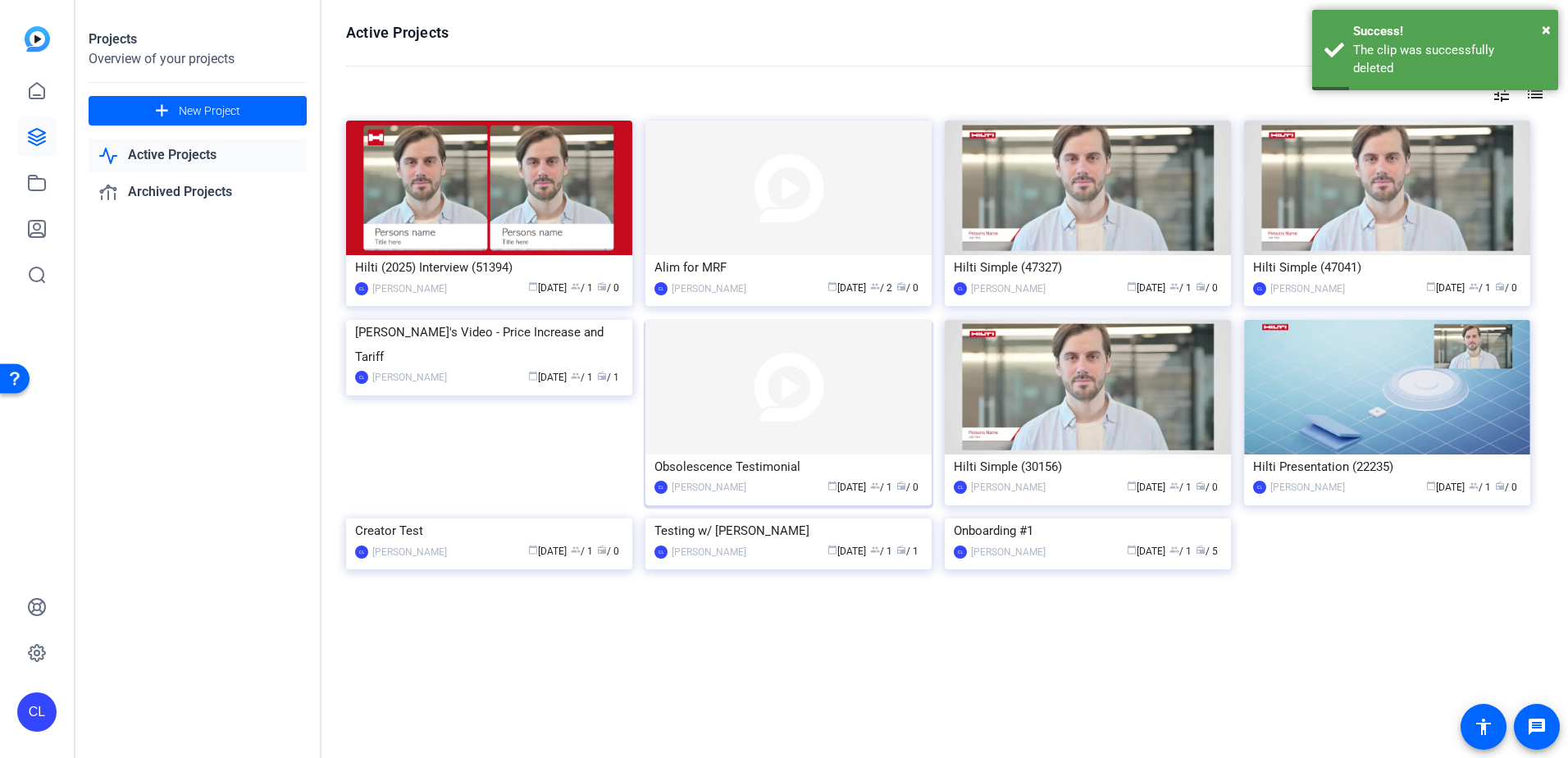
click at [821, 389] on img at bounding box center [788, 387] width 286 height 135
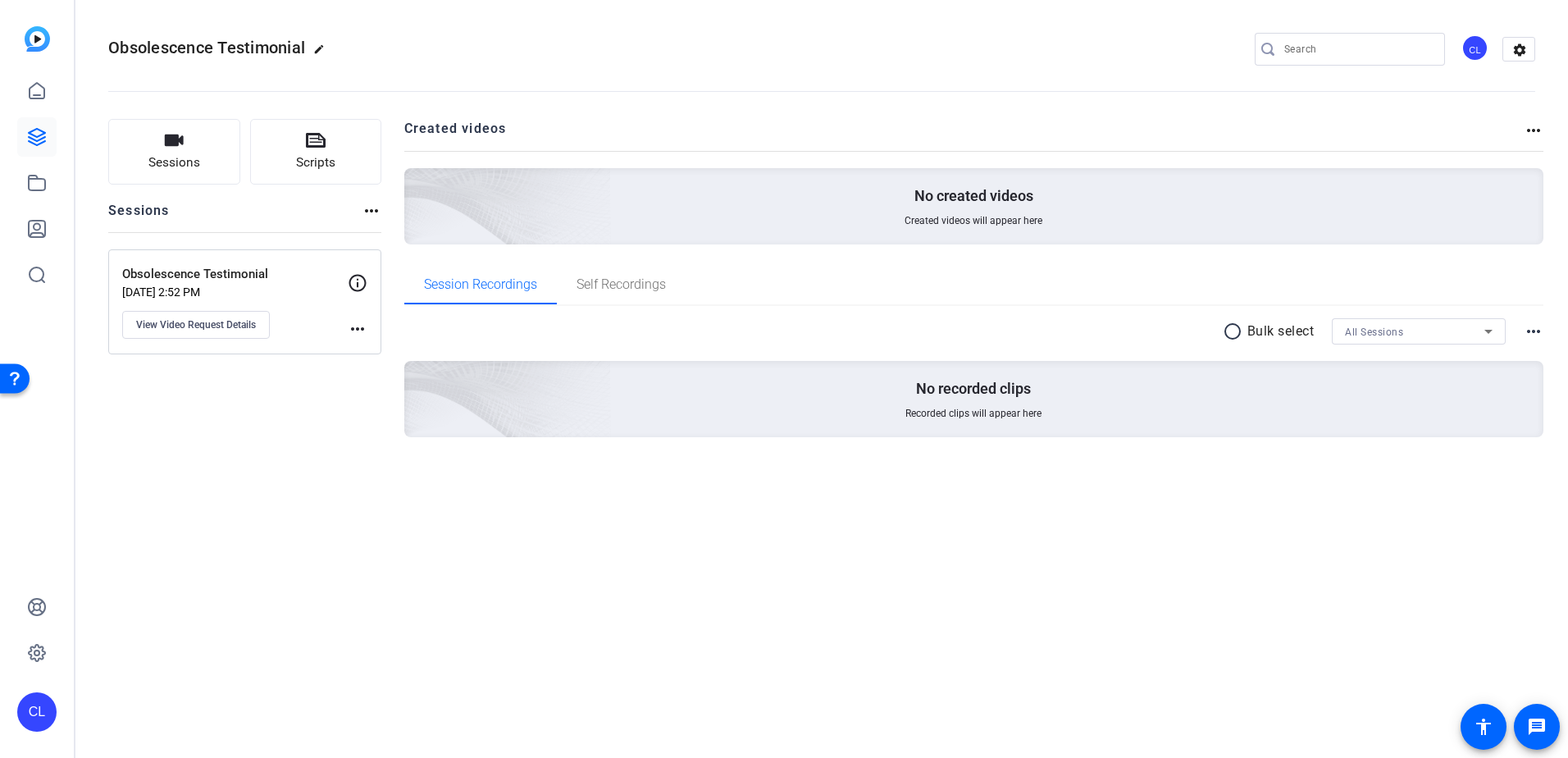
click at [361, 322] on mat-icon "more_horiz" at bounding box center [357, 329] width 20 height 20
click at [361, 322] on div at bounding box center [784, 379] width 1568 height 758
click at [369, 205] on mat-icon "more_horiz" at bounding box center [371, 210] width 20 height 20
click at [369, 205] on div at bounding box center [784, 379] width 1568 height 758
click at [322, 48] on mat-icon "edit" at bounding box center [323, 53] width 20 height 20
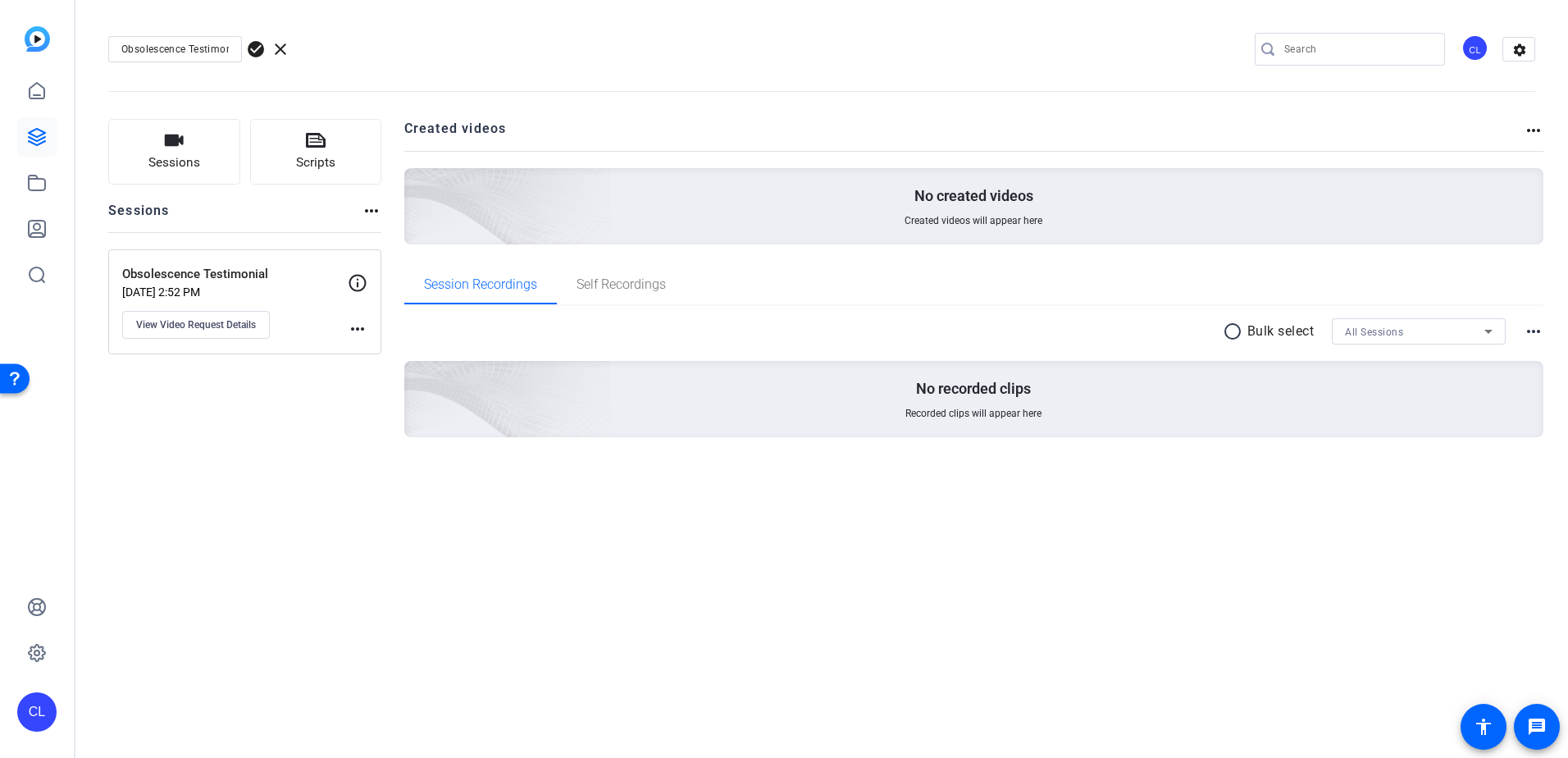
click at [284, 47] on span "clear" at bounding box center [280, 49] width 20 height 20
click at [1524, 49] on mat-icon "settings" at bounding box center [1520, 50] width 33 height 24
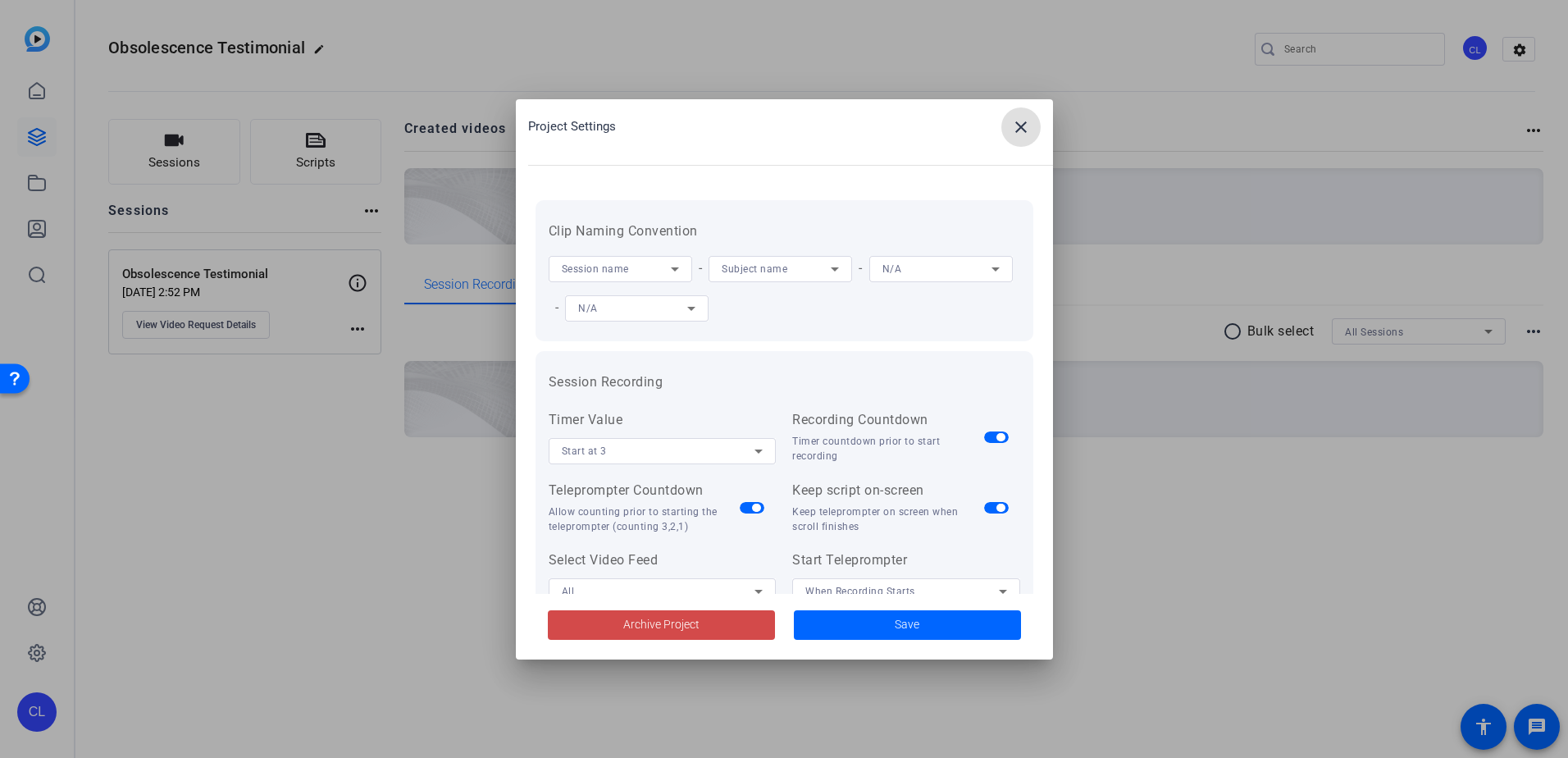
click at [650, 607] on span at bounding box center [661, 624] width 227 height 39
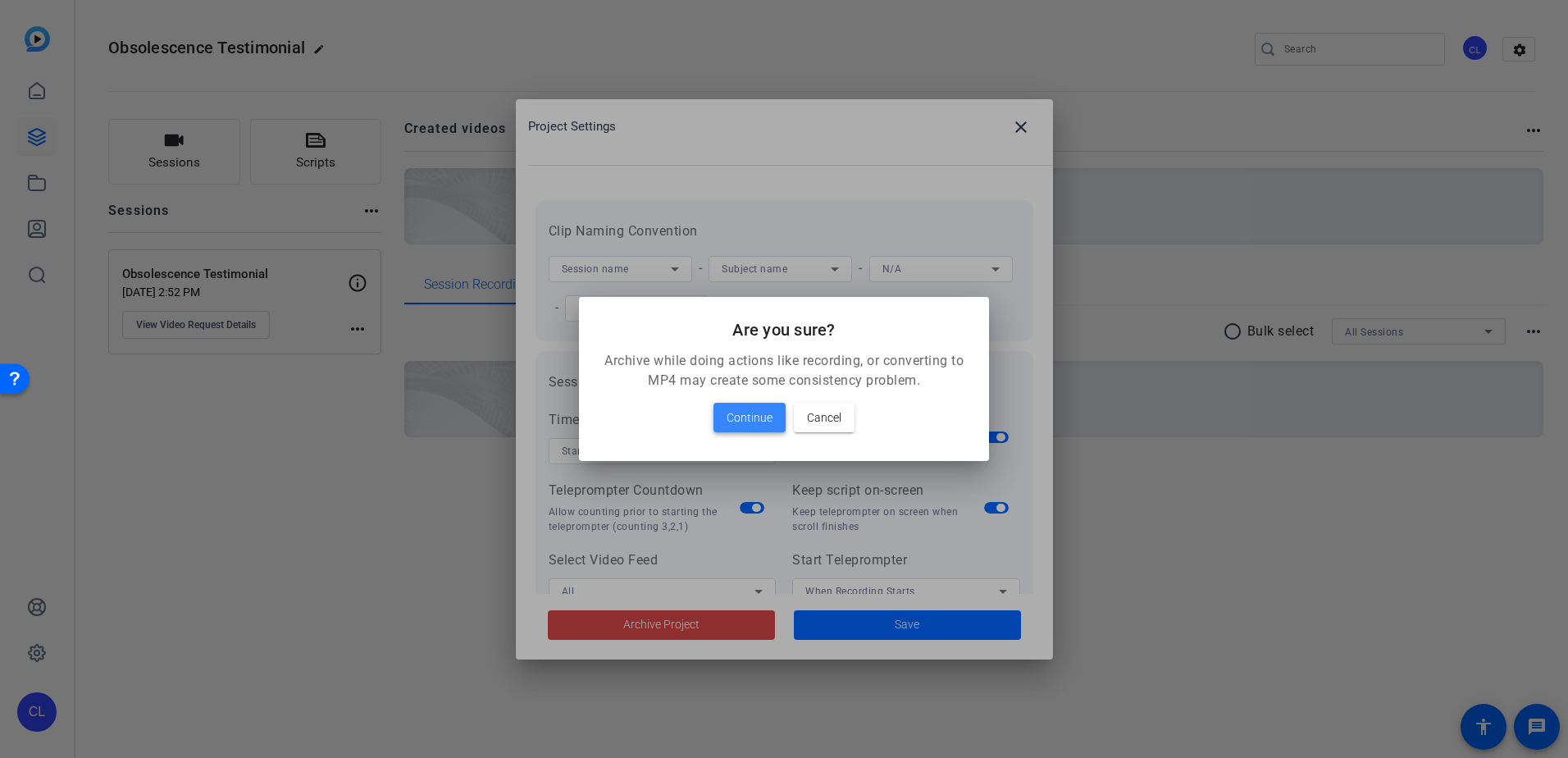
click at [745, 409] on span "Continue" at bounding box center [750, 417] width 46 height 20
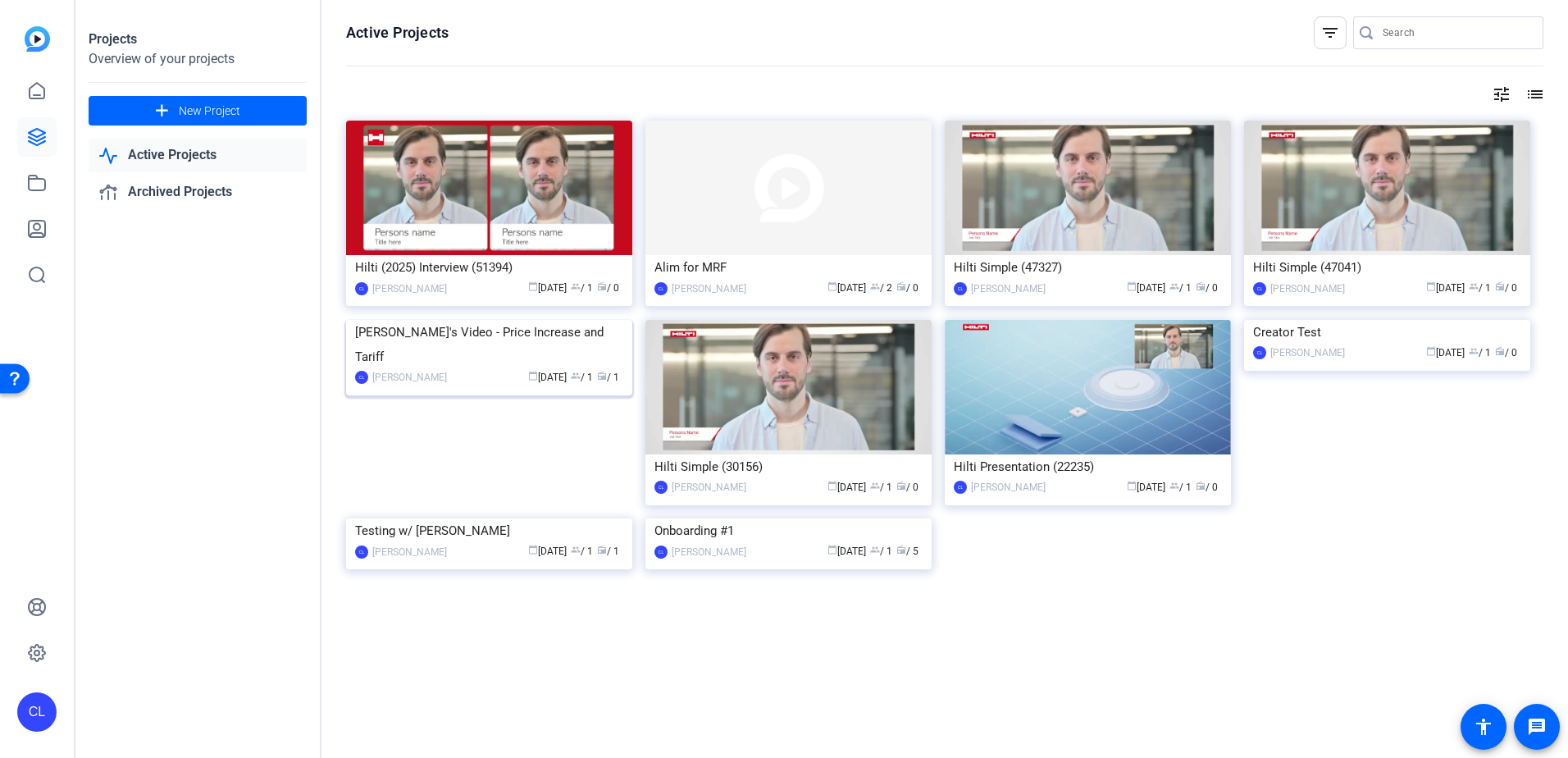
click at [524, 320] on img at bounding box center [489, 320] width 286 height 0
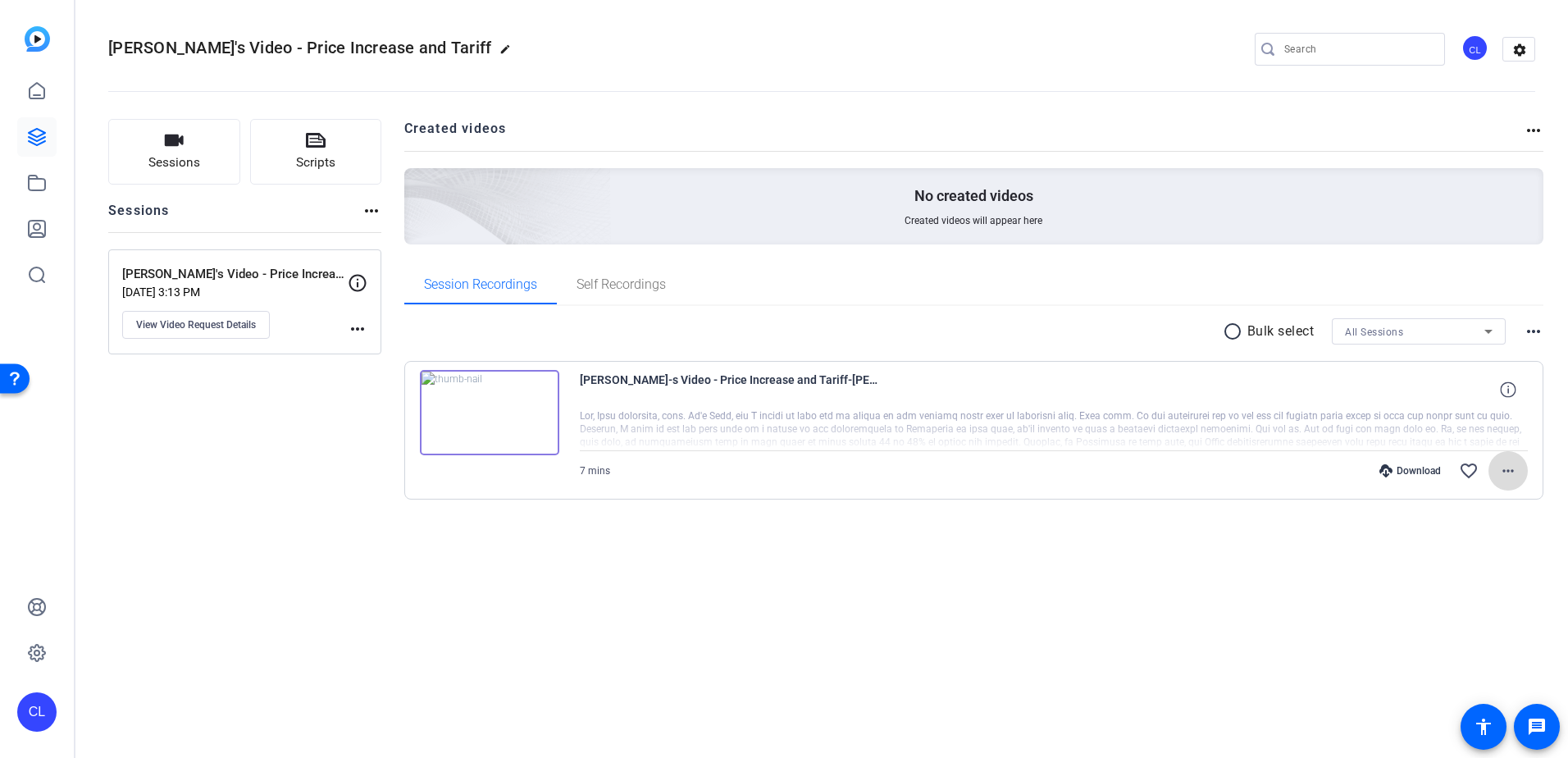
click at [1507, 467] on mat-icon "more_horiz" at bounding box center [1508, 470] width 20 height 20
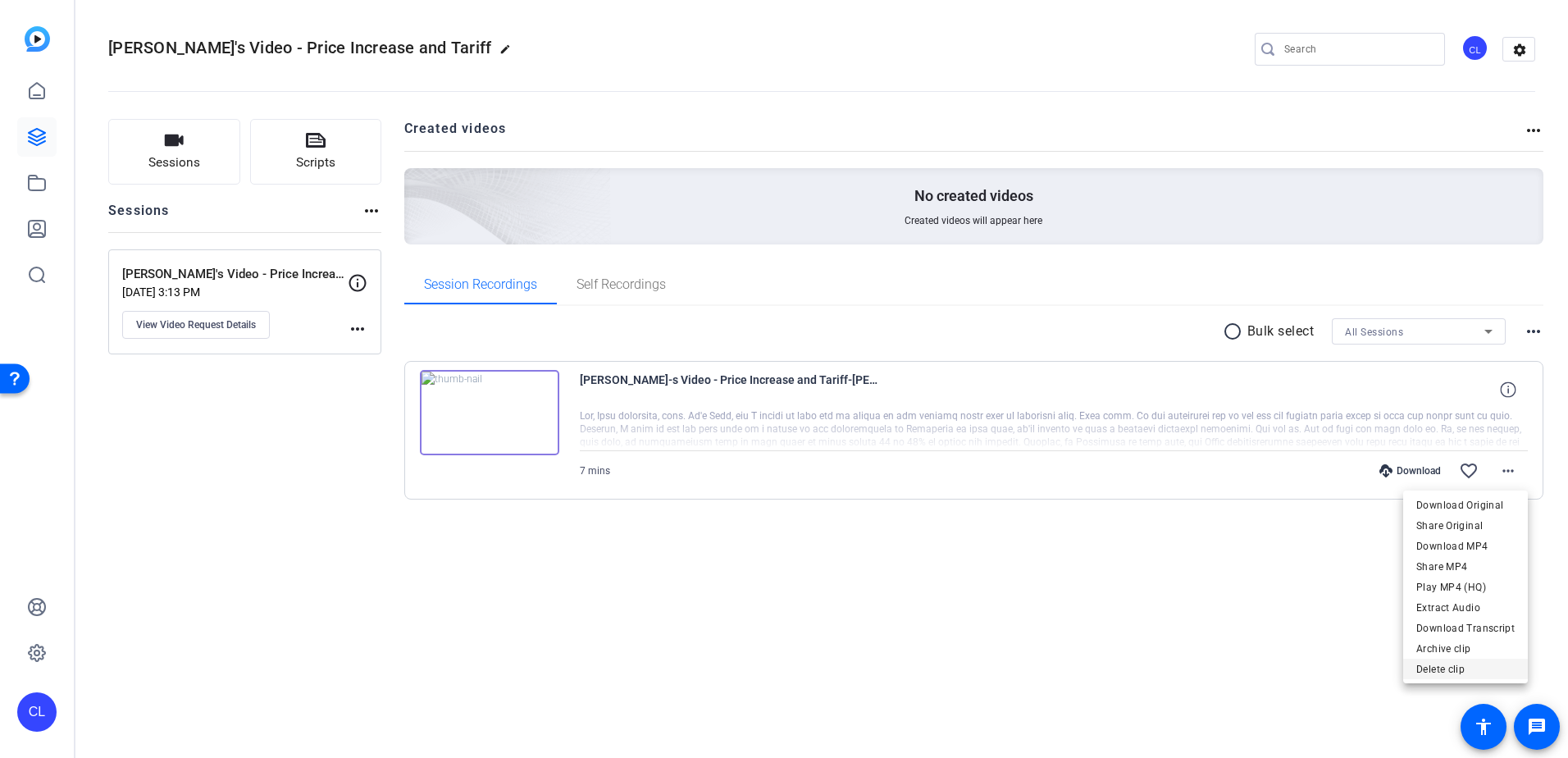
click at [1478, 668] on span "Delete clip" at bounding box center [1465, 668] width 98 height 20
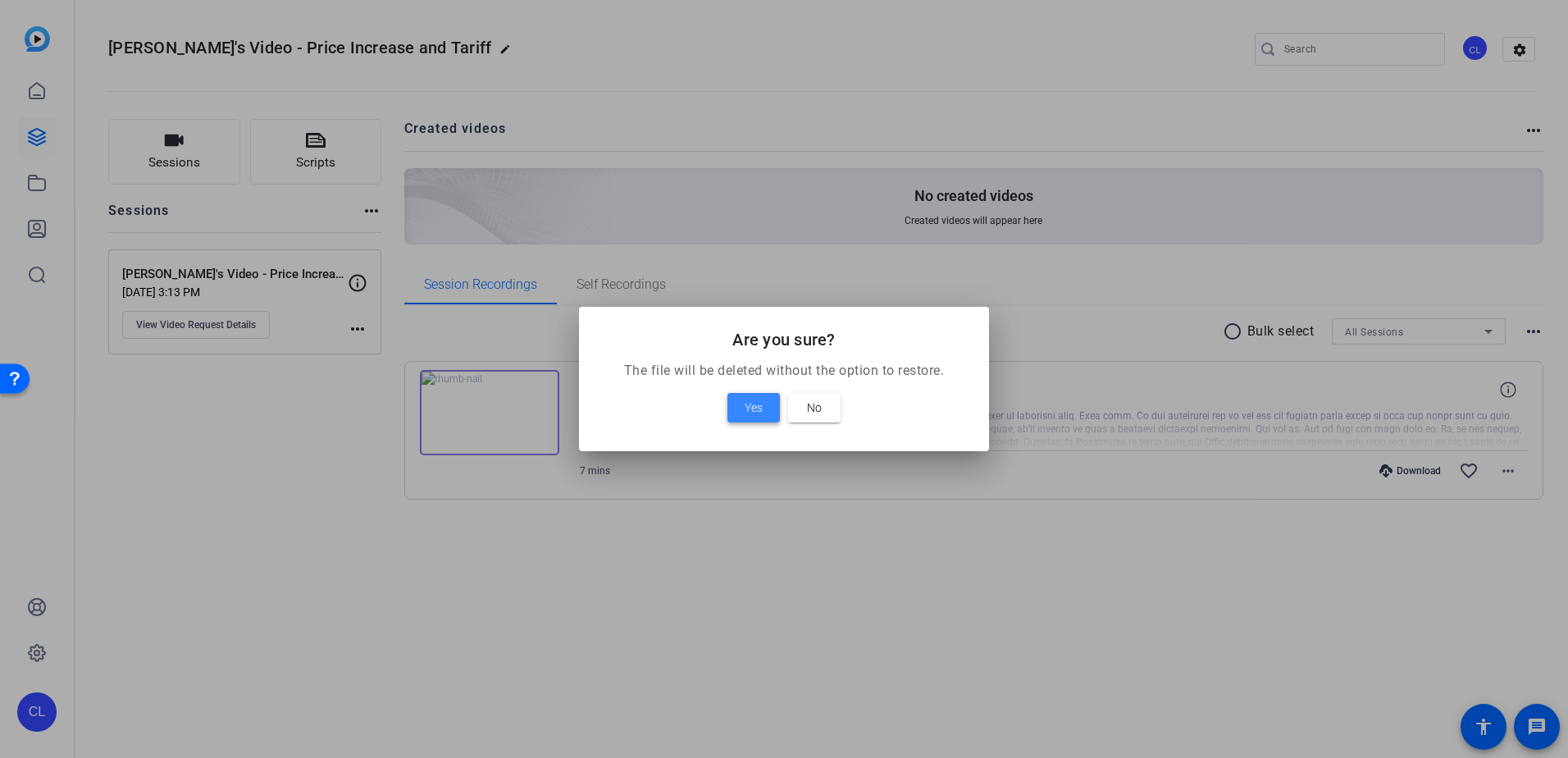
click at [744, 398] on span at bounding box center [754, 407] width 52 height 39
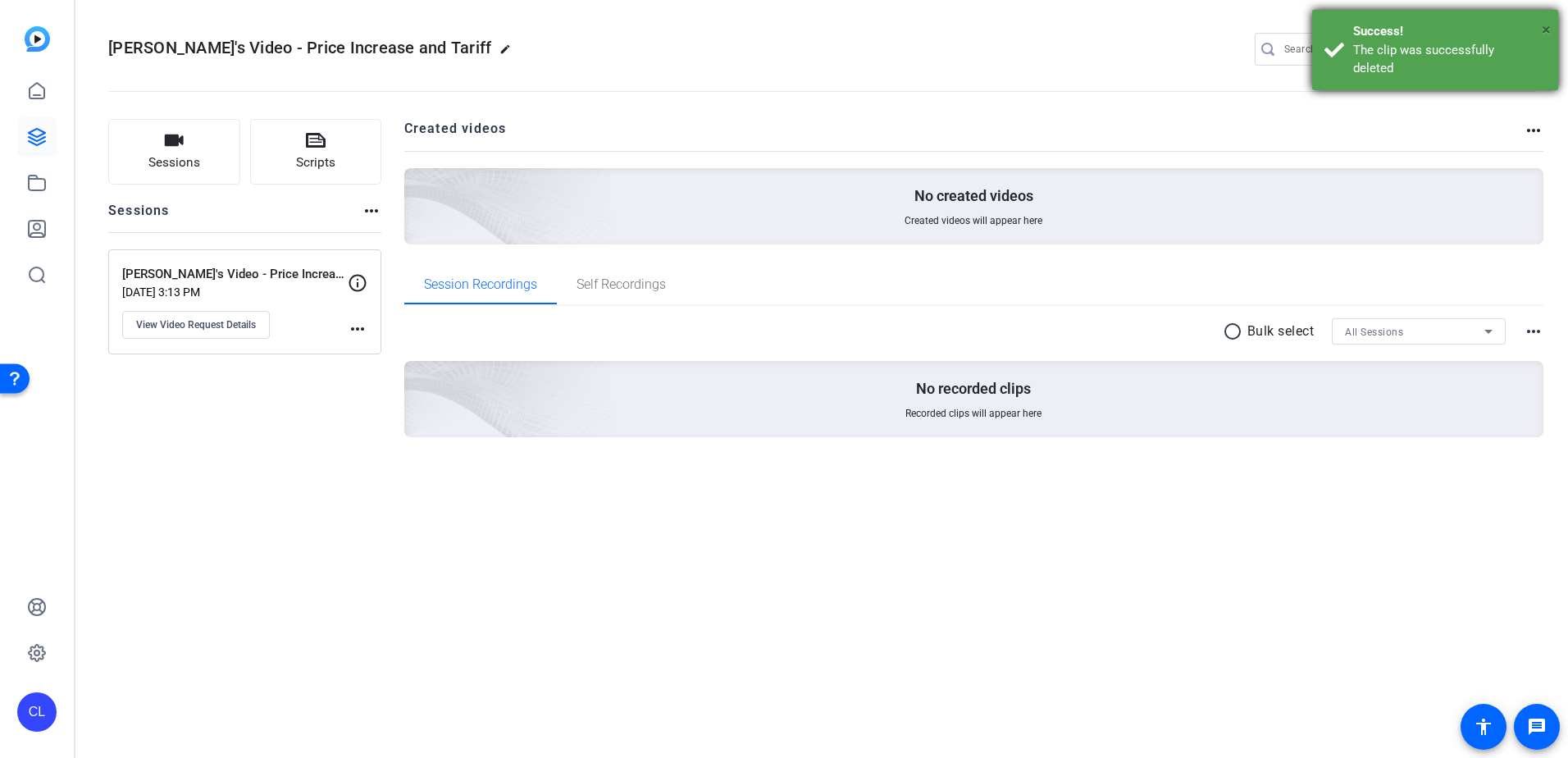
click at [1551, 24] on span "×" at bounding box center [1546, 30] width 9 height 20
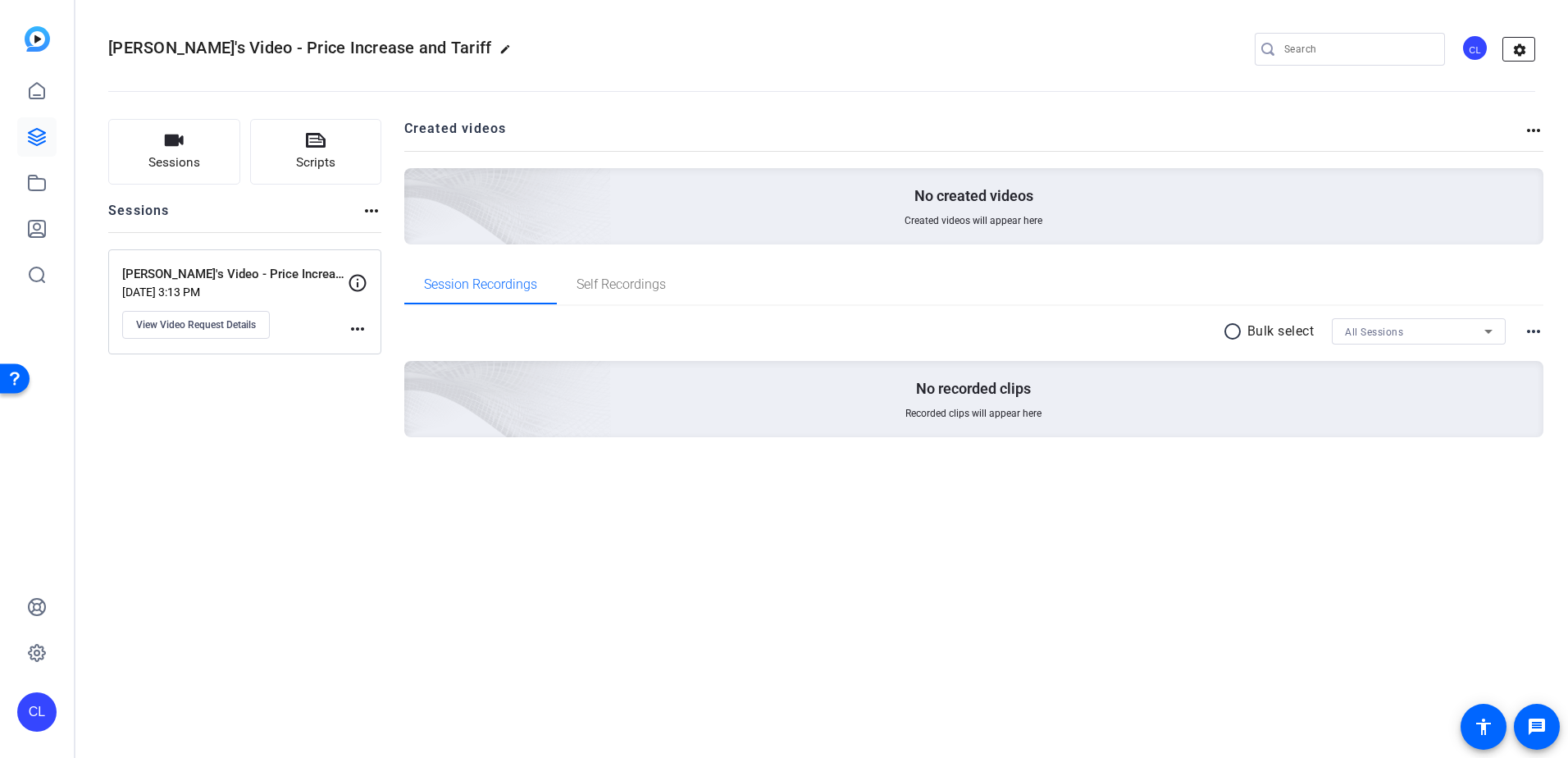
click at [1524, 50] on mat-icon "settings" at bounding box center [1520, 50] width 33 height 24
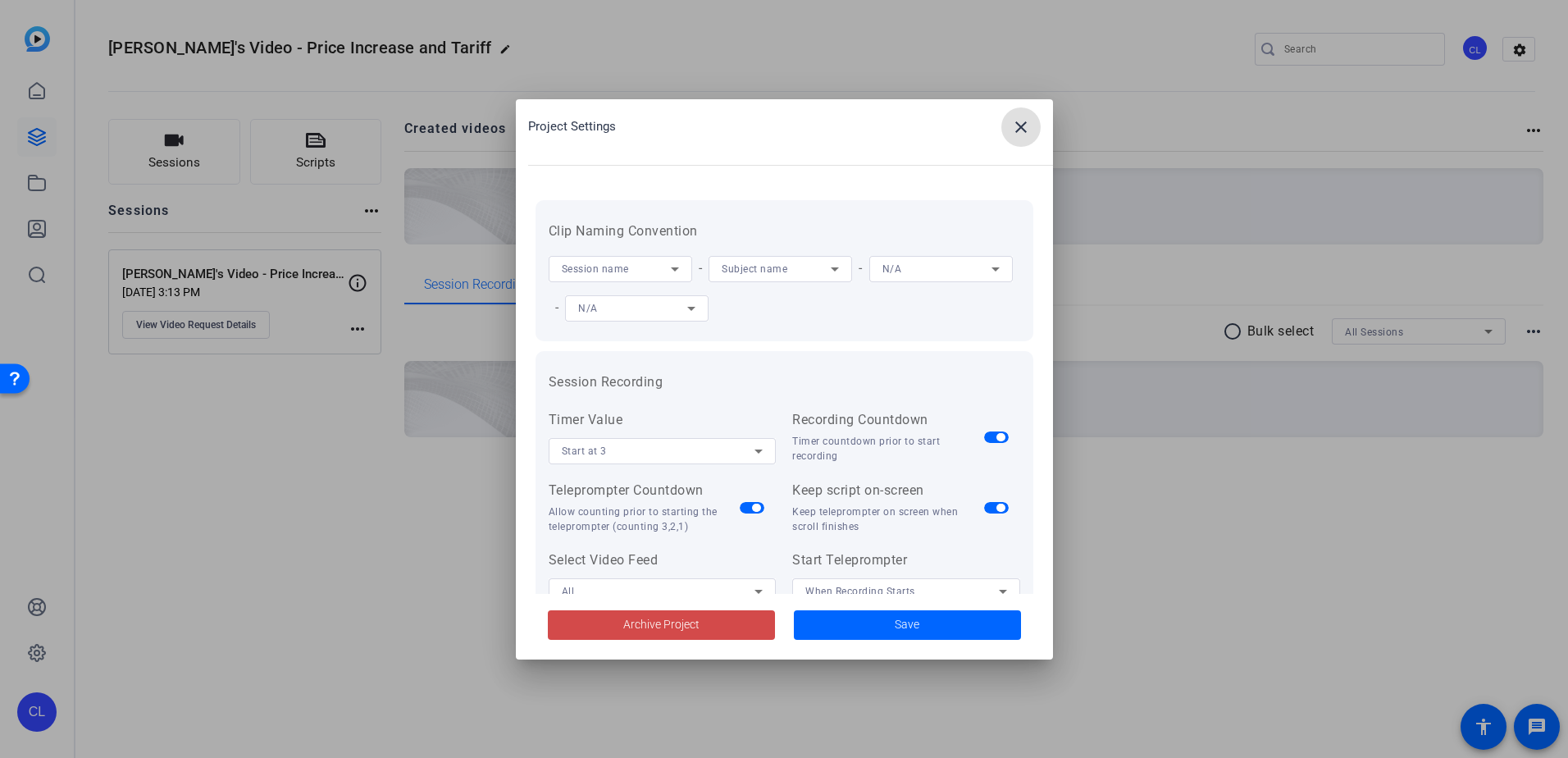
click at [684, 628] on span "Archive Project" at bounding box center [662, 624] width 77 height 17
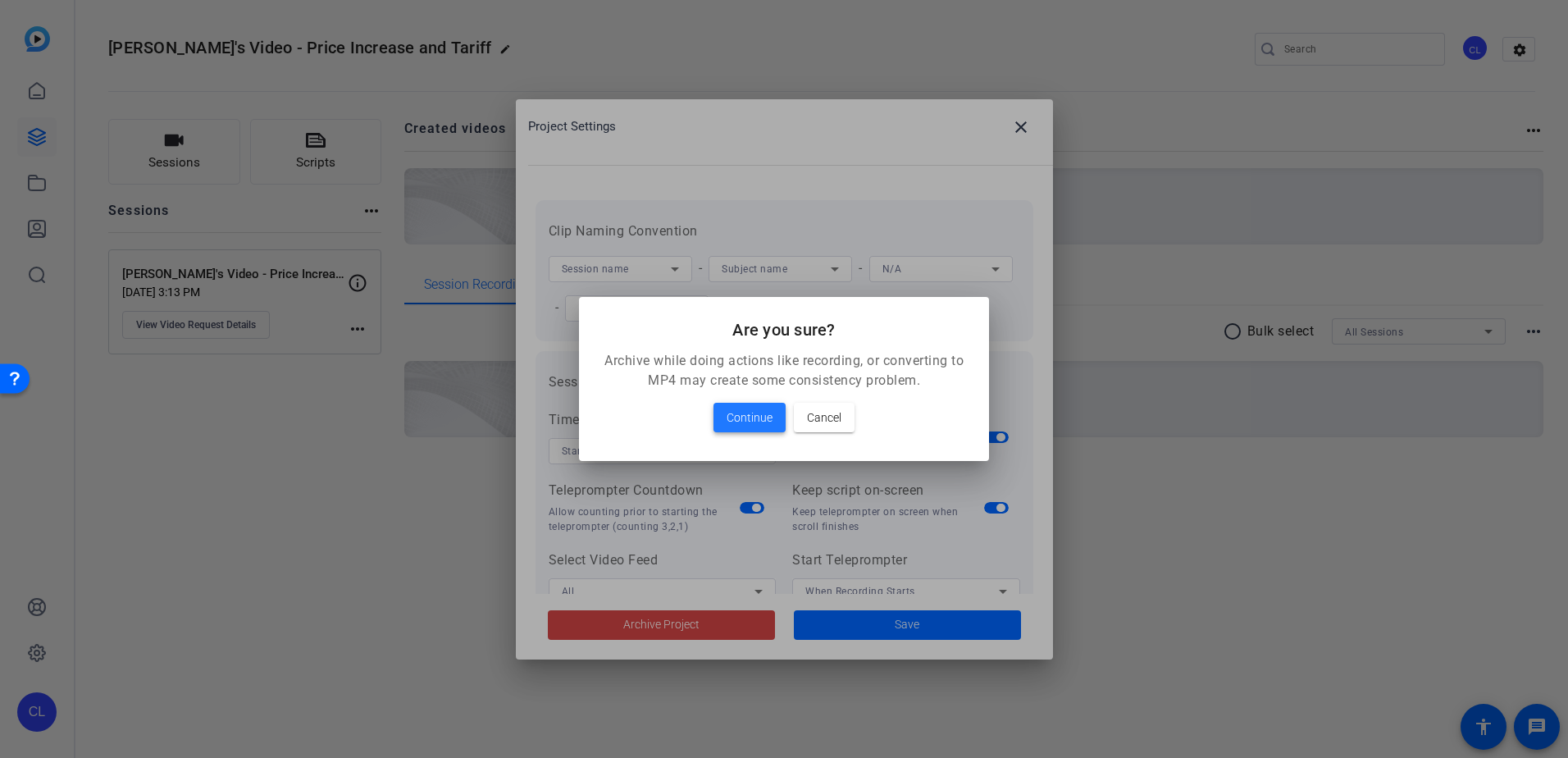
click at [744, 423] on span "Continue" at bounding box center [750, 417] width 46 height 20
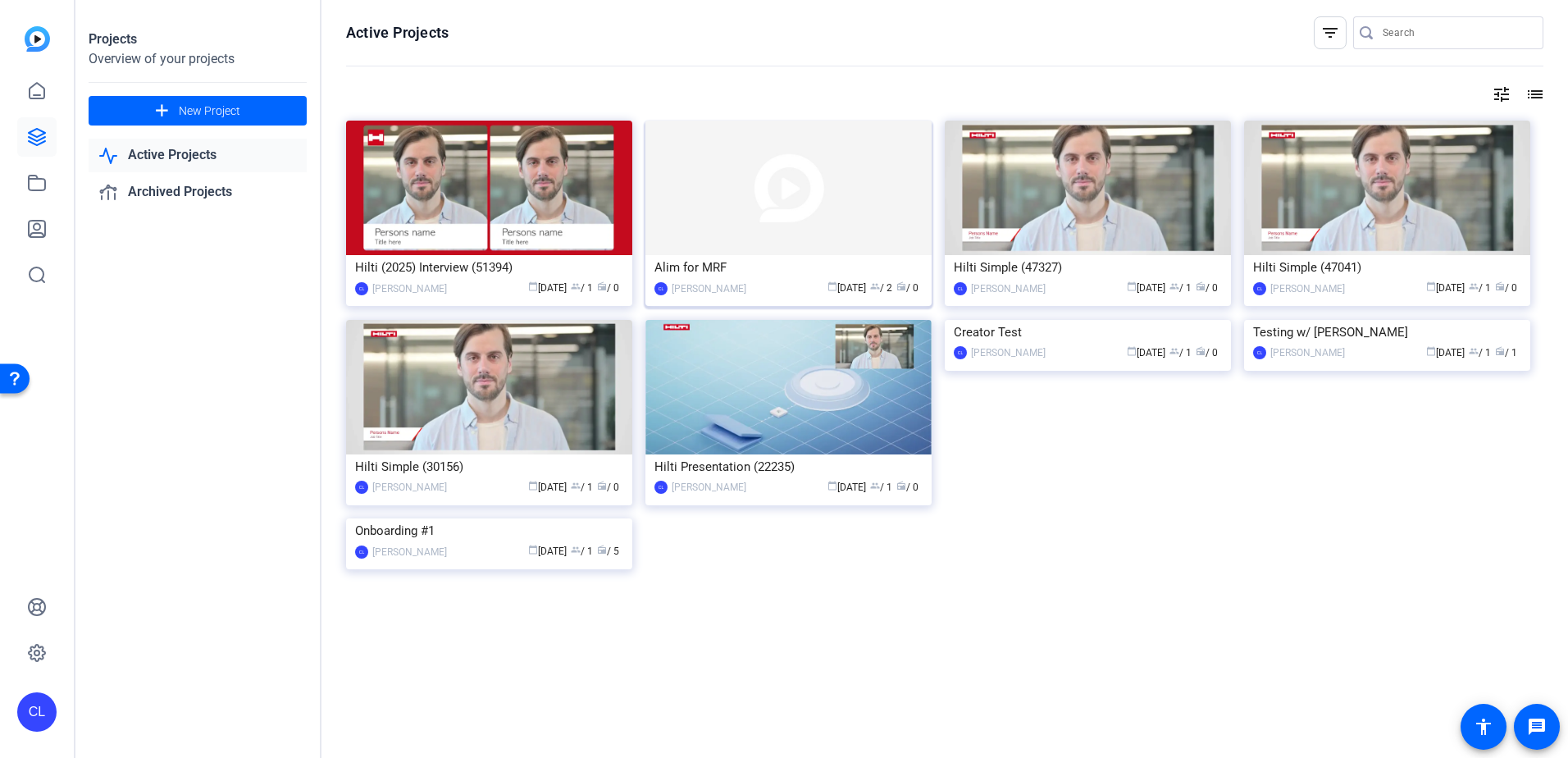
click at [808, 165] on img at bounding box center [788, 188] width 286 height 135
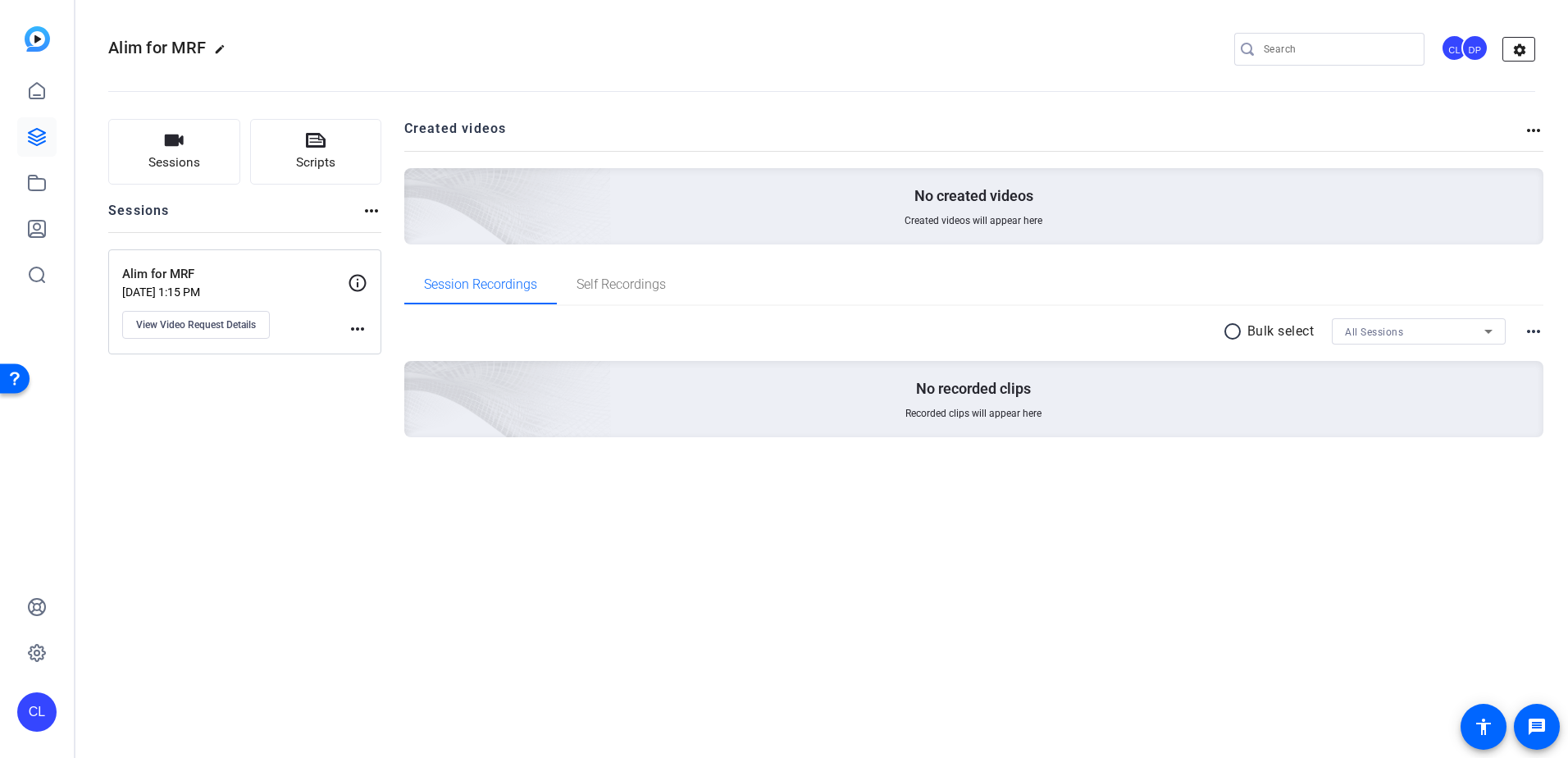
click at [1518, 50] on mat-icon "settings" at bounding box center [1520, 50] width 33 height 24
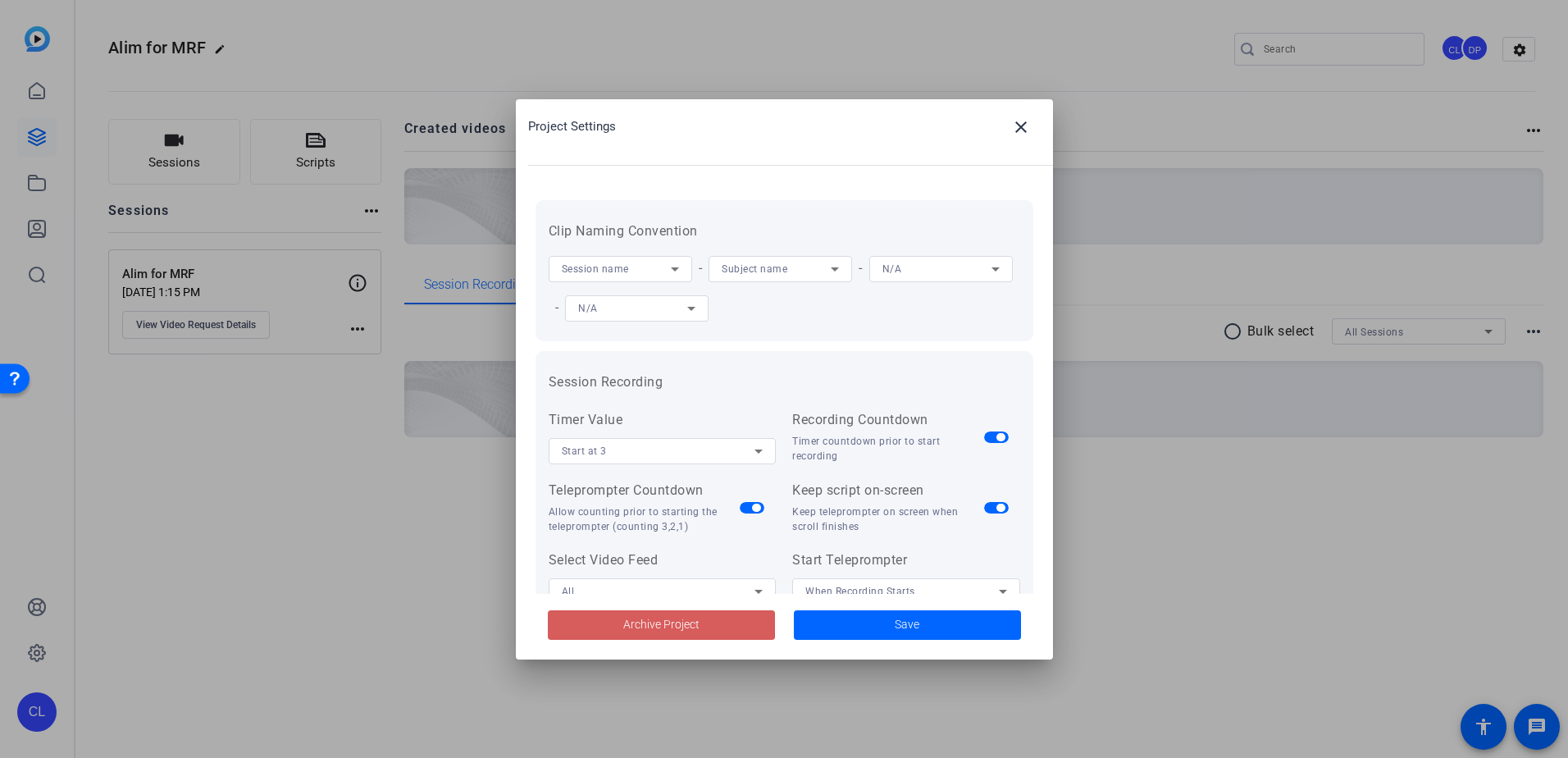
click at [616, 623] on span at bounding box center [661, 624] width 227 height 39
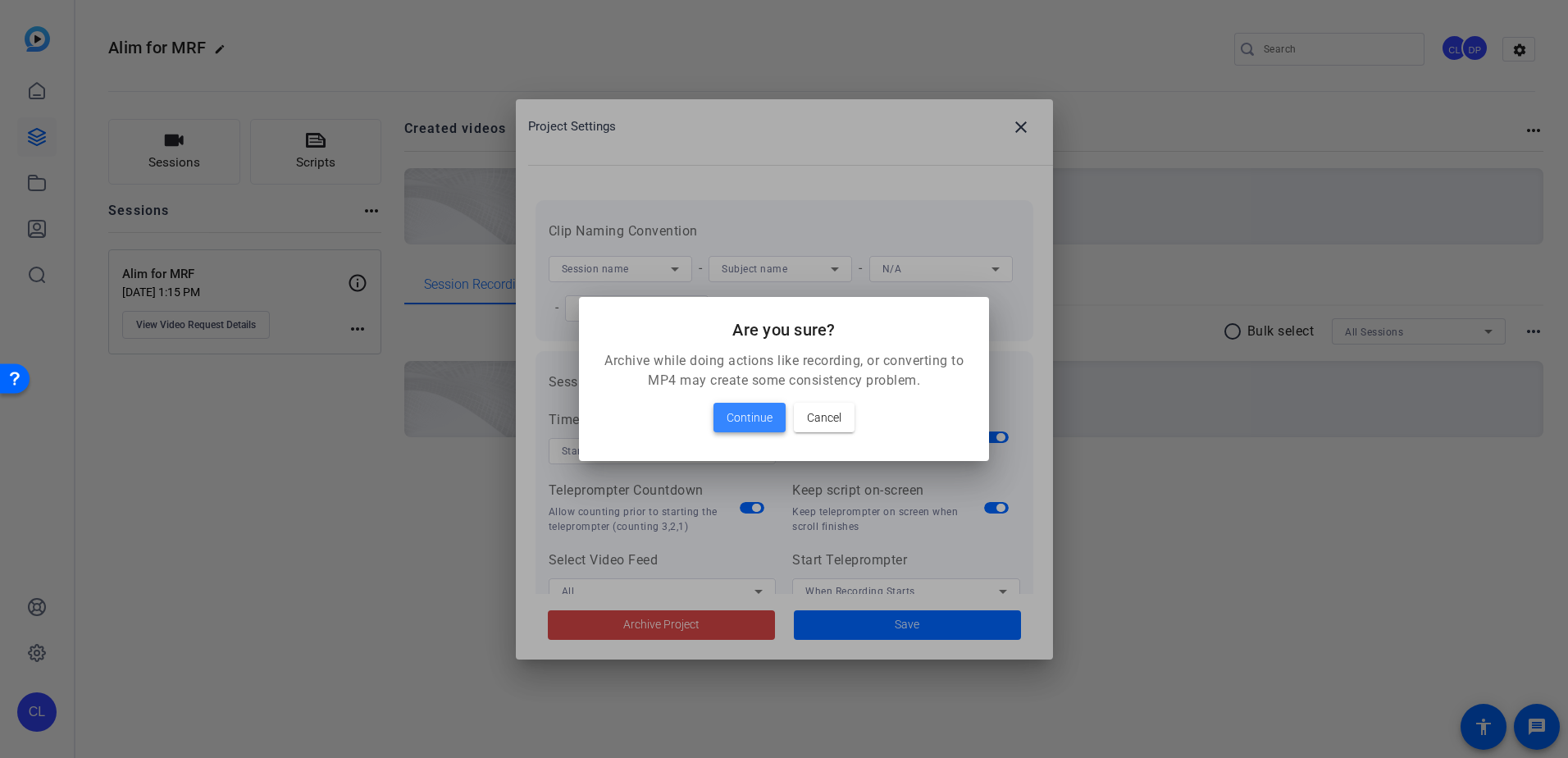
click at [757, 415] on span "Continue" at bounding box center [750, 417] width 46 height 20
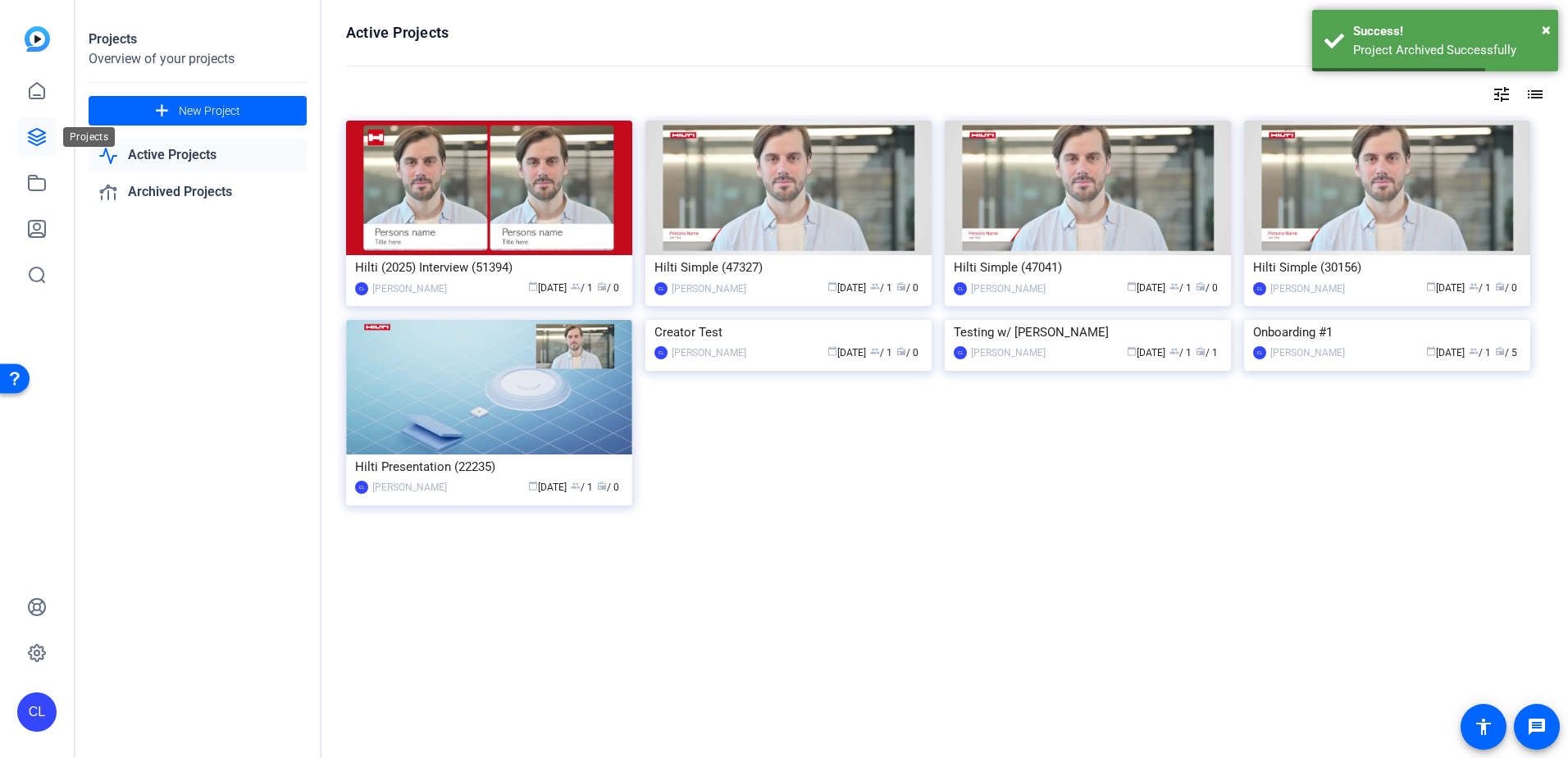
click at [43, 146] on icon at bounding box center [37, 136] width 20 height 20
click at [217, 105] on span "New Project" at bounding box center [210, 111] width 62 height 17
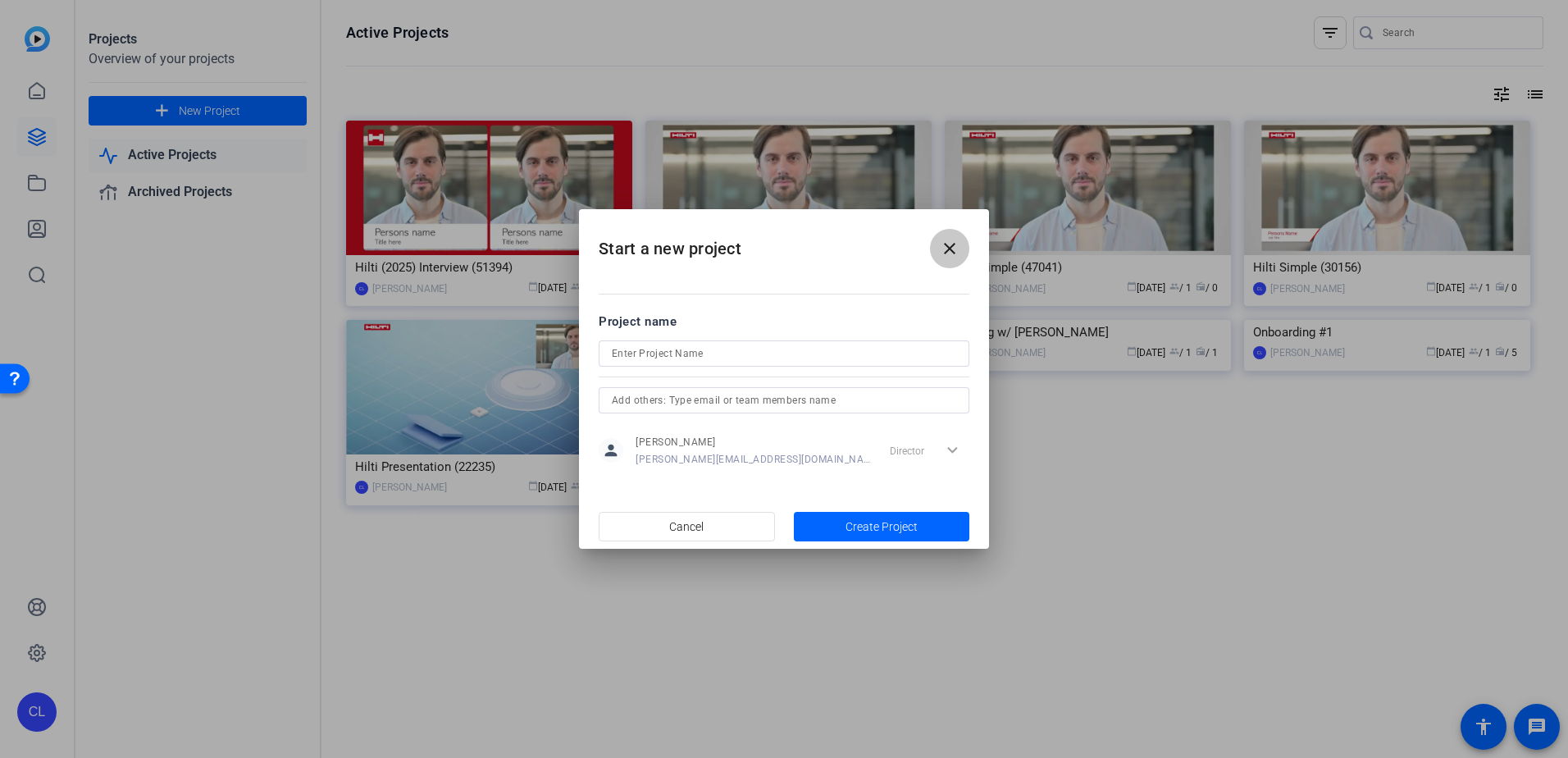
click at [949, 243] on mat-icon "close" at bounding box center [950, 248] width 20 height 20
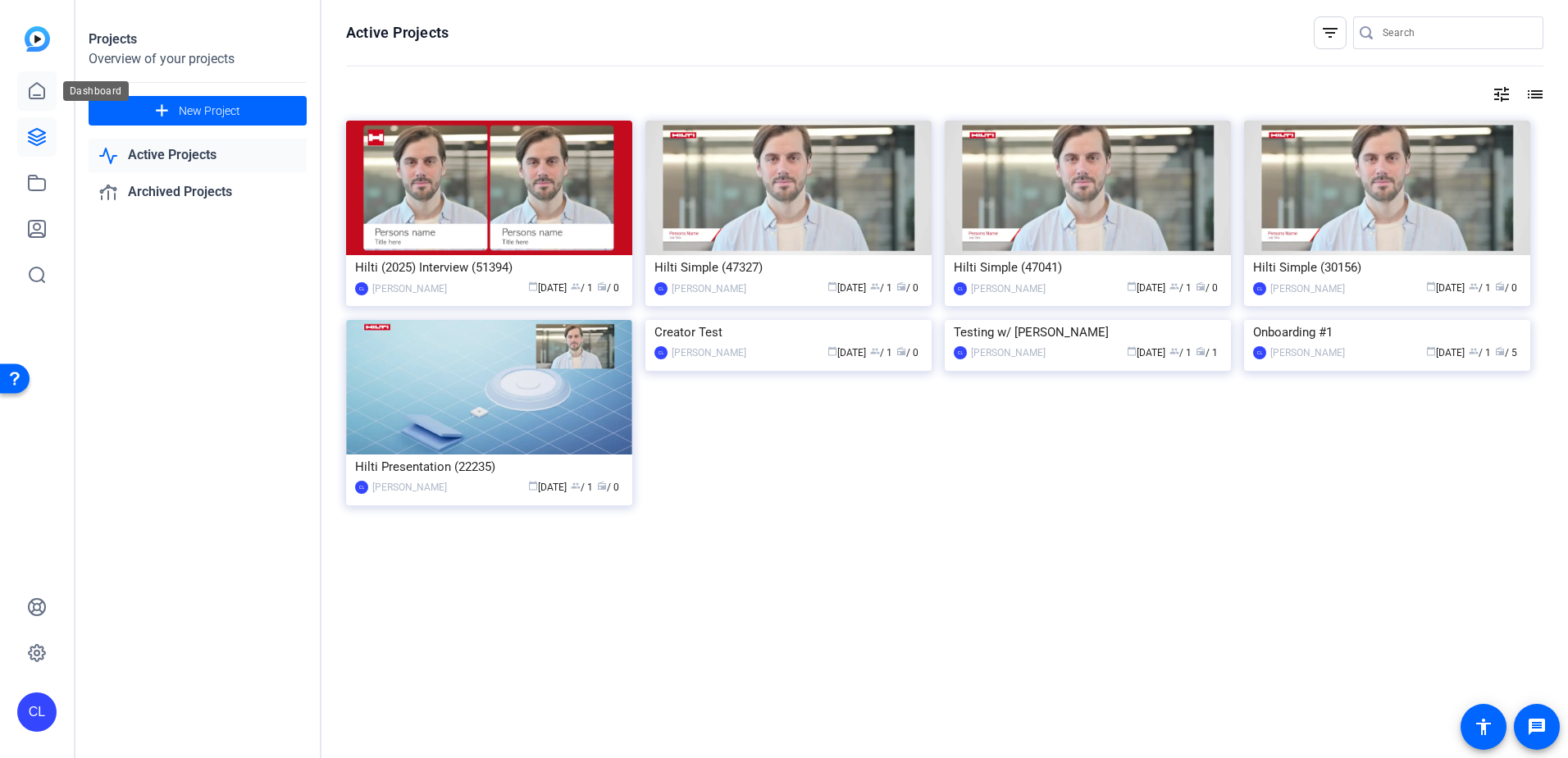
click at [37, 92] on icon at bounding box center [37, 90] width 20 height 20
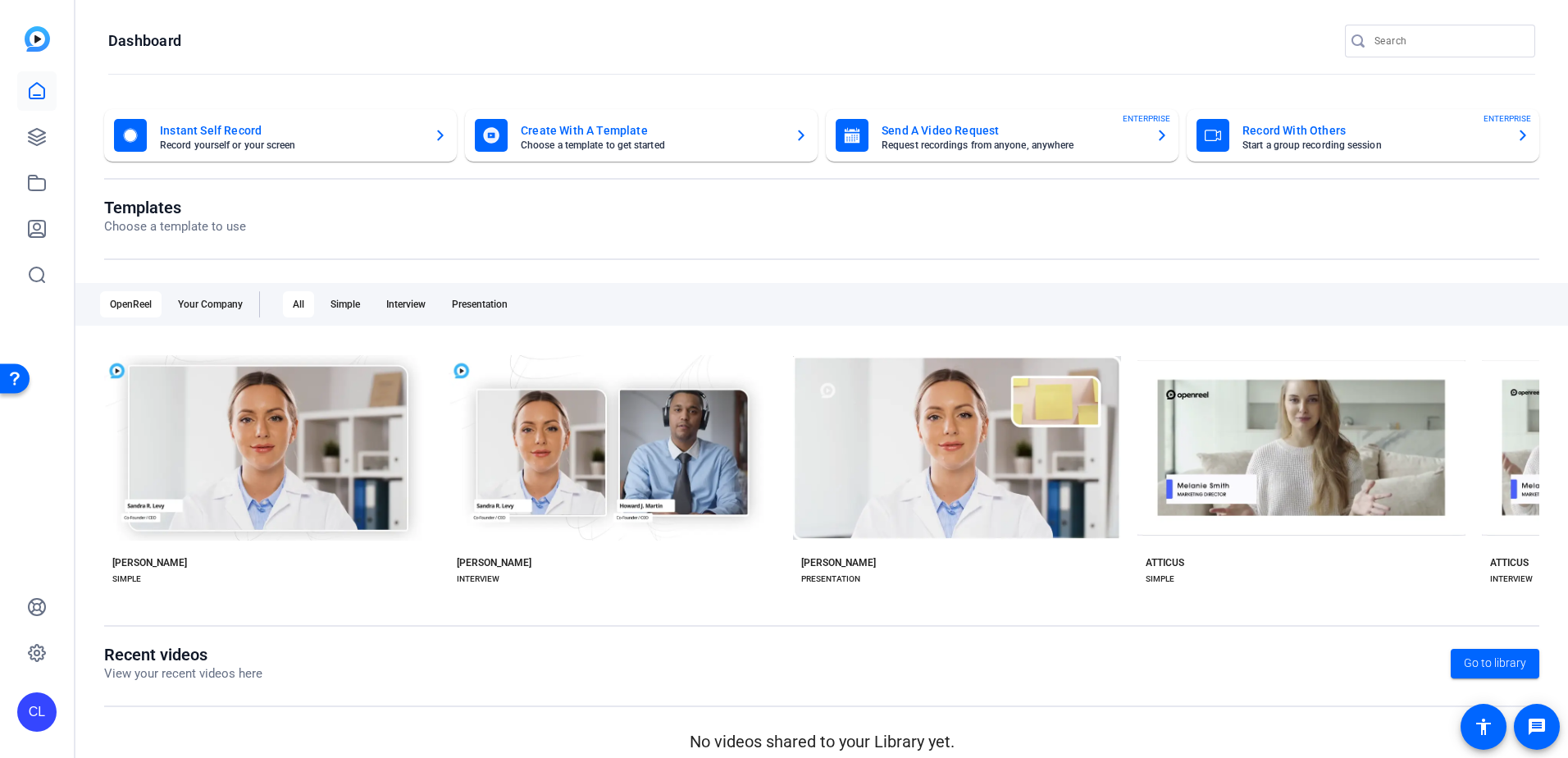
click at [757, 142] on mat-card-subtitle "Choose a template to get started" at bounding box center [651, 144] width 261 height 10
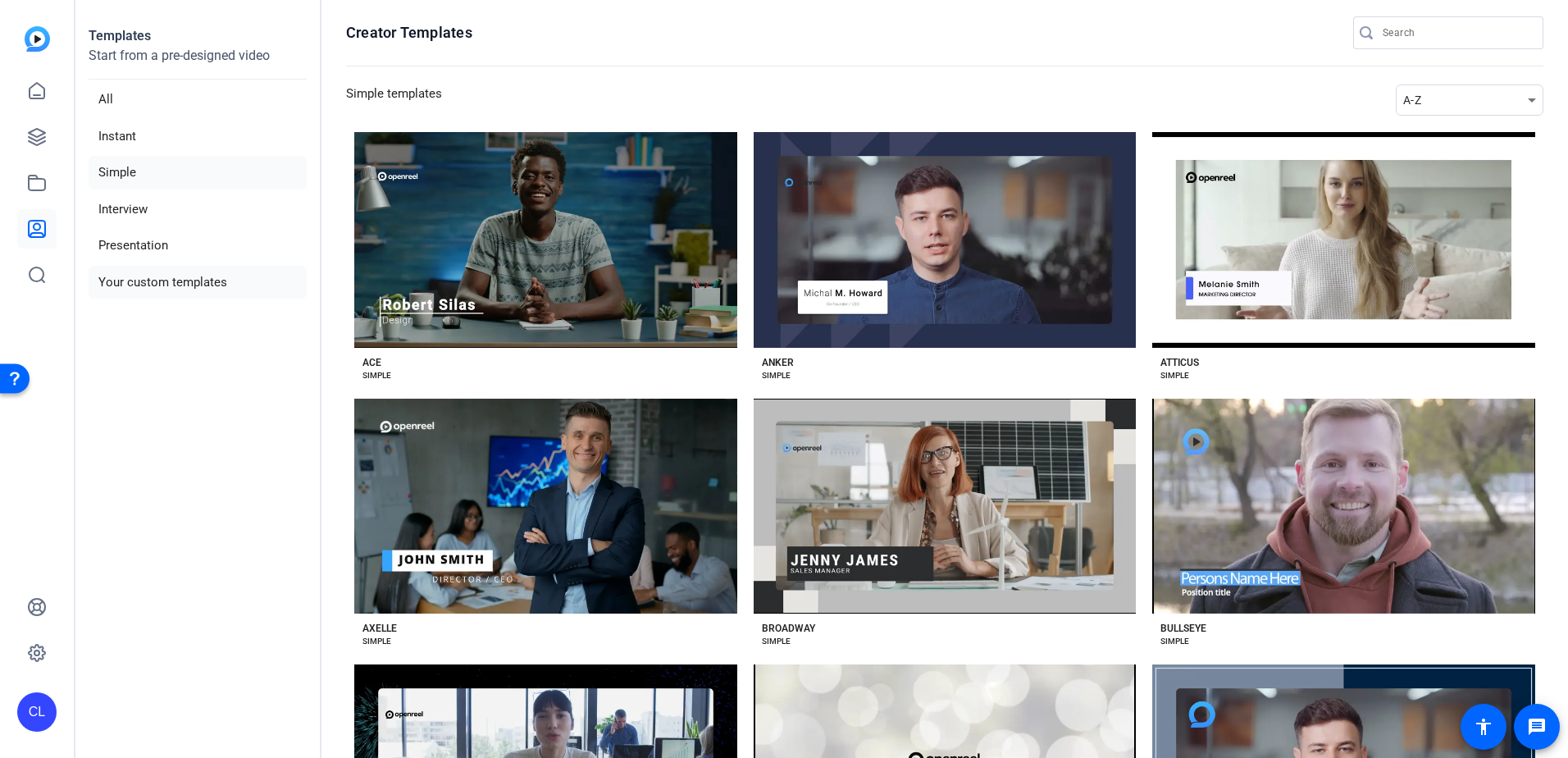
click at [172, 278] on li "Your custom templates" at bounding box center [197, 283] width 218 height 34
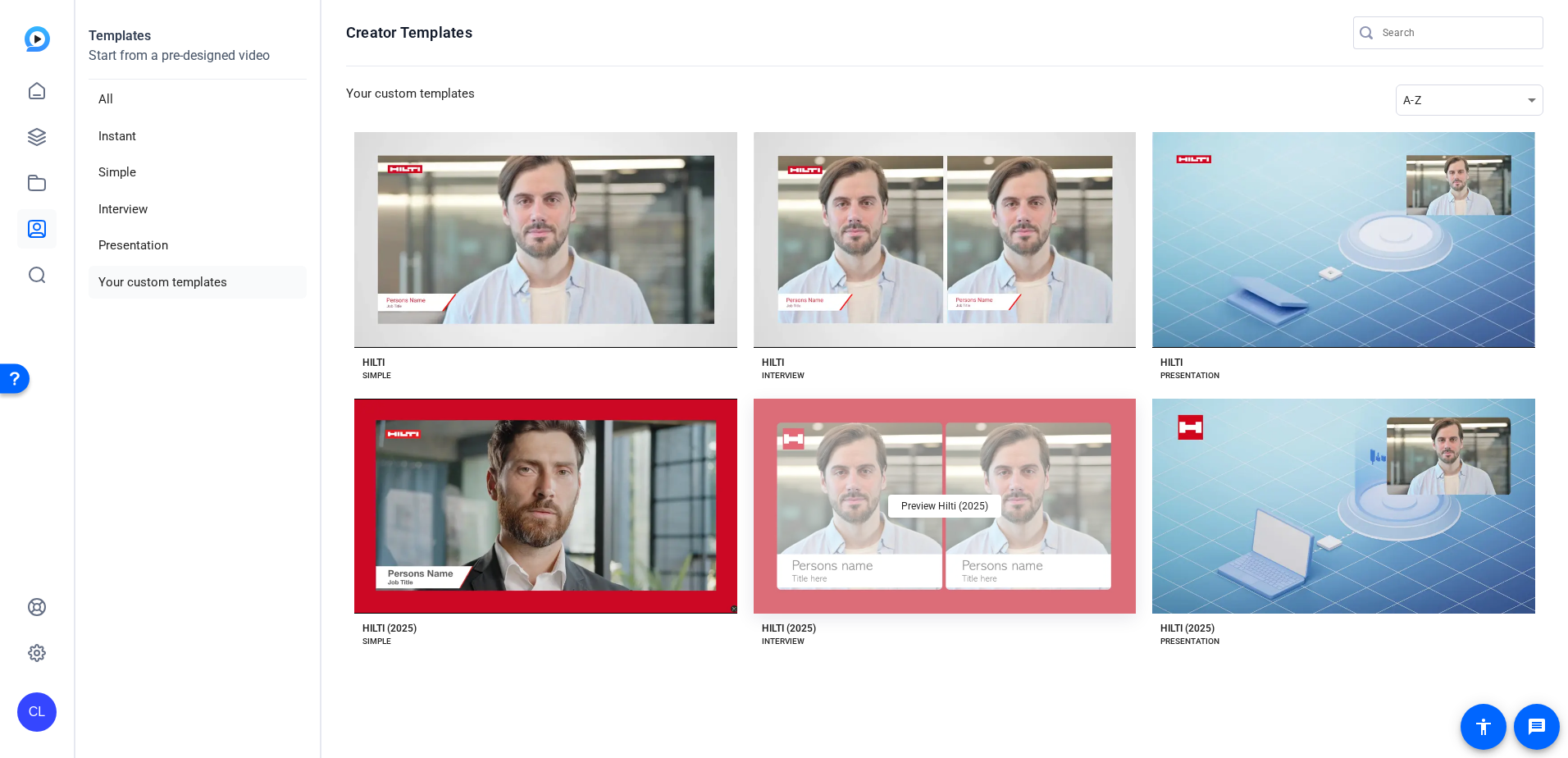
click at [860, 464] on div "Preview Hilti (2025)" at bounding box center [945, 506] width 383 height 216
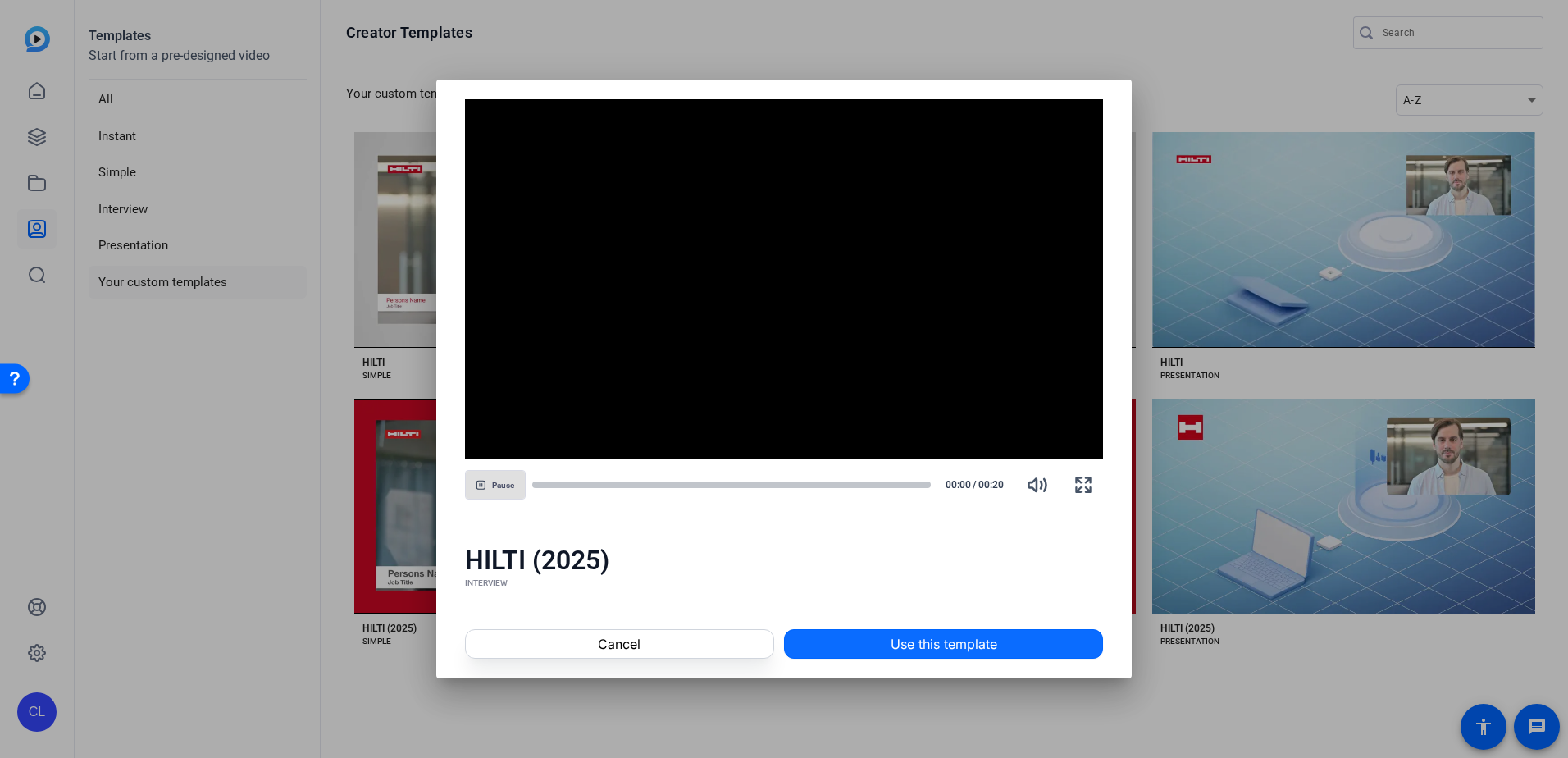
click at [950, 642] on span "Use this template" at bounding box center [944, 643] width 107 height 20
